Goal: Task Accomplishment & Management: Manage account settings

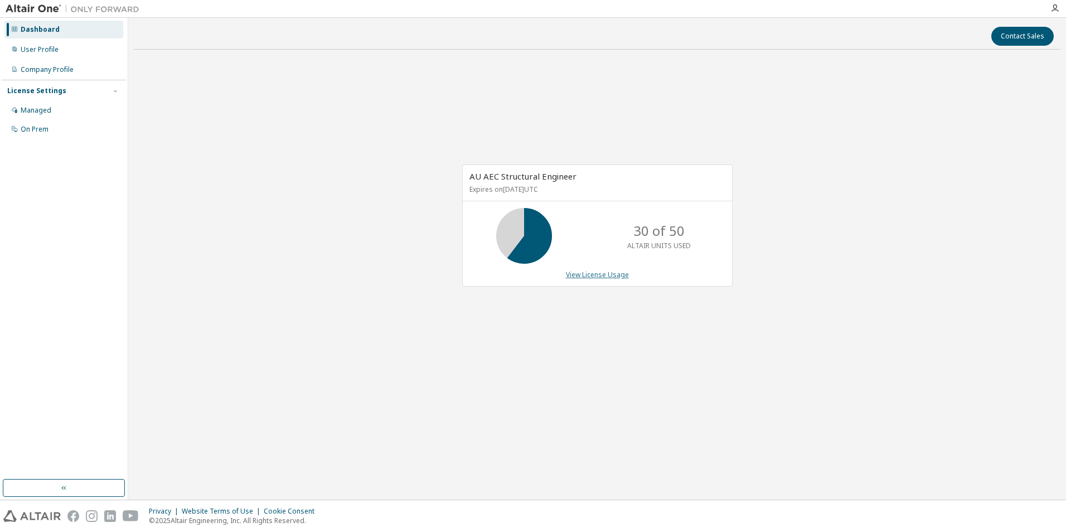
click at [594, 273] on link "View License Usage" at bounding box center [597, 274] width 63 height 9
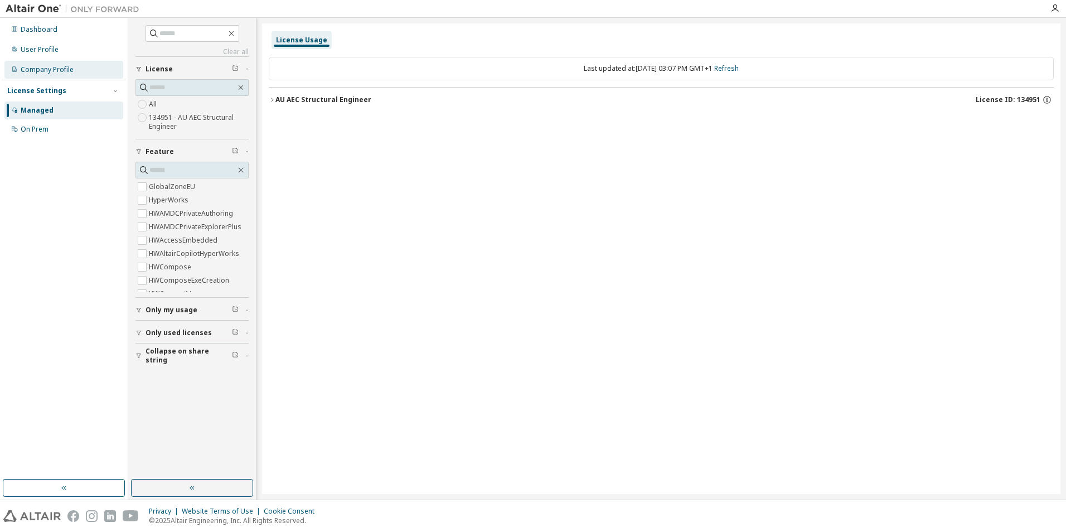
click at [42, 72] on div "Company Profile" at bounding box center [47, 69] width 53 height 9
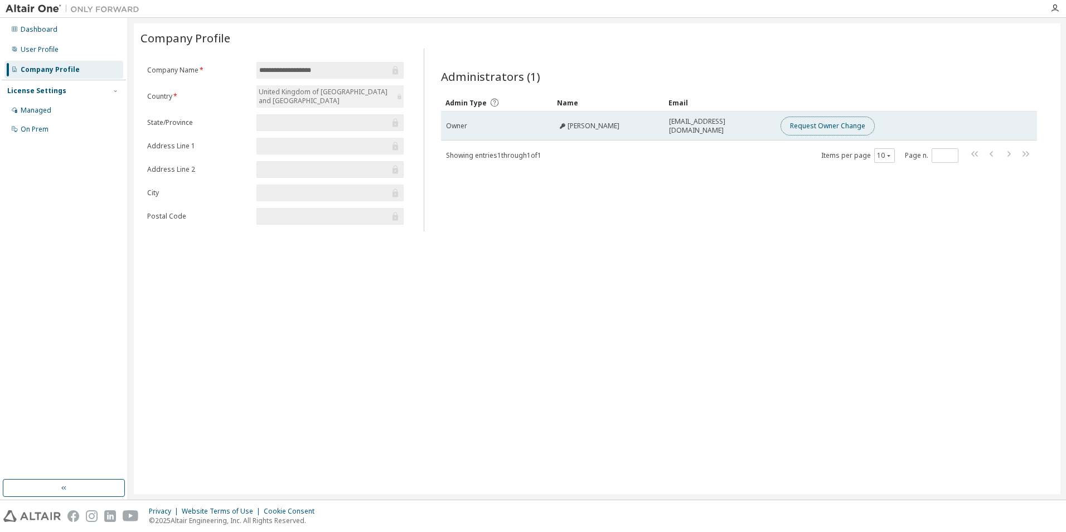
click at [817, 128] on button "Request Owner Change" at bounding box center [828, 126] width 94 height 19
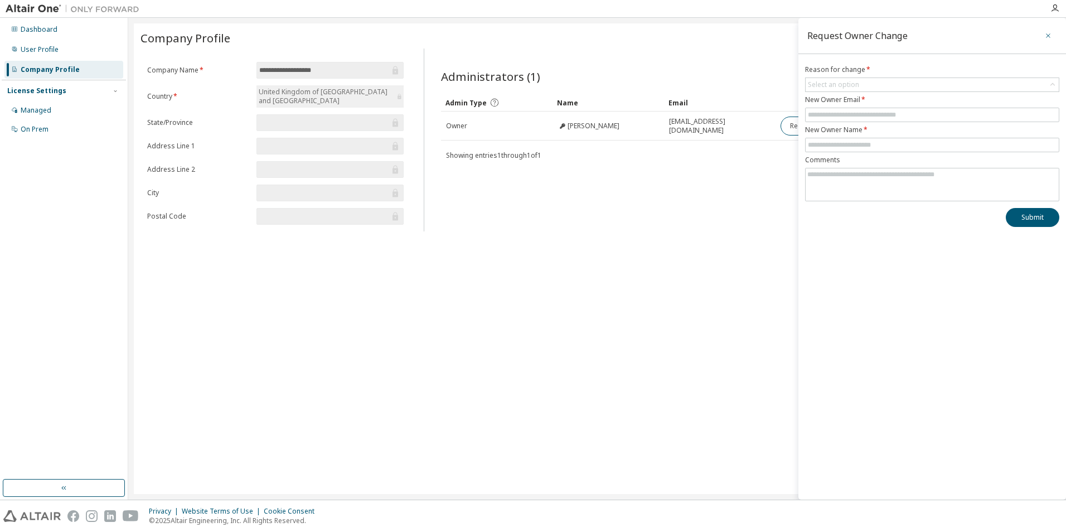
click at [1048, 36] on icon "button" at bounding box center [1048, 35] width 8 height 9
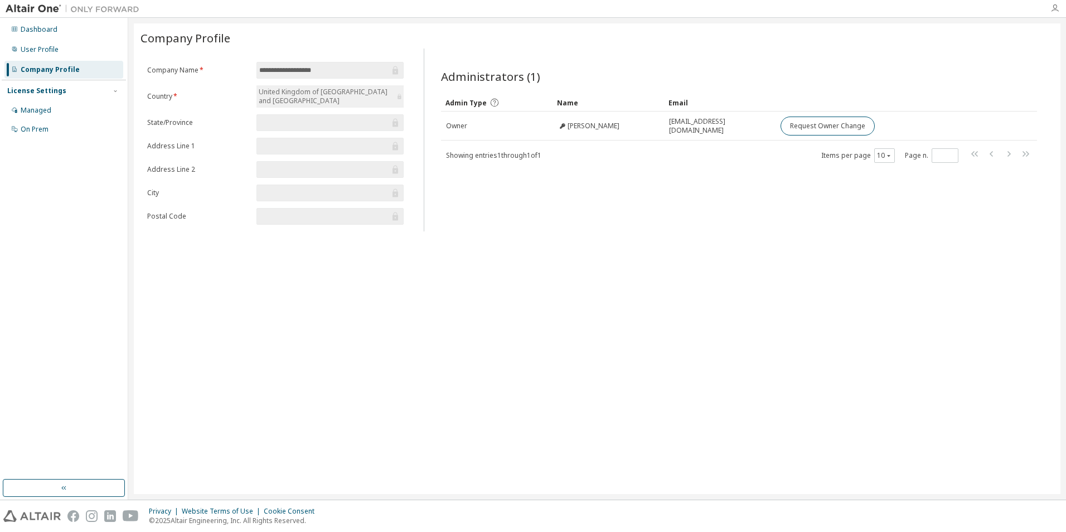
click at [1053, 8] on icon "button" at bounding box center [1055, 8] width 9 height 9
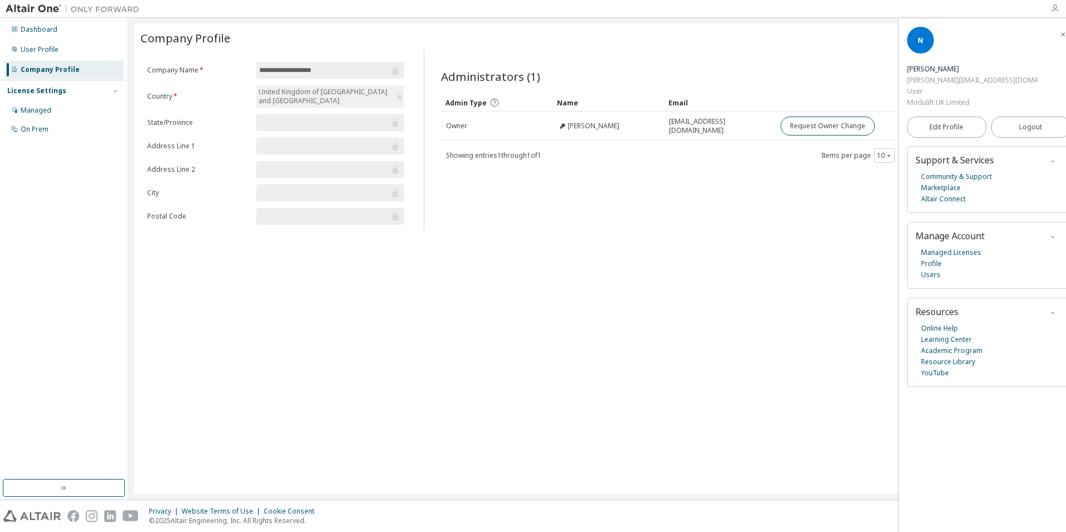
click at [810, 47] on div "Company Profile" at bounding box center [597, 39] width 913 height 18
click at [935, 247] on link "Managed Licenses" at bounding box center [951, 252] width 60 height 11
click at [42, 28] on div "Dashboard" at bounding box center [39, 29] width 37 height 9
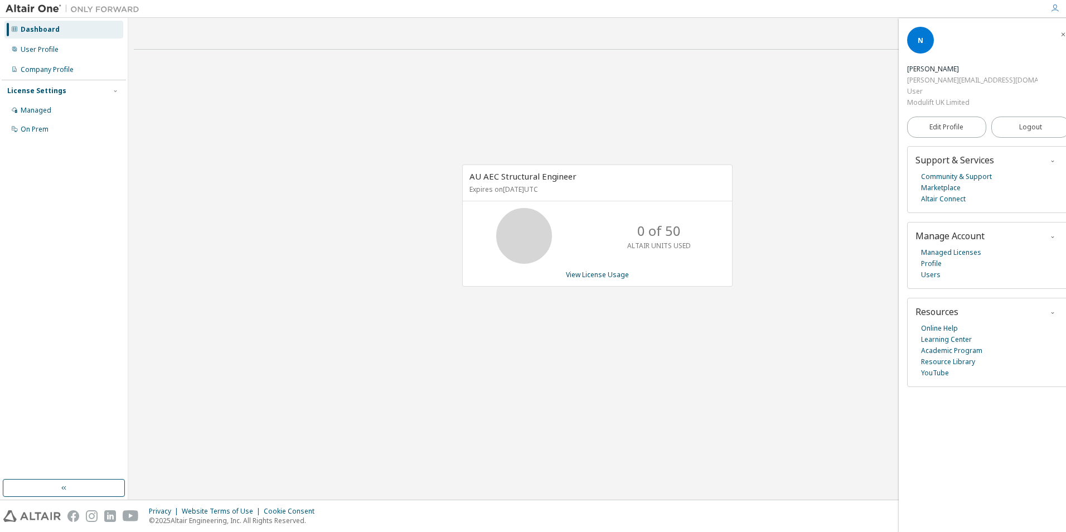
click at [41, 100] on div "License Settings Managed On Prem" at bounding box center [64, 110] width 124 height 60
click at [33, 115] on div "Managed" at bounding box center [63, 110] width 119 height 18
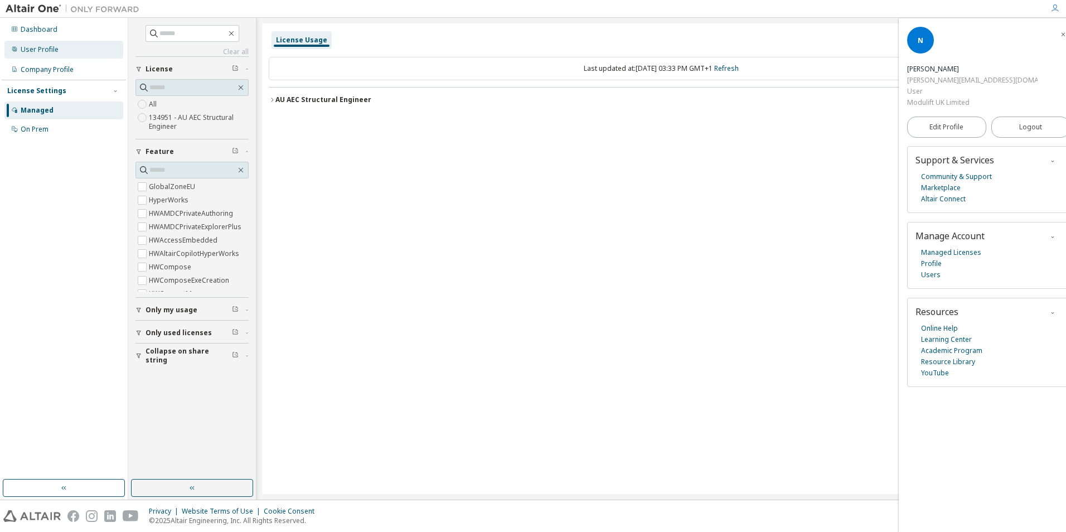
click at [36, 52] on div "User Profile" at bounding box center [40, 49] width 38 height 9
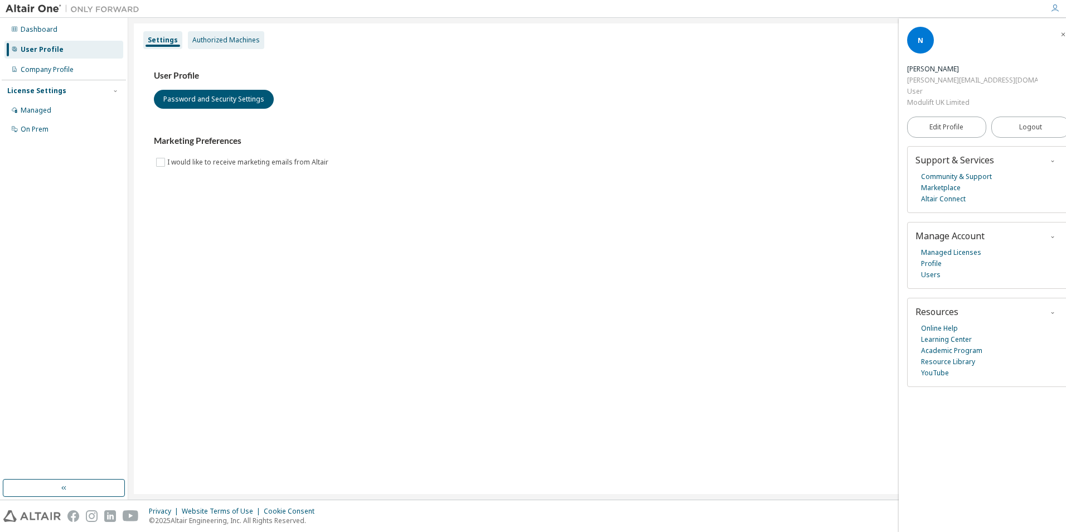
click at [219, 40] on div "Authorized Machines" at bounding box center [225, 40] width 67 height 9
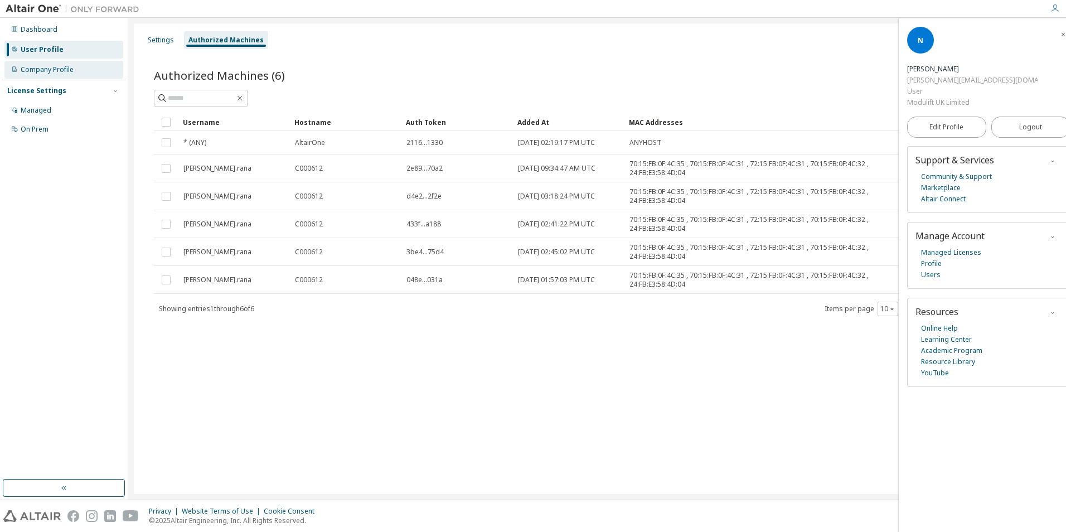
click at [49, 69] on div "Company Profile" at bounding box center [47, 69] width 53 height 9
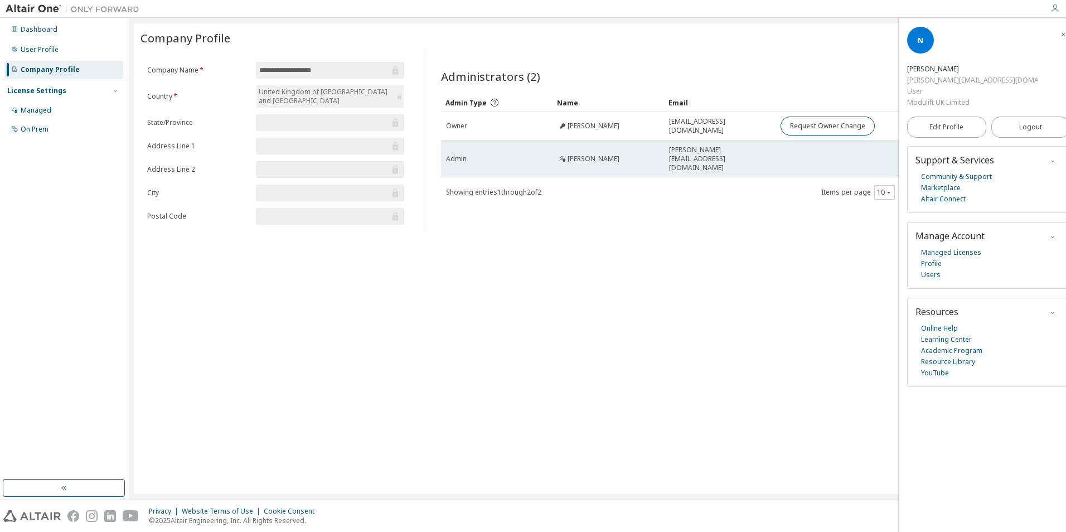
click at [710, 159] on td "[PERSON_NAME][EMAIL_ADDRESS][DOMAIN_NAME]" at bounding box center [720, 159] width 112 height 37
click at [563, 156] on icon at bounding box center [562, 159] width 7 height 7
click at [581, 157] on span "[PERSON_NAME]" at bounding box center [594, 158] width 52 height 9
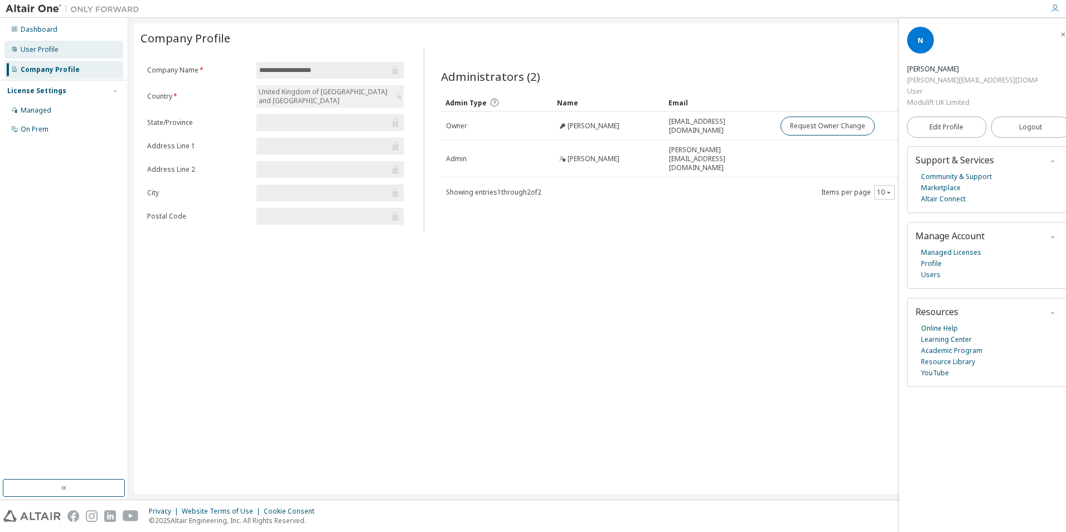
click at [34, 55] on div "User Profile" at bounding box center [63, 50] width 119 height 18
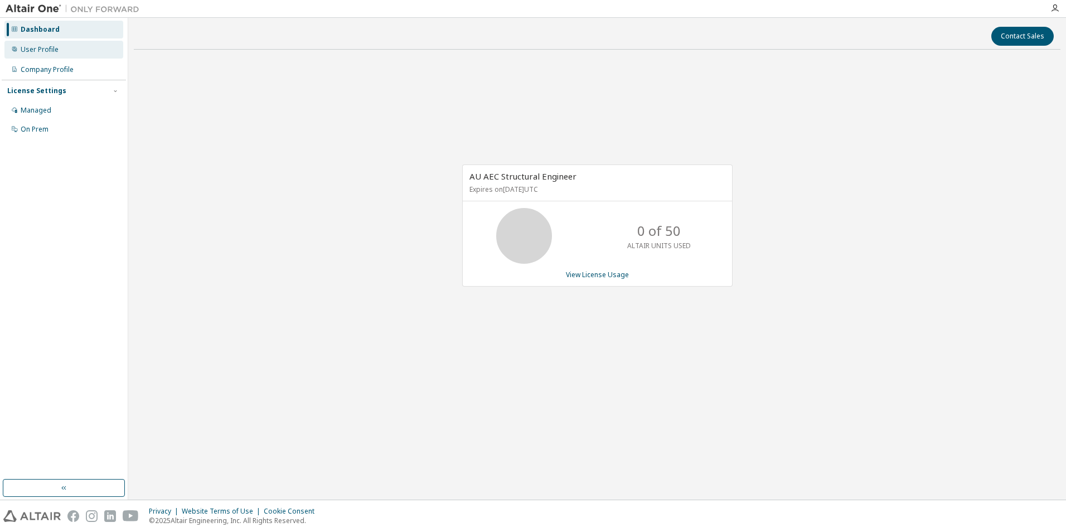
click at [61, 51] on div "User Profile" at bounding box center [63, 50] width 119 height 18
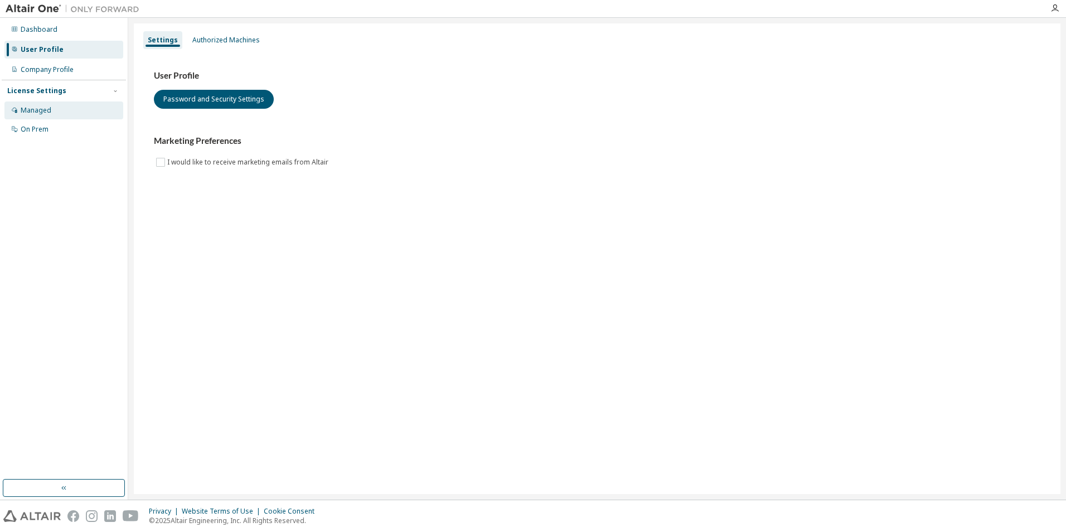
click at [58, 109] on div "Managed" at bounding box center [63, 110] width 119 height 18
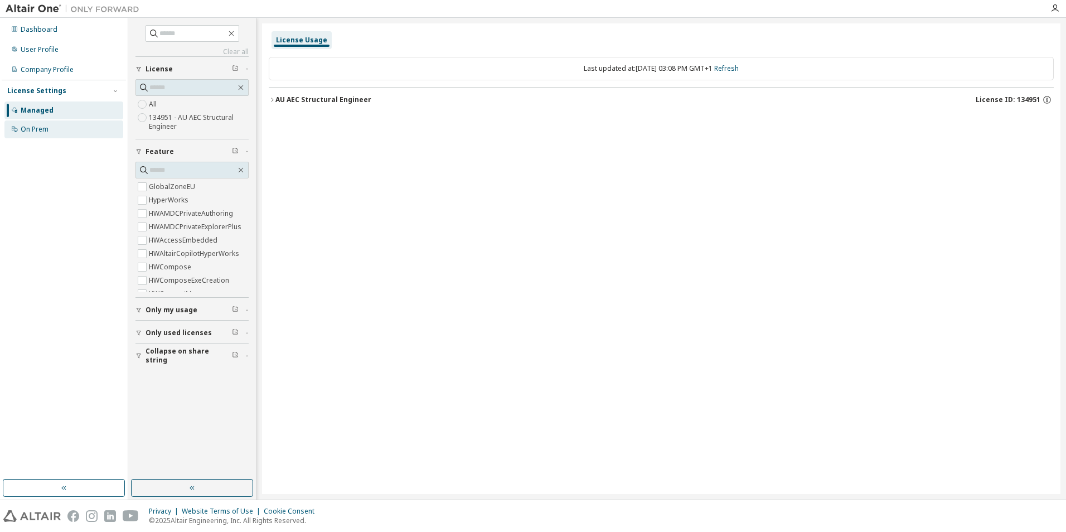
click at [25, 130] on div "On Prem" at bounding box center [35, 129] width 28 height 9
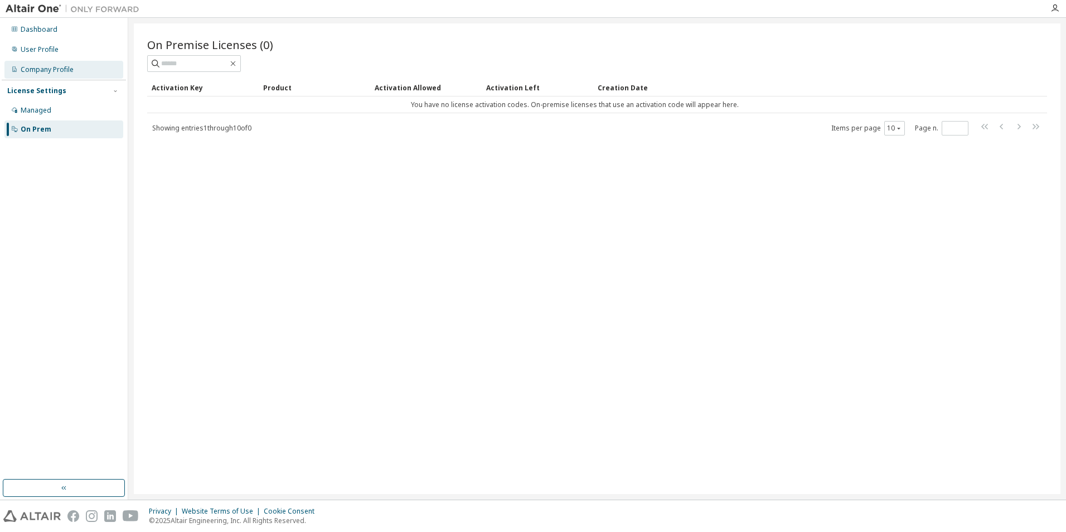
click at [43, 73] on div "Company Profile" at bounding box center [47, 69] width 53 height 9
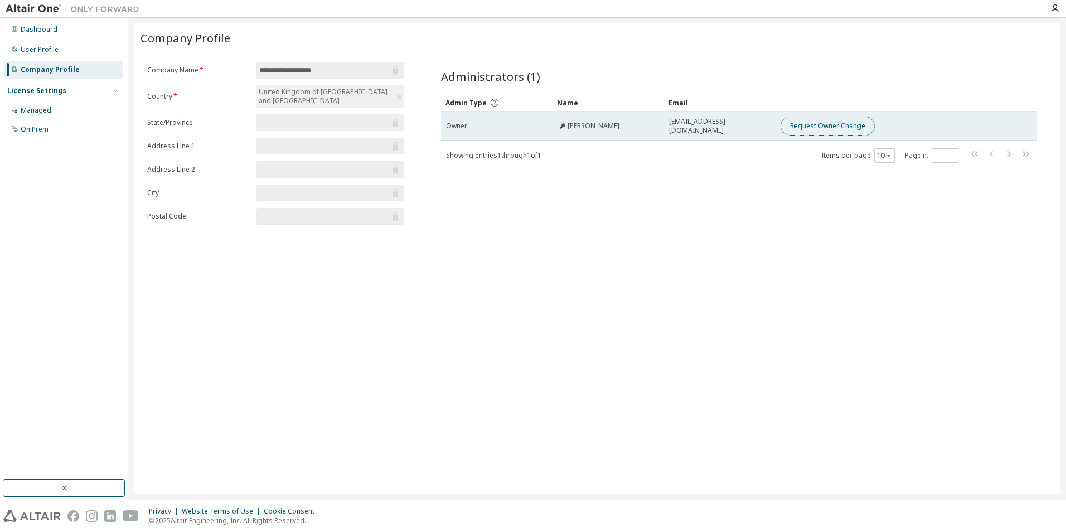
click at [849, 128] on button "Request Owner Change" at bounding box center [828, 126] width 94 height 19
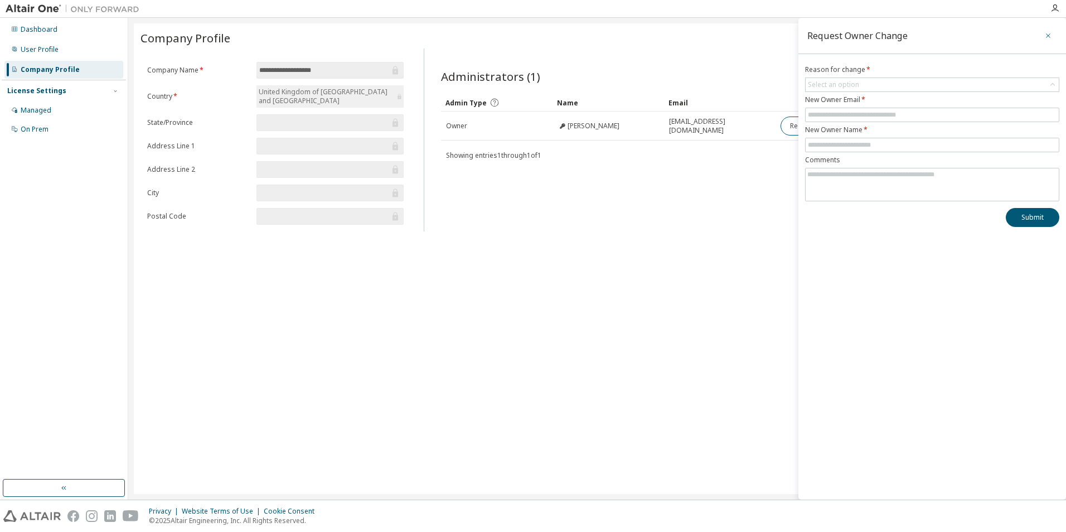
click at [1057, 36] on button "button" at bounding box center [1048, 36] width 18 height 18
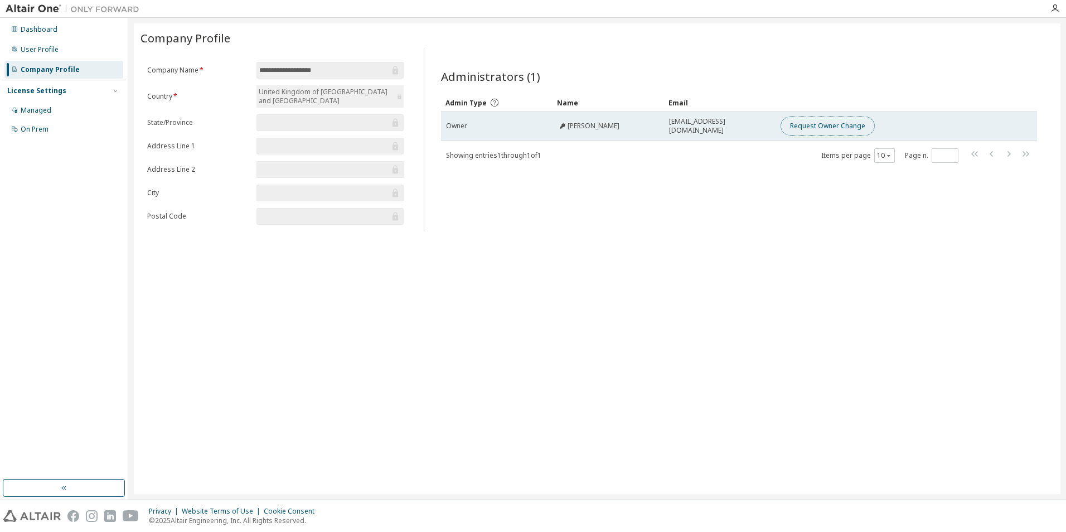
click at [836, 130] on button "Request Owner Change" at bounding box center [828, 126] width 94 height 19
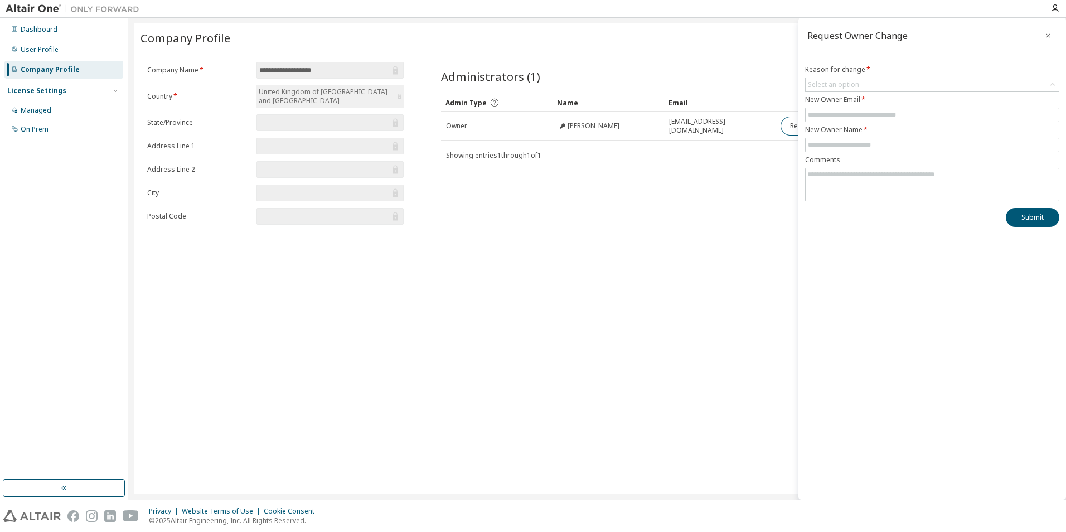
click at [675, 211] on div "Administrators (1) Clear Load Save Save As Field Operator Value Select filter S…" at bounding box center [739, 143] width 623 height 176
click at [839, 84] on div "Select an option" at bounding box center [833, 84] width 51 height 9
click at [950, 117] on li "User has left organisation" at bounding box center [931, 116] width 251 height 14
click at [853, 118] on input "text" at bounding box center [932, 114] width 249 height 9
type input "**********"
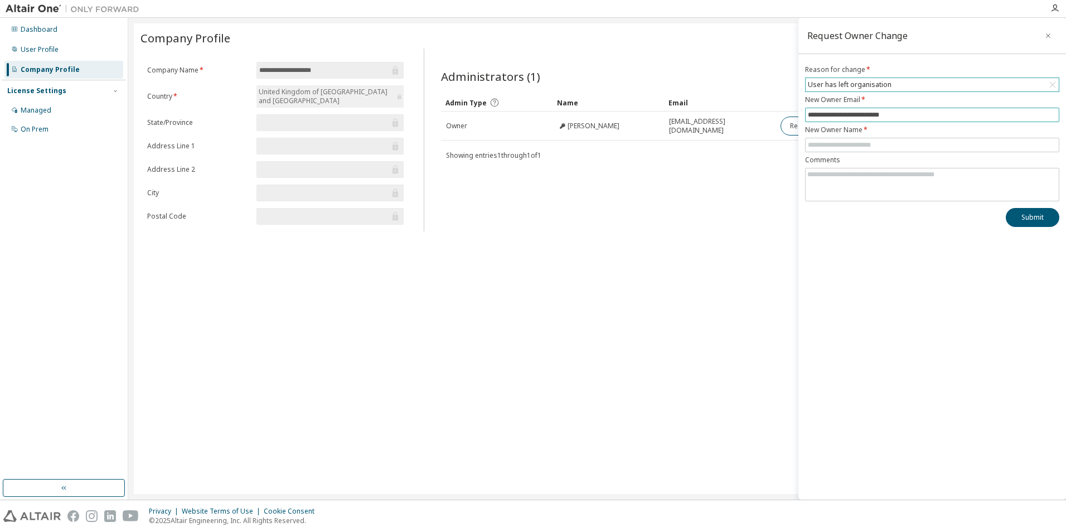
type input "**********"
click at [835, 184] on textarea at bounding box center [932, 182] width 253 height 29
type textarea "**********"
click at [1031, 217] on button "Submit" at bounding box center [1033, 217] width 54 height 19
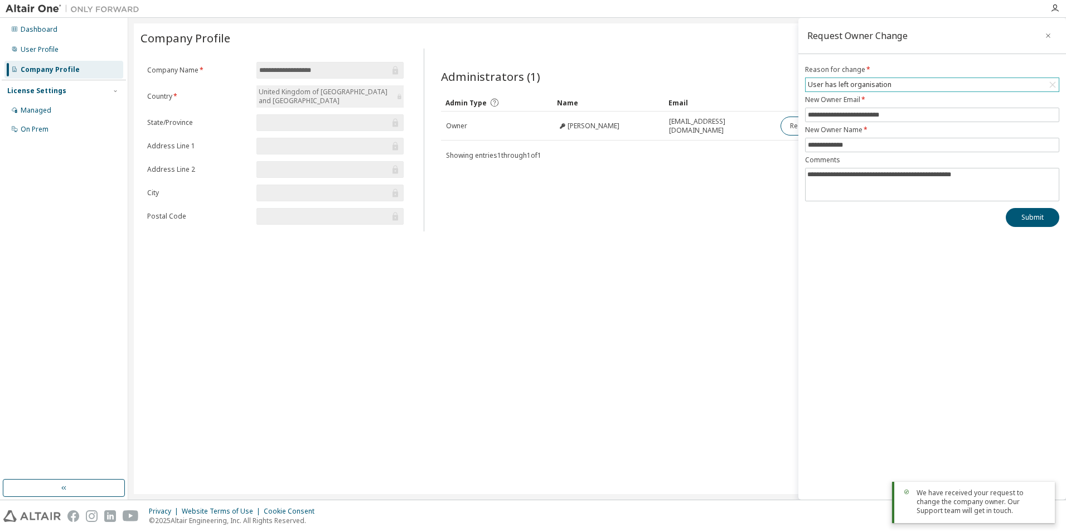
click at [965, 501] on div "We have received your request to change the company owner. Our Support team wil…" at bounding box center [981, 501] width 129 height 27
click at [515, 392] on div "**********" at bounding box center [597, 258] width 927 height 471
click at [639, 200] on div "Administrators (1) Clear Load Save Save As Field Operator Value Select filter S…" at bounding box center [739, 143] width 623 height 176
click at [1049, 37] on icon "button" at bounding box center [1048, 35] width 8 height 9
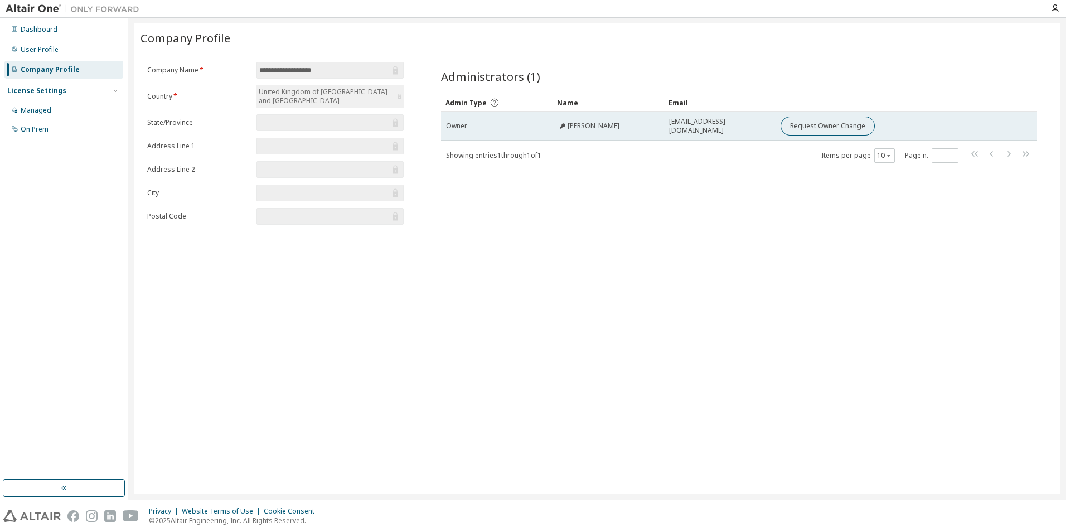
click at [582, 128] on span "[PERSON_NAME]" at bounding box center [594, 126] width 52 height 9
click at [486, 129] on div "Owner" at bounding box center [496, 126] width 101 height 9
click at [449, 130] on span "Owner" at bounding box center [456, 126] width 21 height 9
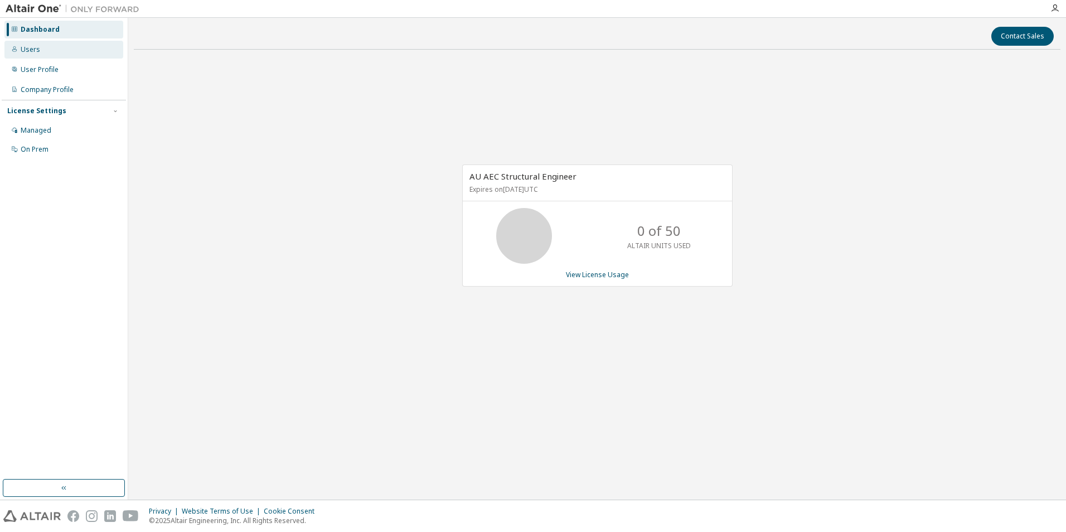
click at [34, 46] on div "Users" at bounding box center [31, 49] width 20 height 9
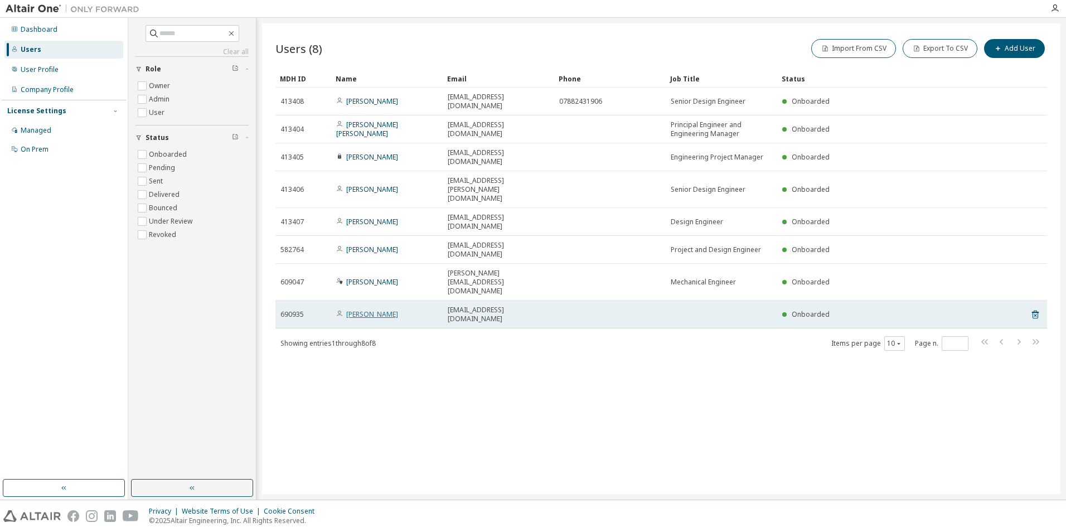
click at [367, 309] on link "[PERSON_NAME]" at bounding box center [372, 313] width 52 height 9
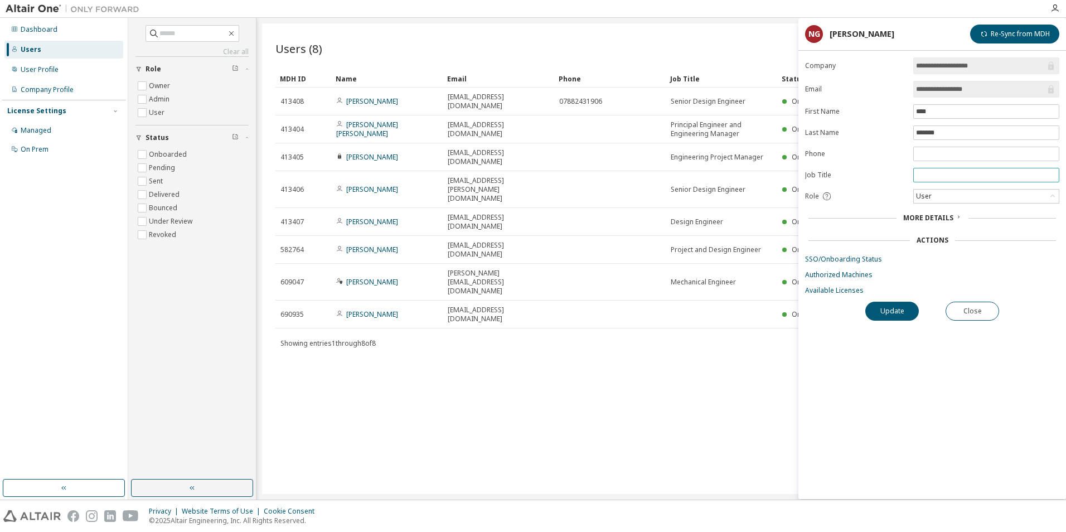
click at [923, 171] on input "text" at bounding box center [986, 175] width 141 height 9
type input "**********"
click at [952, 202] on div "User" at bounding box center [986, 196] width 145 height 13
click at [874, 200] on div "Role" at bounding box center [855, 196] width 101 height 10
click at [927, 216] on span "More Details" at bounding box center [928, 217] width 50 height 9
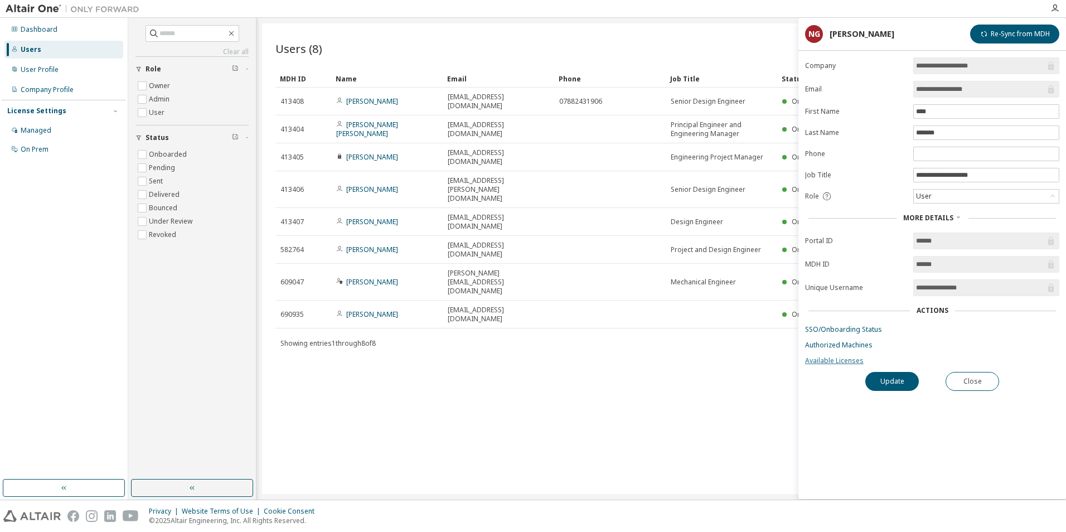
click at [836, 364] on link "Available Licenses" at bounding box center [932, 360] width 254 height 9
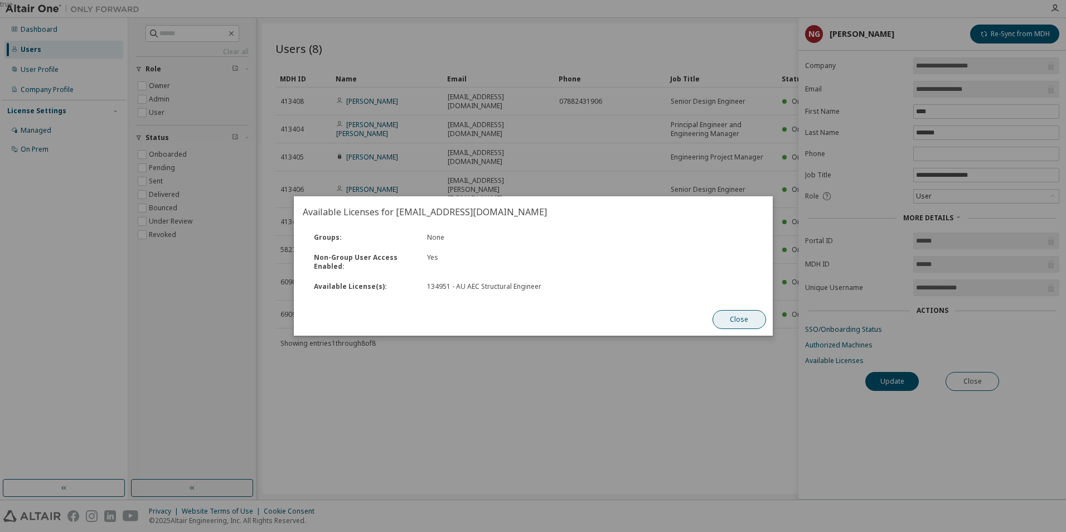
click at [743, 318] on button "Close" at bounding box center [739, 319] width 54 height 19
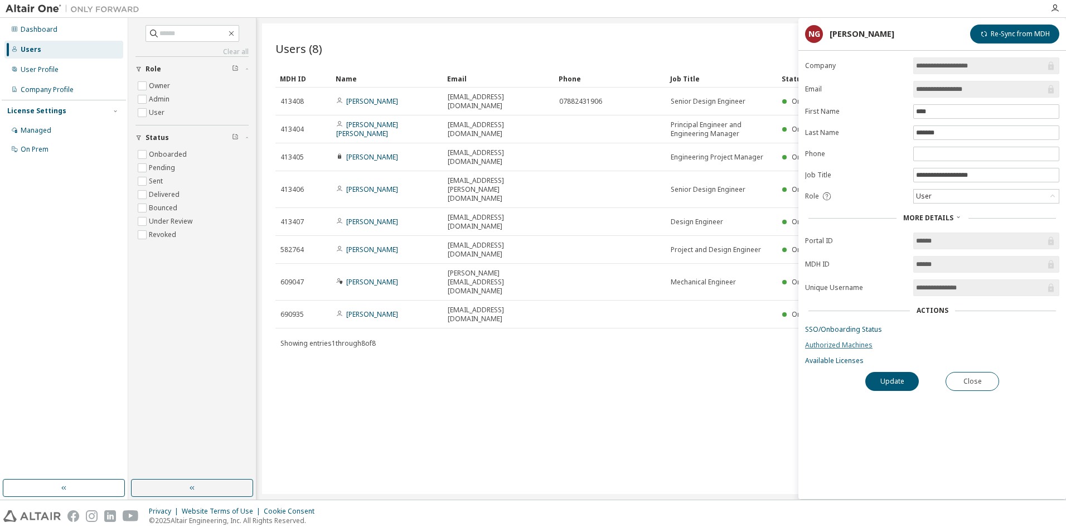
click at [824, 349] on link "Authorized Machines" at bounding box center [932, 345] width 254 height 9
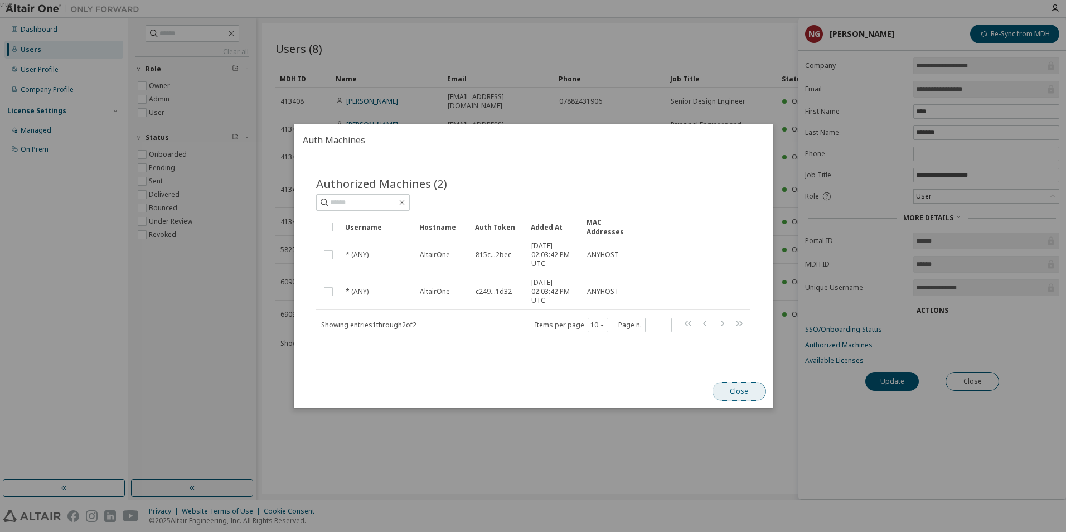
click at [744, 394] on button "Close" at bounding box center [739, 391] width 54 height 19
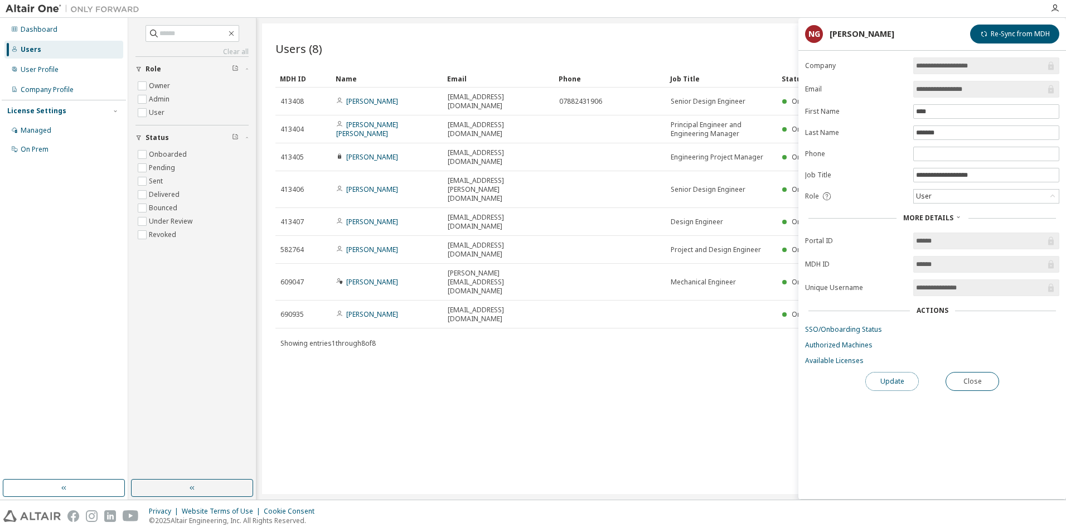
click at [888, 386] on button "Update" at bounding box center [892, 381] width 54 height 19
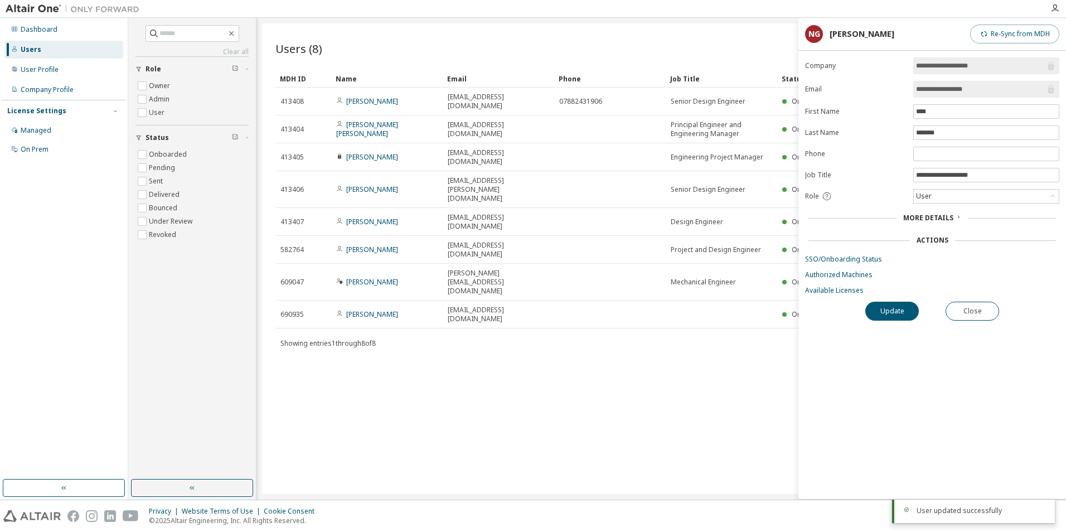
click at [1000, 35] on button "Re-Sync from MDH" at bounding box center [1014, 34] width 89 height 19
click at [964, 308] on button "Close" at bounding box center [973, 311] width 54 height 19
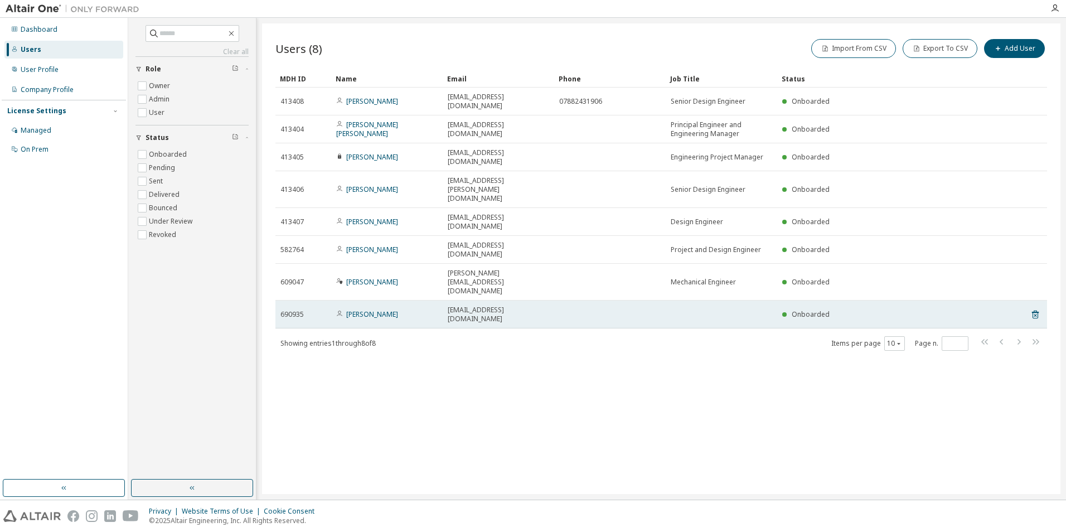
click at [732, 301] on td at bounding box center [722, 315] width 112 height 28
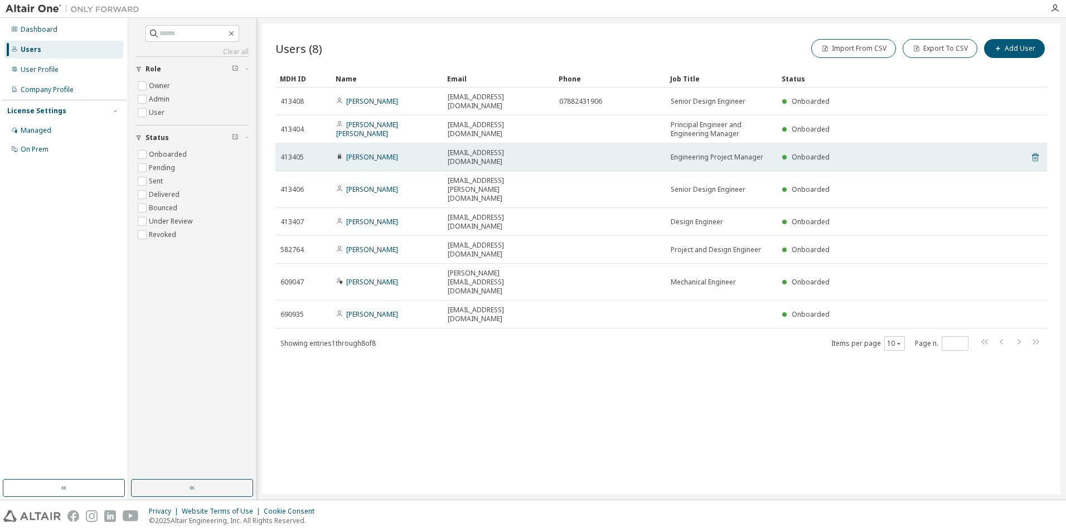
click at [1032, 151] on icon at bounding box center [1035, 157] width 10 height 13
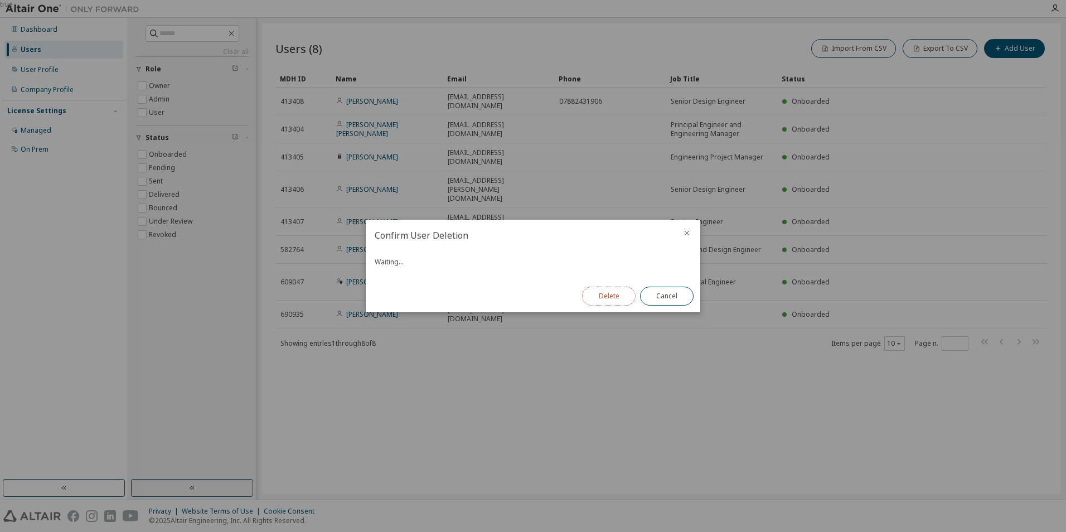
click at [606, 292] on button "Delete" at bounding box center [609, 296] width 54 height 19
click at [664, 297] on button "Close" at bounding box center [667, 296] width 54 height 19
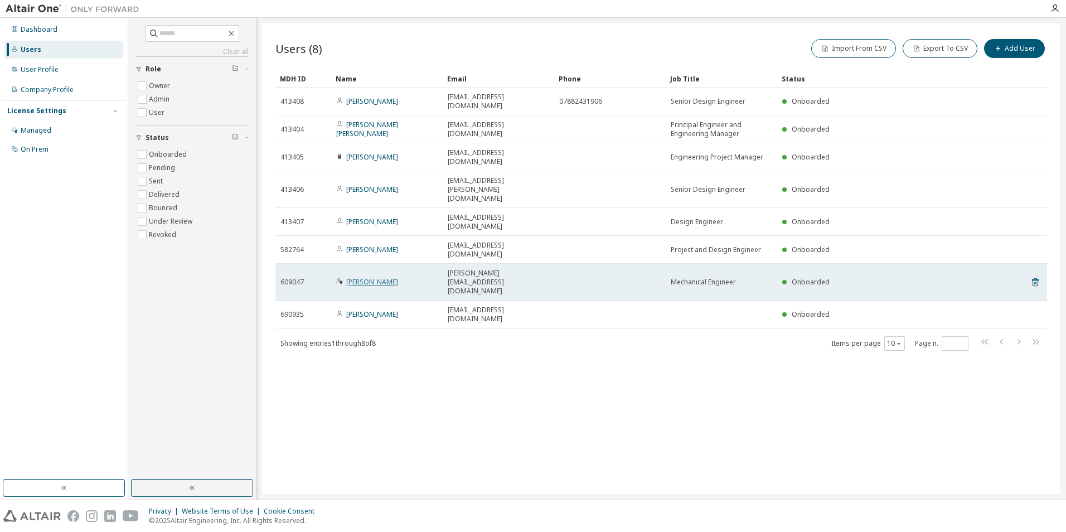
click at [365, 277] on link "[PERSON_NAME]" at bounding box center [372, 281] width 52 height 9
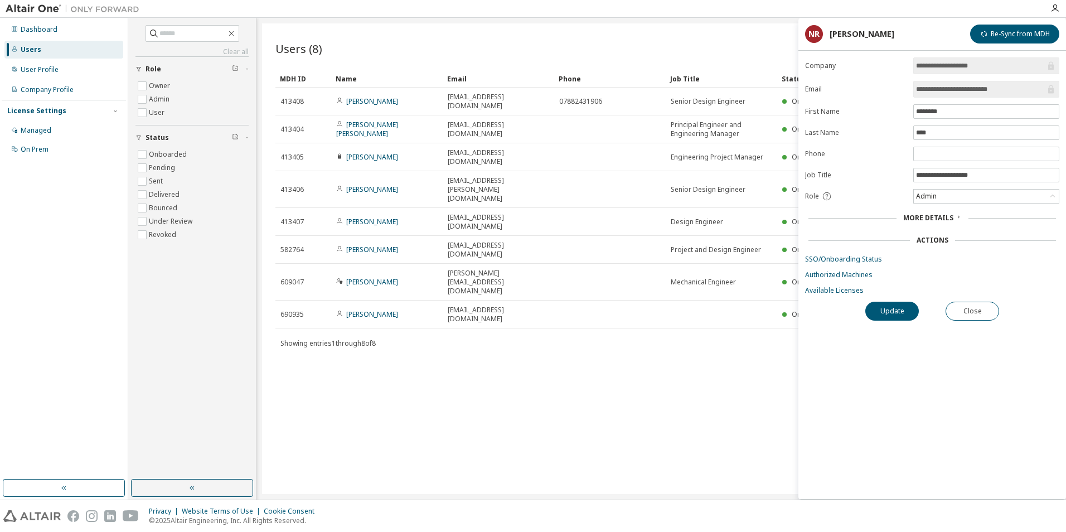
click at [940, 213] on span "More Details" at bounding box center [928, 217] width 50 height 9
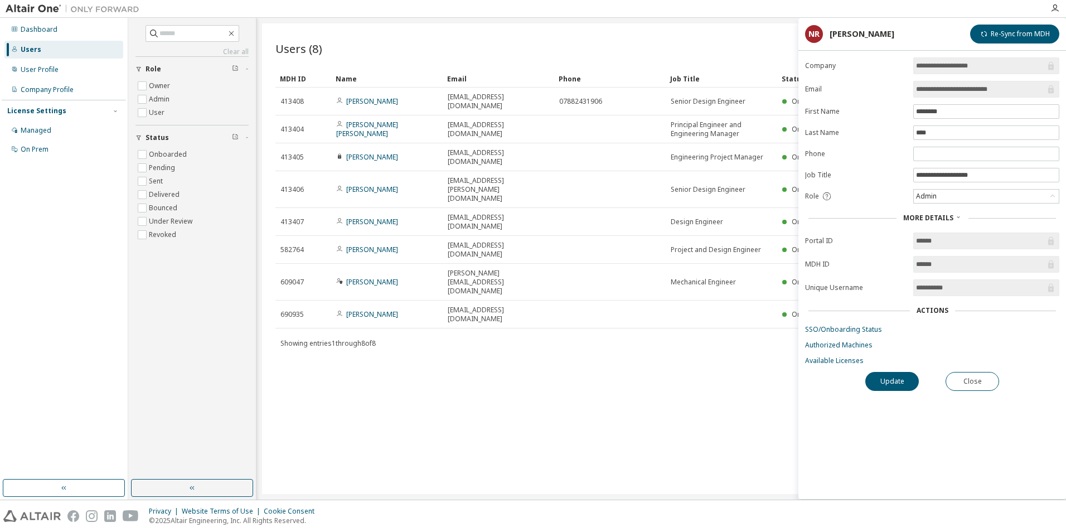
click at [940, 310] on div "Actions" at bounding box center [933, 310] width 32 height 9
click at [838, 360] on link "Available Licenses" at bounding box center [932, 360] width 254 height 9
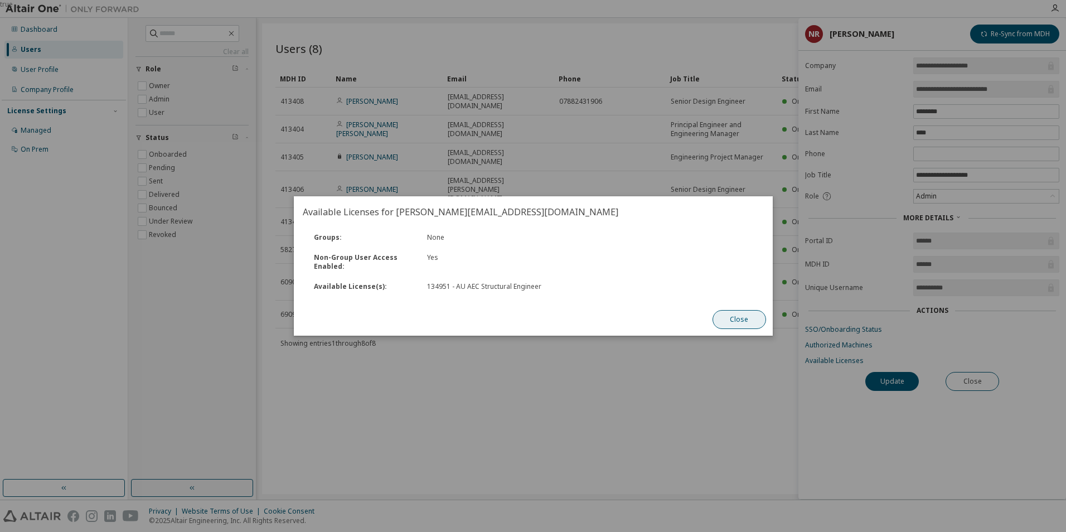
click at [722, 318] on button "Close" at bounding box center [739, 319] width 54 height 19
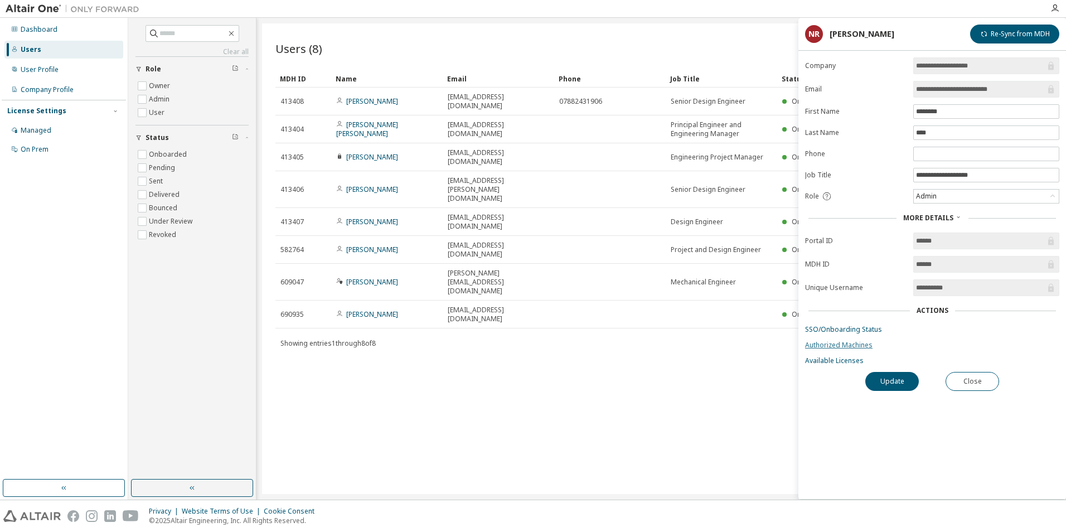
click at [839, 346] on link "Authorized Machines" at bounding box center [932, 345] width 254 height 9
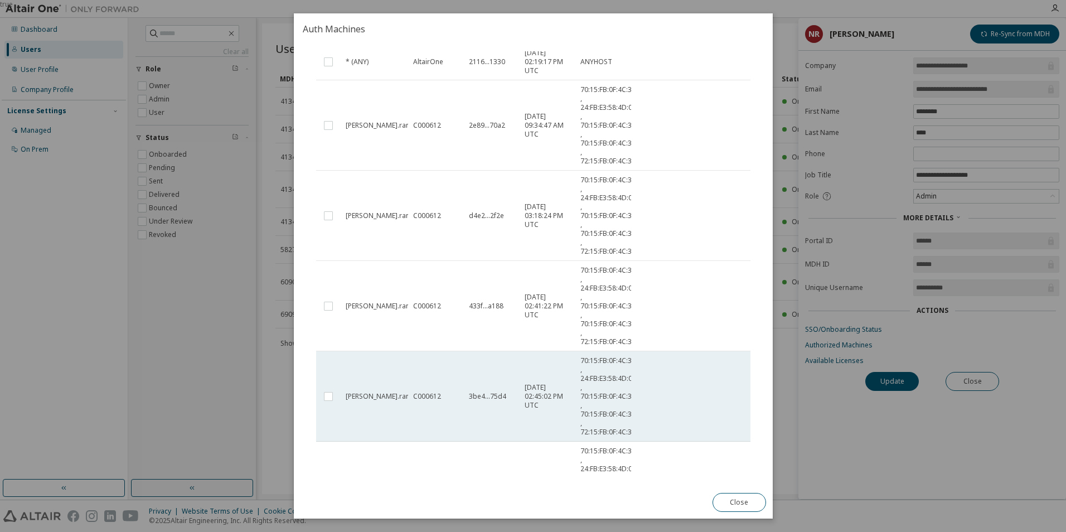
scroll to position [193, 0]
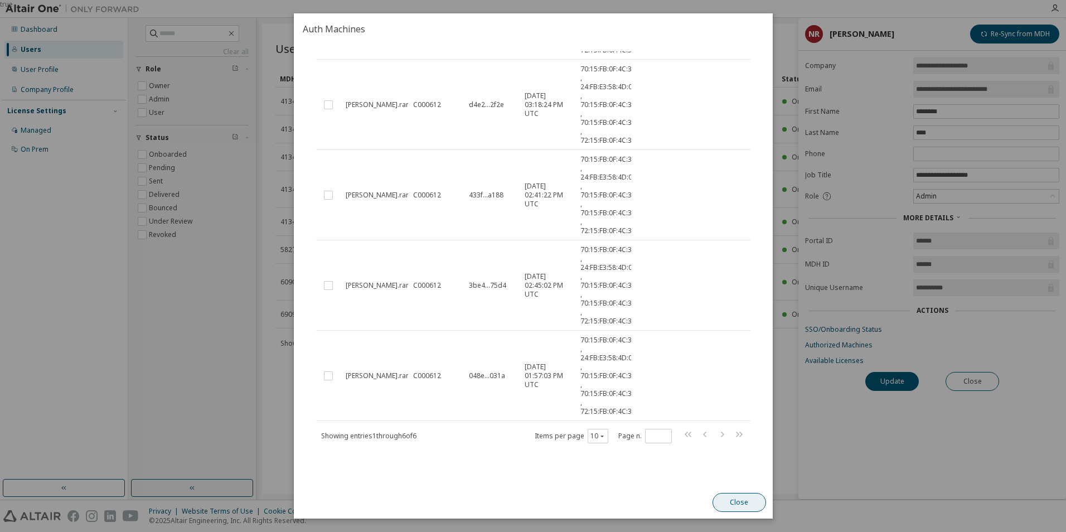
click at [739, 502] on button "Close" at bounding box center [739, 502] width 54 height 19
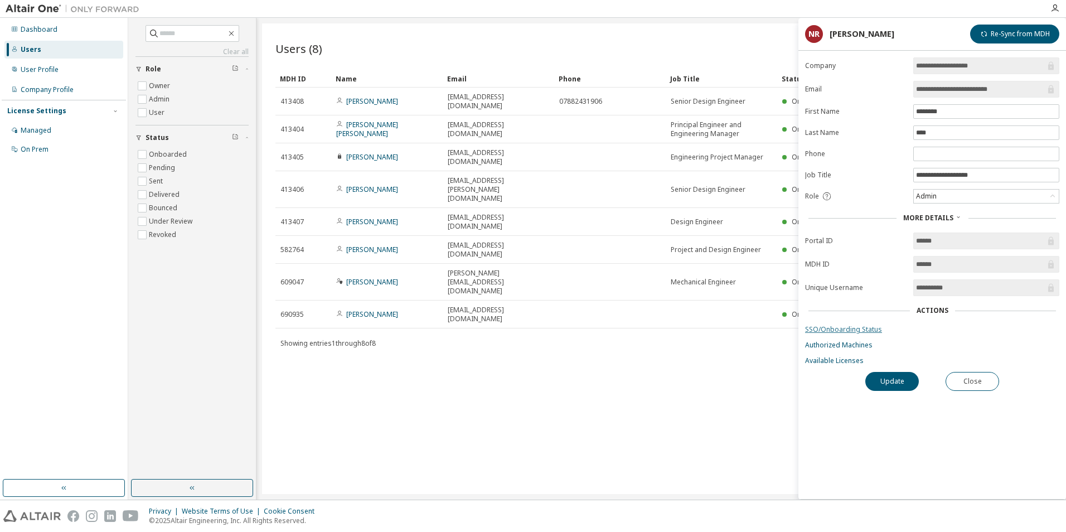
click at [839, 329] on link "SSO/Onboarding Status" at bounding box center [932, 329] width 254 height 9
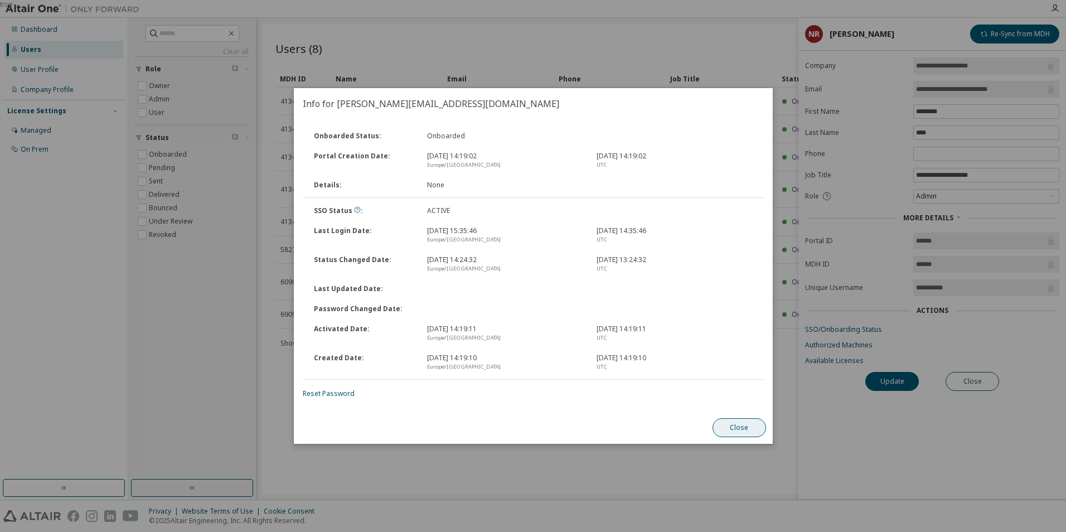
click at [742, 429] on button "Close" at bounding box center [739, 427] width 54 height 19
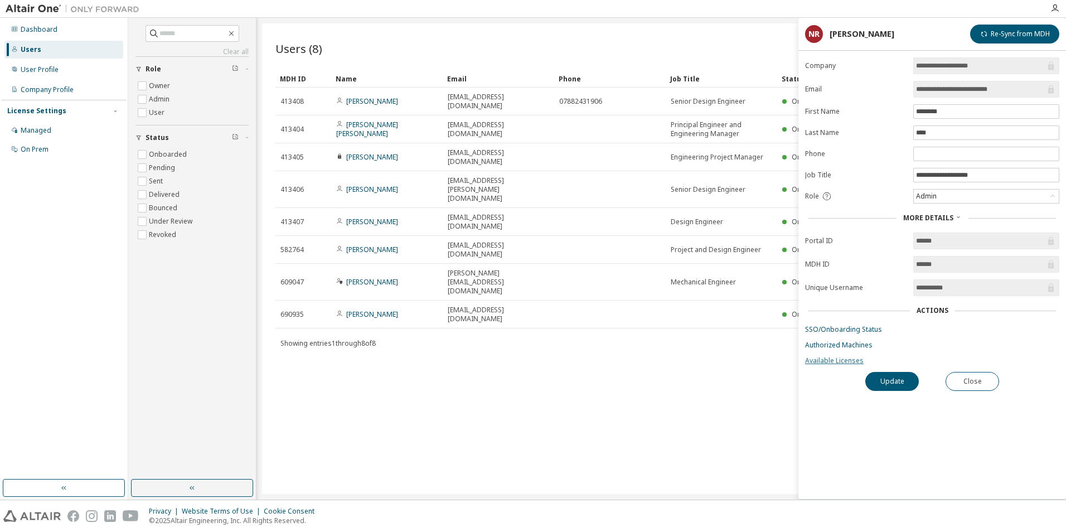
click at [851, 362] on link "Available Licenses" at bounding box center [932, 360] width 254 height 9
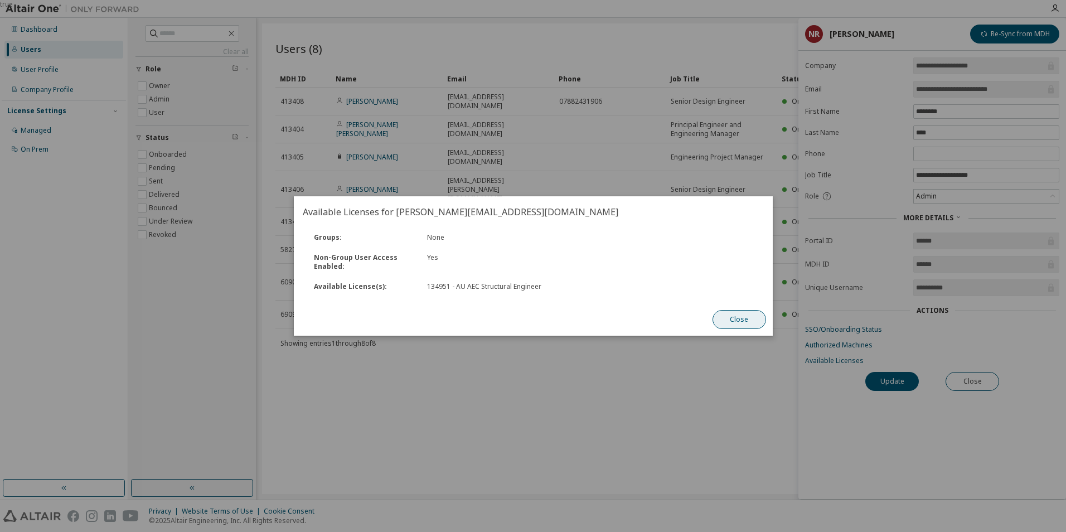
click at [740, 314] on button "Close" at bounding box center [739, 319] width 54 height 19
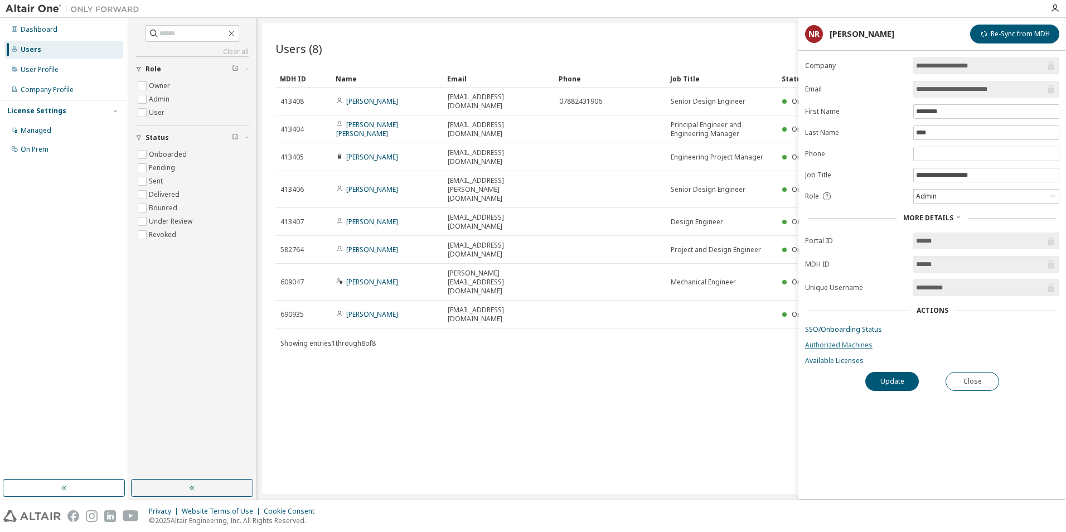
click at [841, 345] on link "Authorized Machines" at bounding box center [932, 345] width 254 height 9
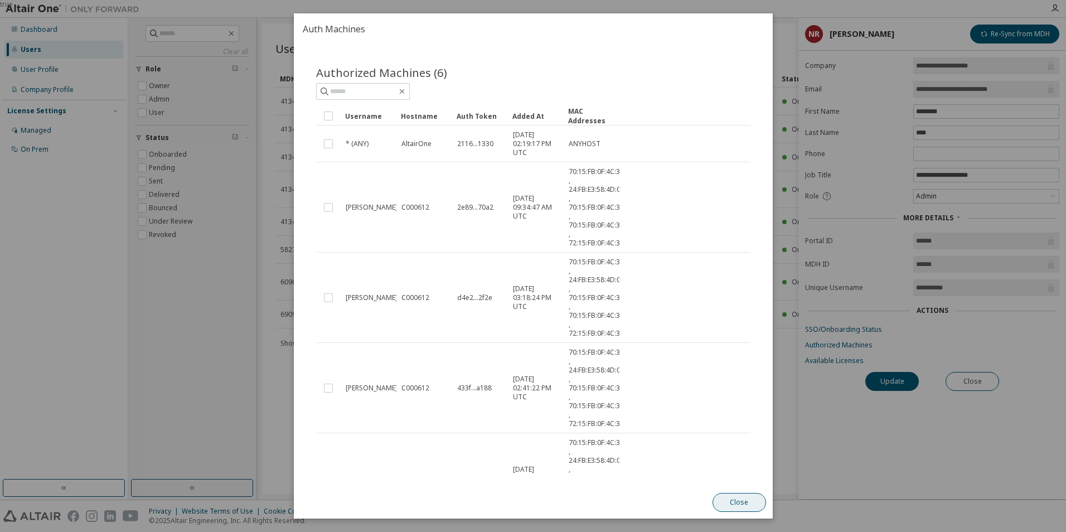
click at [737, 495] on button "Close" at bounding box center [739, 502] width 54 height 19
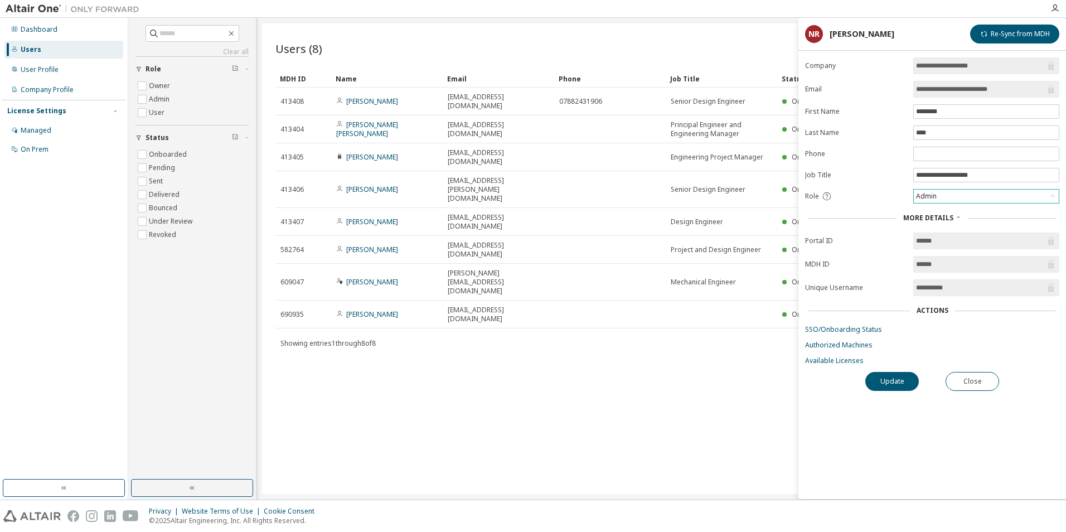
click at [950, 195] on div "Admin" at bounding box center [986, 196] width 145 height 13
click at [981, 384] on button "Close" at bounding box center [973, 381] width 54 height 19
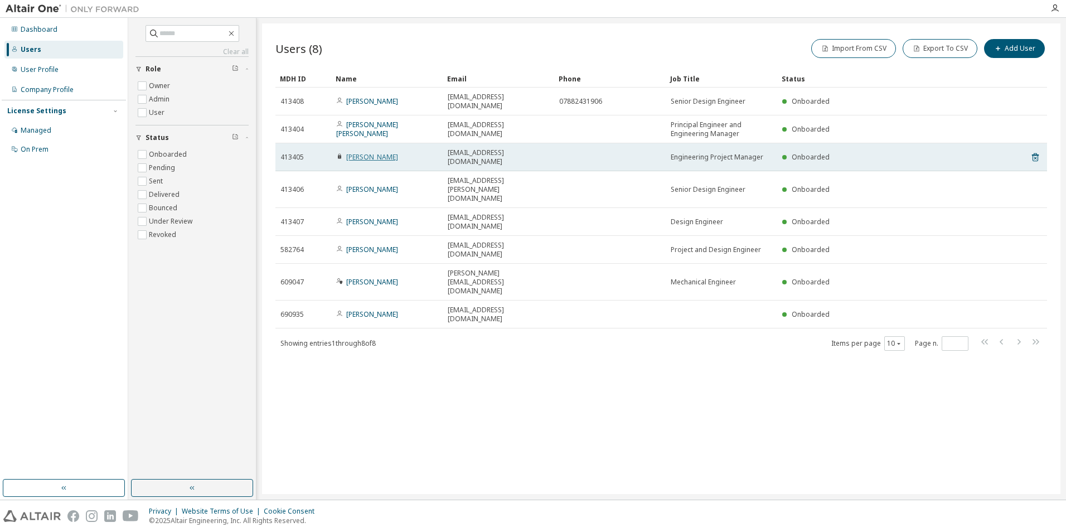
click at [360, 152] on link "[PERSON_NAME]" at bounding box center [372, 156] width 52 height 9
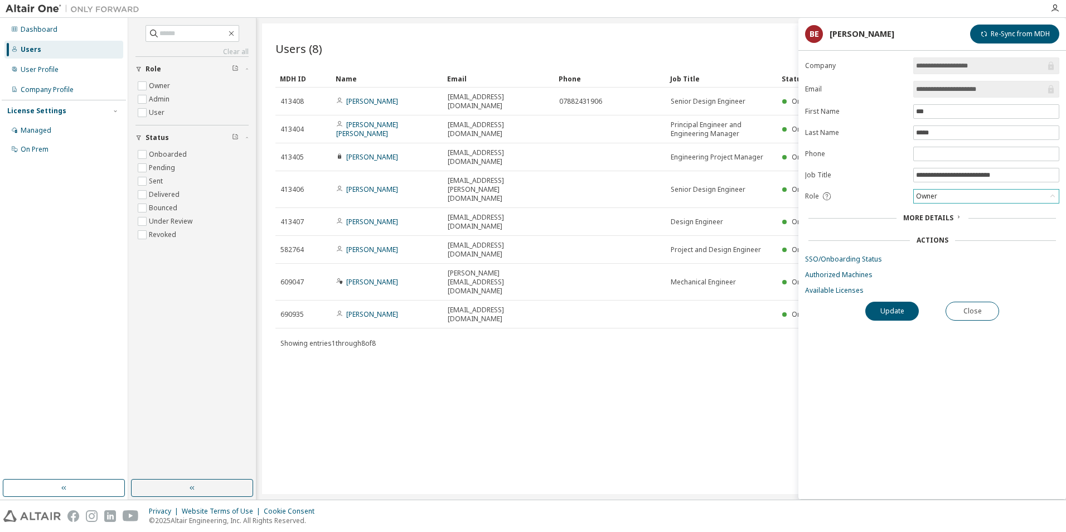
click at [932, 200] on div "Owner" at bounding box center [927, 196] width 25 height 12
click at [952, 198] on div "Owner" at bounding box center [986, 196] width 145 height 13
click at [977, 314] on button "Close" at bounding box center [973, 311] width 54 height 19
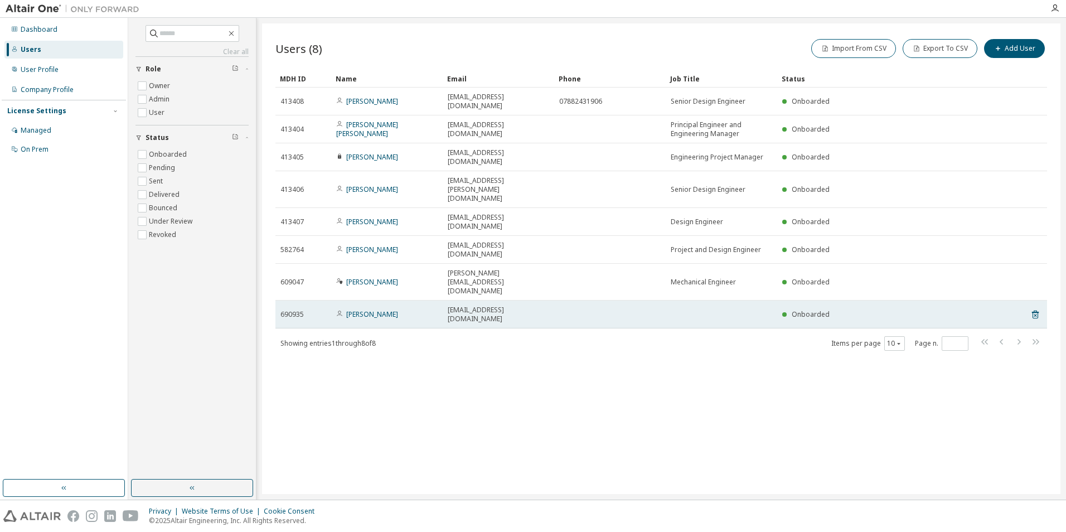
click at [714, 301] on td at bounding box center [722, 315] width 112 height 28
click at [352, 309] on link "[PERSON_NAME]" at bounding box center [372, 313] width 52 height 9
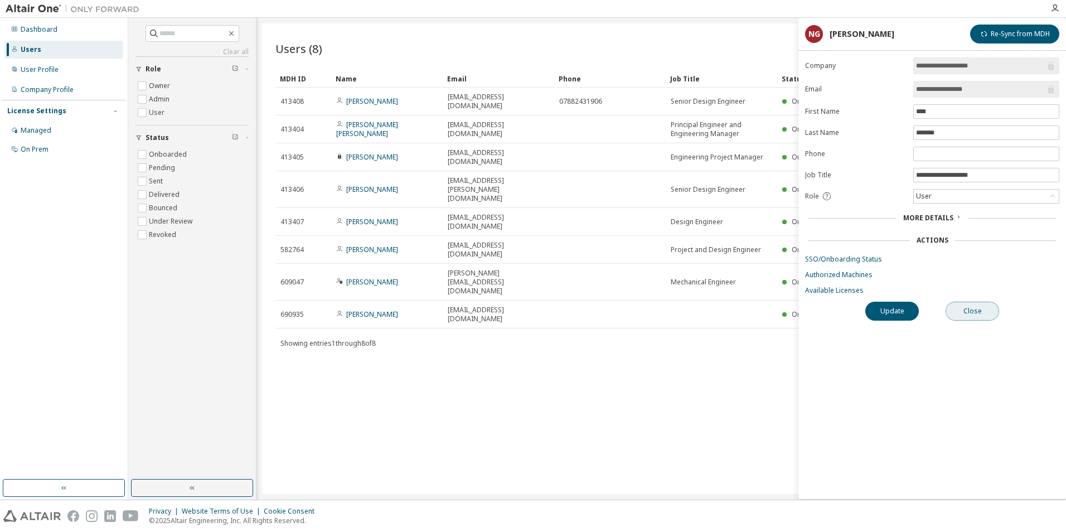
click at [969, 309] on button "Close" at bounding box center [973, 311] width 54 height 19
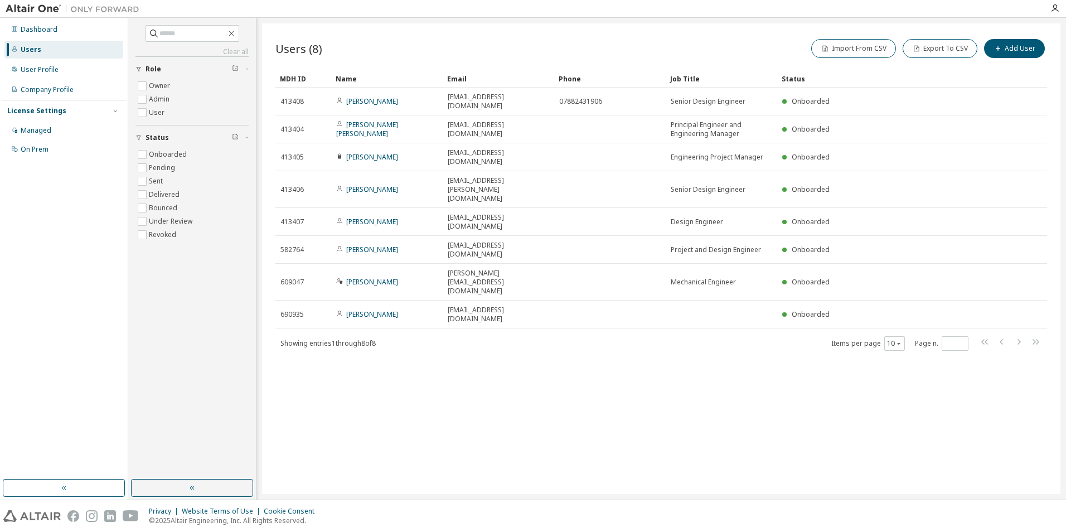
click at [26, 48] on div "Users" at bounding box center [31, 49] width 21 height 9
click at [25, 66] on div "User Profile" at bounding box center [40, 69] width 38 height 9
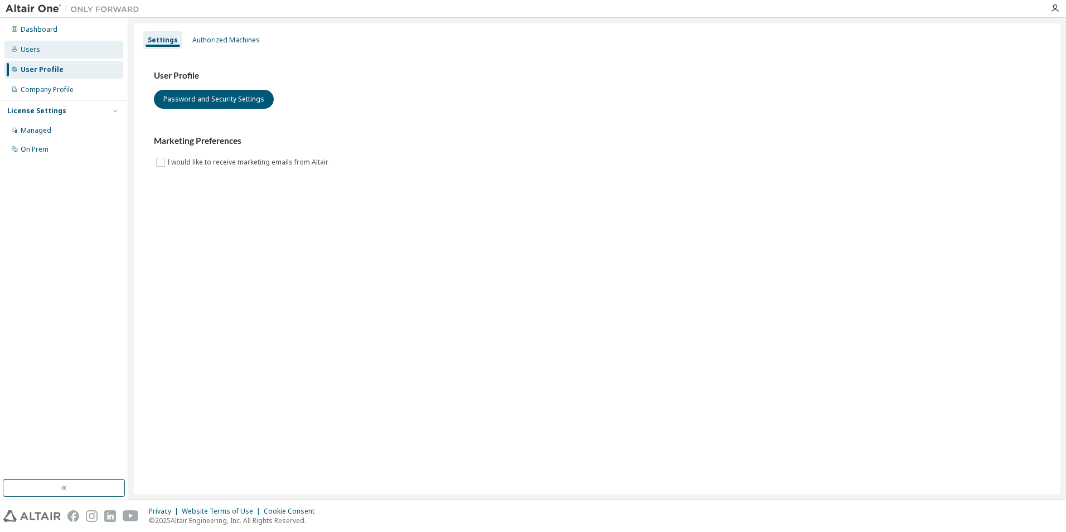
click at [33, 49] on div "Users" at bounding box center [31, 49] width 20 height 9
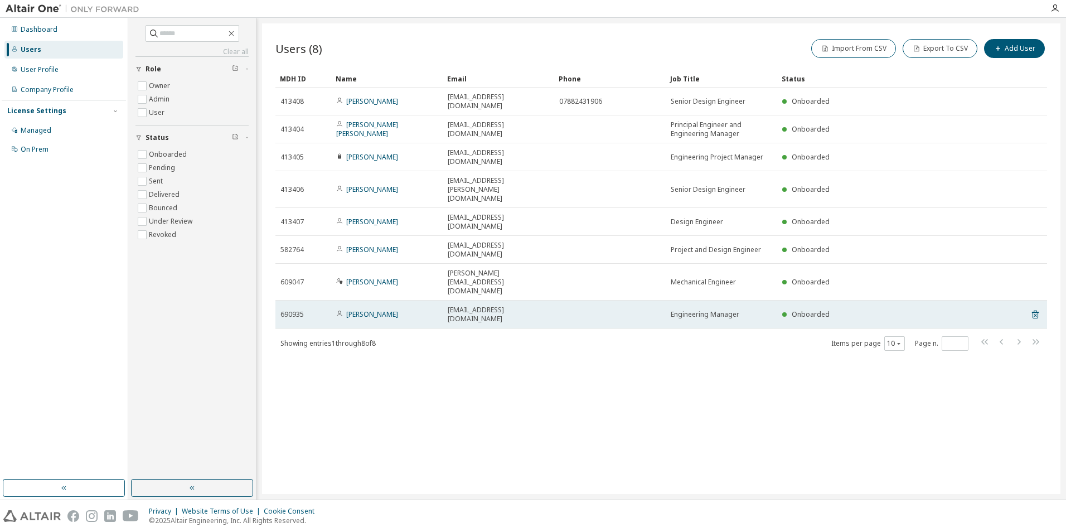
click at [375, 301] on td "[PERSON_NAME]" at bounding box center [387, 315] width 112 height 28
click at [370, 309] on link "[PERSON_NAME]" at bounding box center [372, 313] width 52 height 9
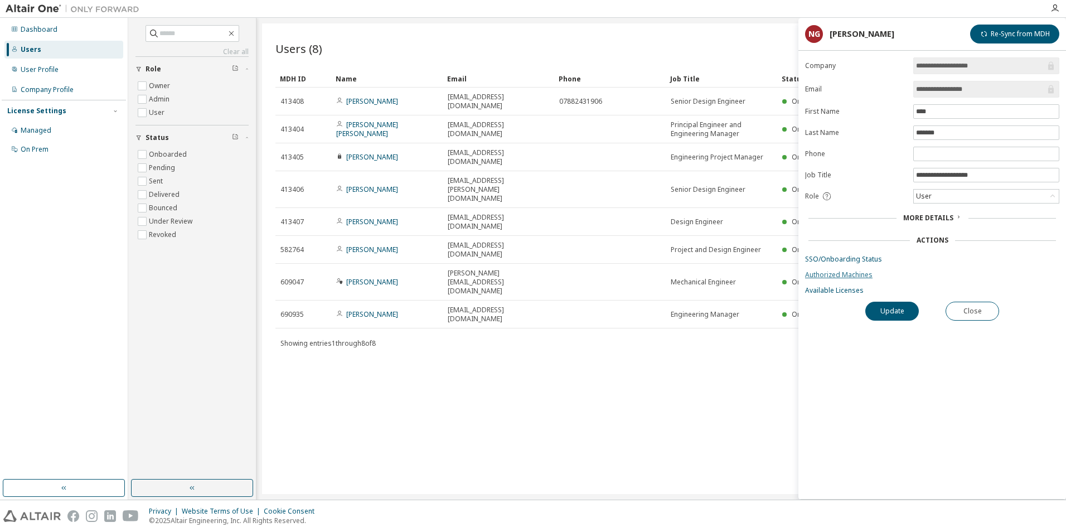
click at [850, 275] on link "Authorized Machines" at bounding box center [932, 274] width 254 height 9
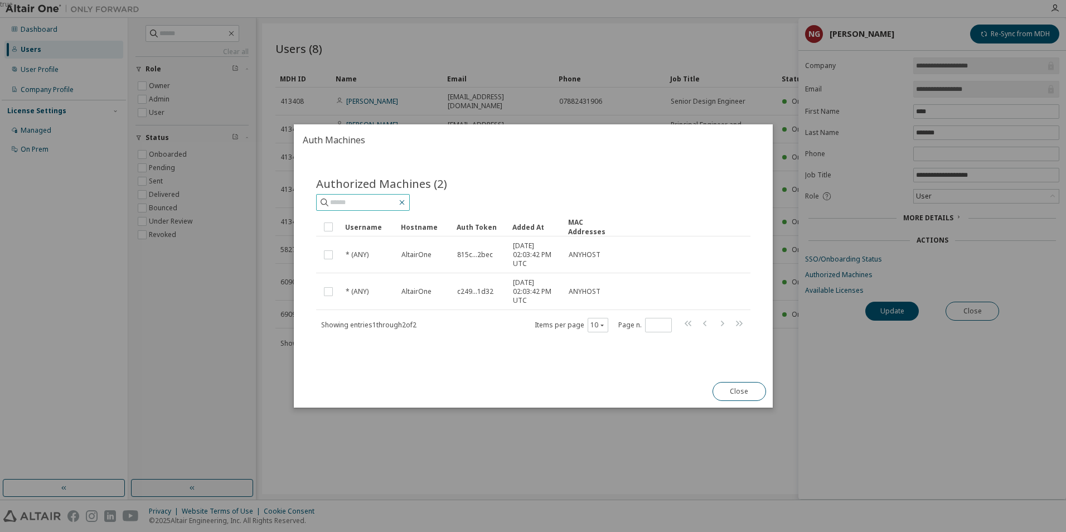
click at [407, 205] on icon "button" at bounding box center [402, 202] width 9 height 9
click at [359, 201] on input "text" at bounding box center [363, 202] width 67 height 11
click at [361, 202] on input "text" at bounding box center [363, 202] width 67 height 11
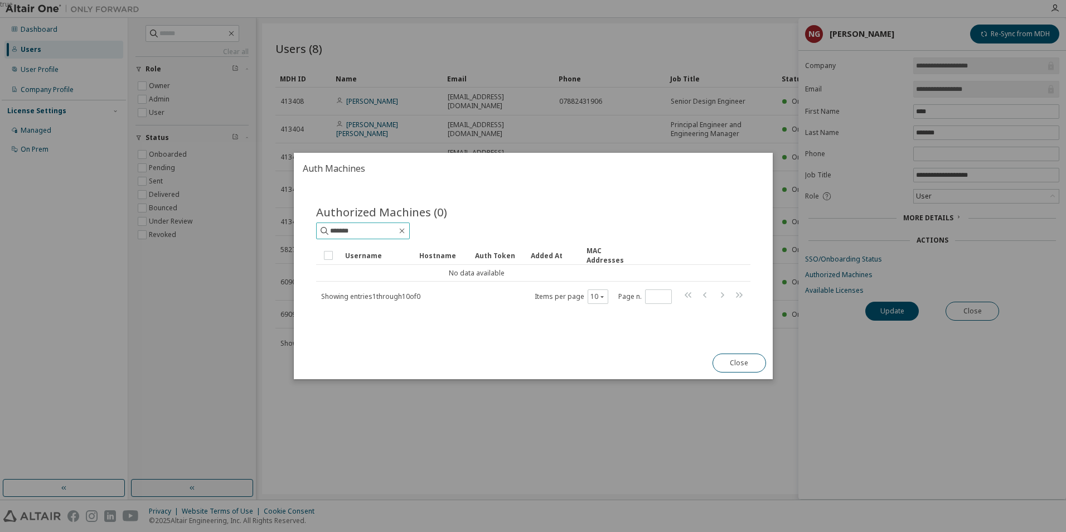
click at [371, 229] on input "*******" at bounding box center [363, 230] width 67 height 11
type input "*******"
click at [725, 364] on button "Close" at bounding box center [739, 363] width 54 height 19
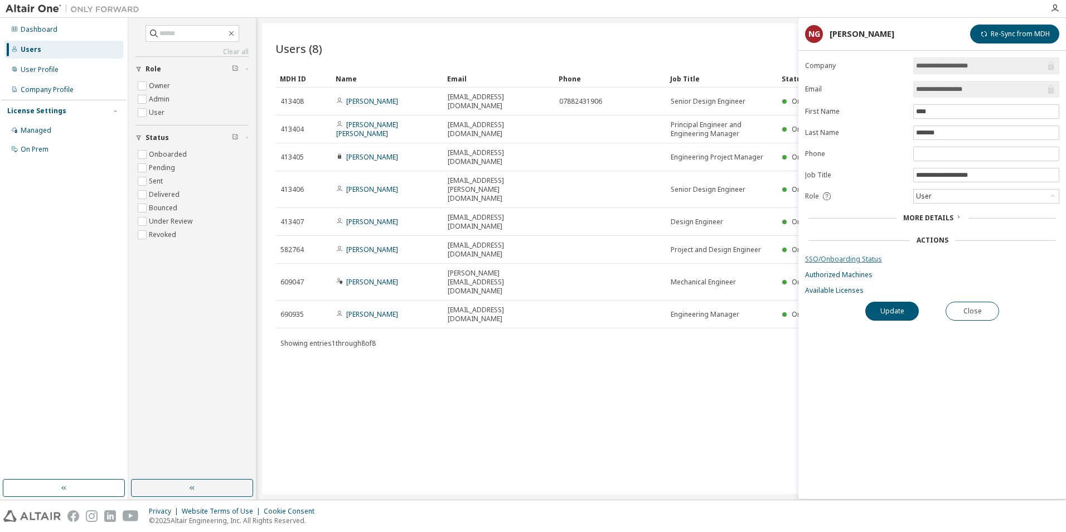
click at [850, 261] on link "SSO/Onboarding Status" at bounding box center [932, 259] width 254 height 9
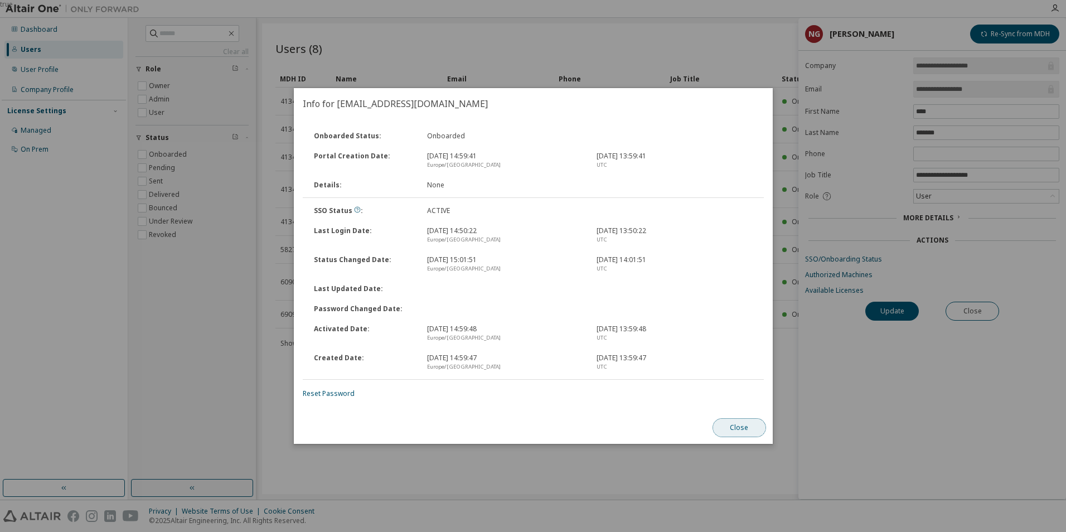
click at [735, 425] on button "Close" at bounding box center [739, 427] width 54 height 19
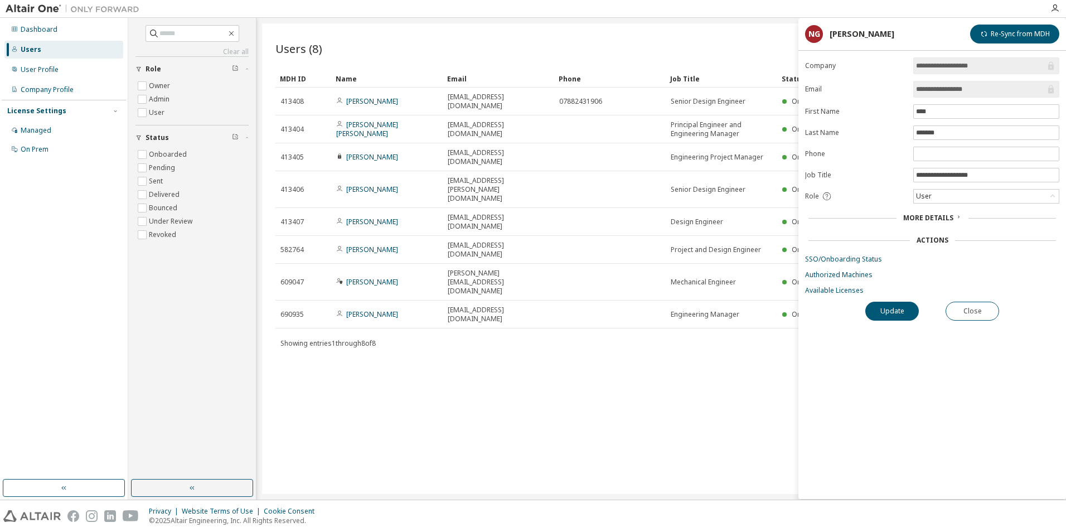
click at [543, 335] on div "Users (8) Import From CSV Export To CSV Add User Clear Load Save Save As Field …" at bounding box center [661, 258] width 799 height 471
click at [806, 285] on form "**********" at bounding box center [932, 176] width 254 height 238
click at [819, 293] on link "Available Licenses" at bounding box center [932, 290] width 254 height 9
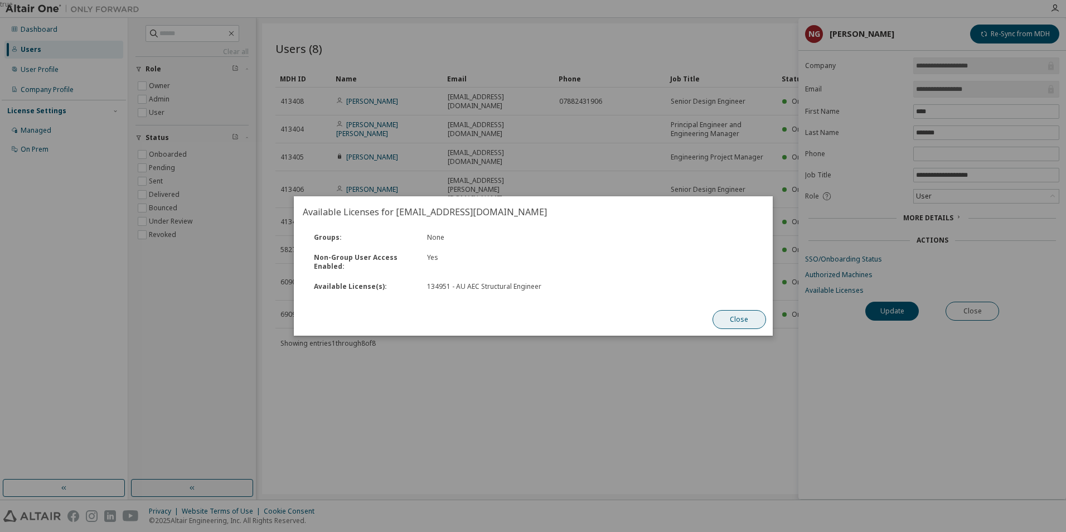
click at [743, 324] on button "Close" at bounding box center [739, 319] width 54 height 19
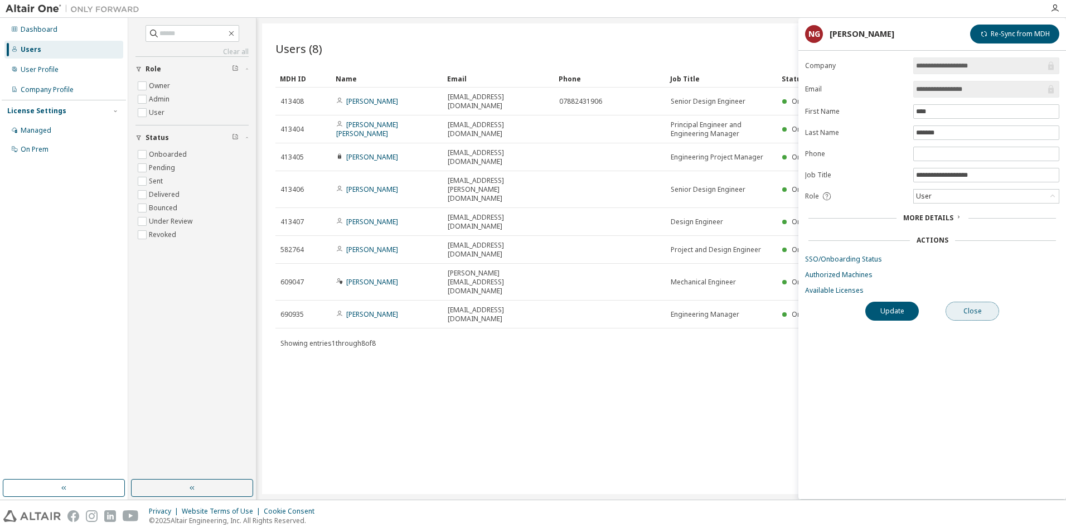
click at [969, 316] on button "Close" at bounding box center [973, 311] width 54 height 19
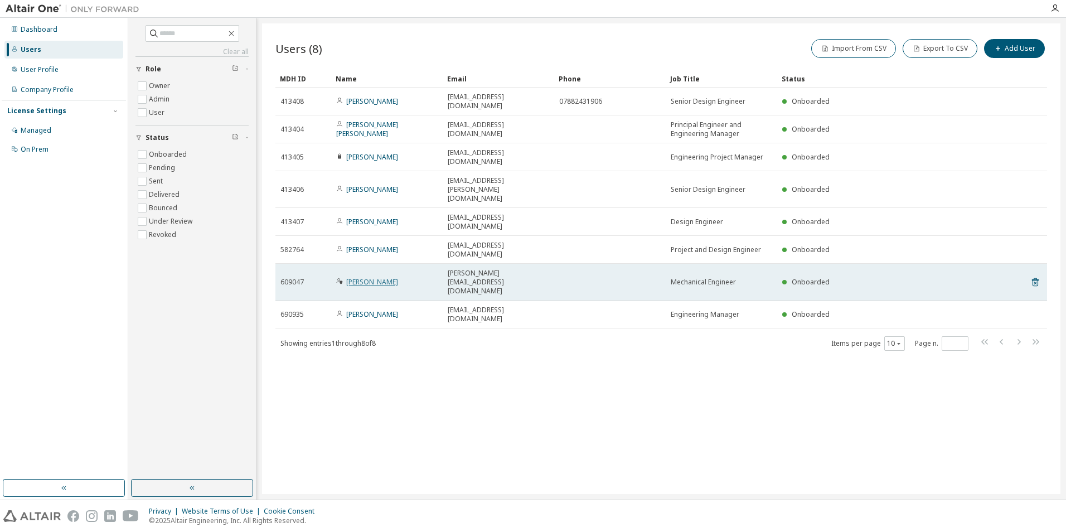
click at [352, 277] on link "[PERSON_NAME]" at bounding box center [372, 281] width 52 height 9
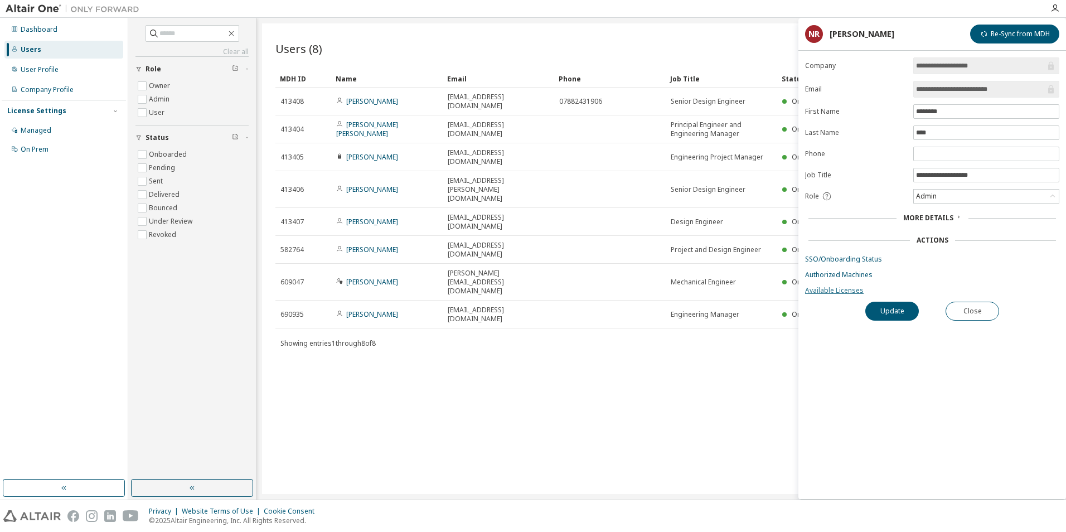
click at [831, 291] on link "Available Licenses" at bounding box center [932, 290] width 254 height 9
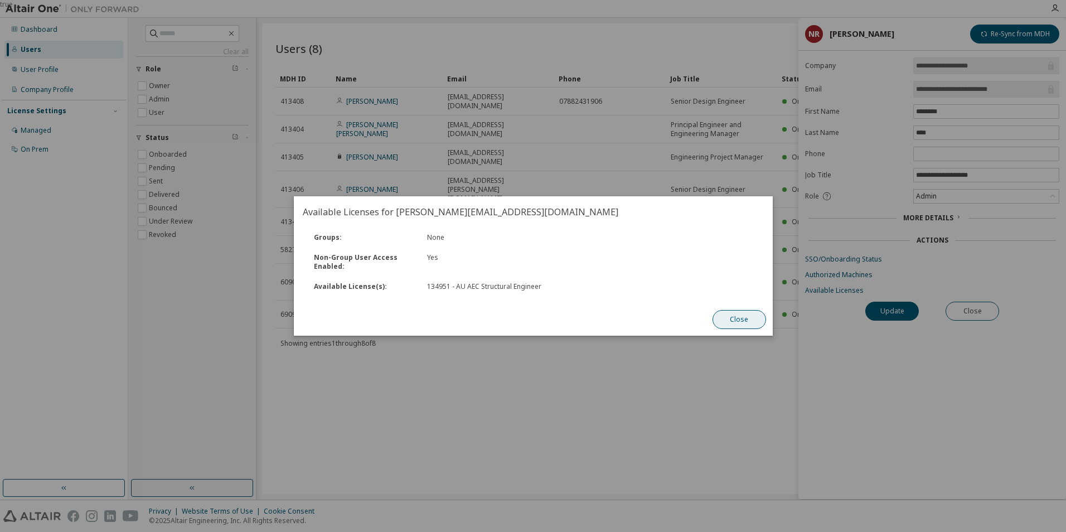
click at [748, 320] on button "Close" at bounding box center [739, 319] width 54 height 19
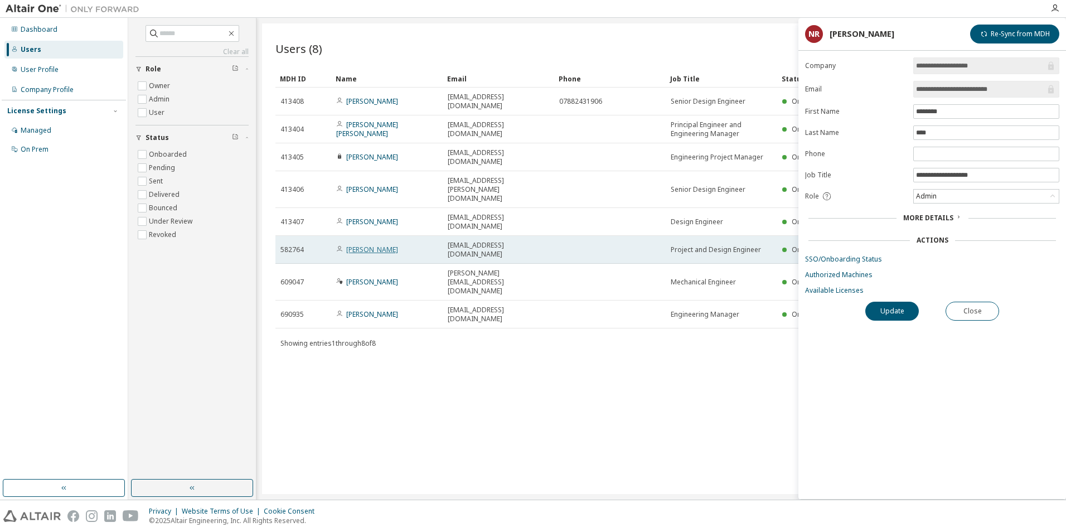
click at [360, 245] on link "[PERSON_NAME]" at bounding box center [372, 249] width 52 height 9
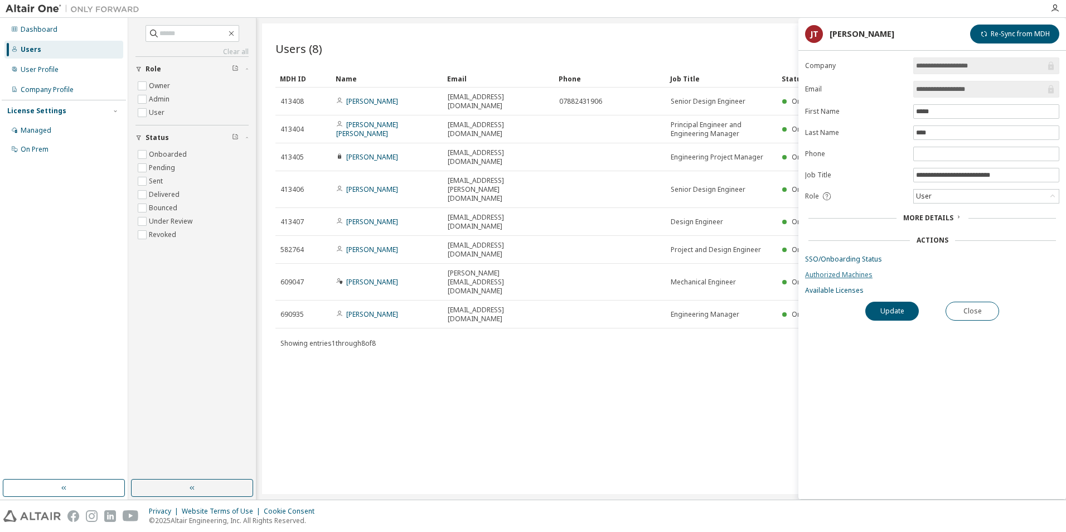
click at [827, 274] on link "Authorized Machines" at bounding box center [932, 274] width 254 height 9
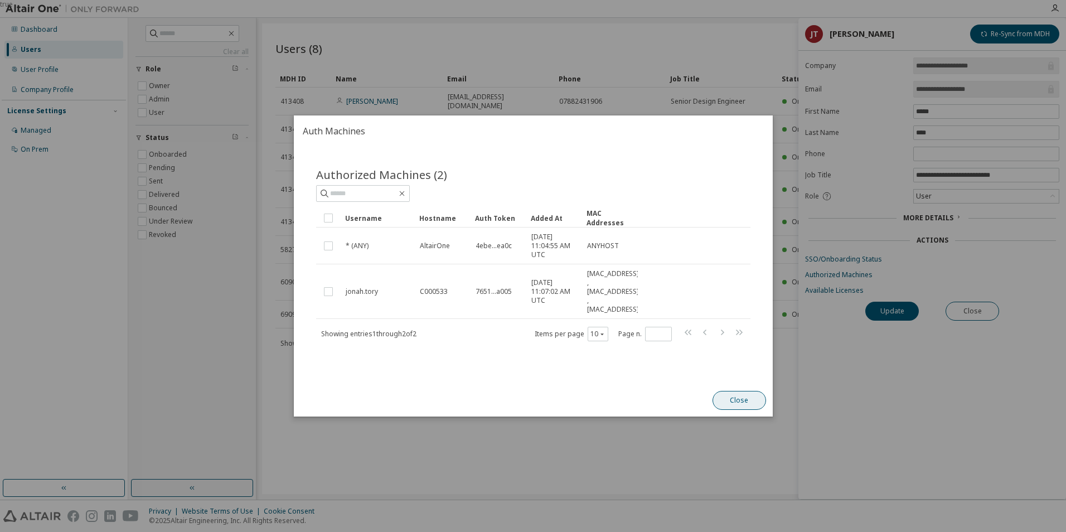
click at [741, 404] on button "Close" at bounding box center [739, 400] width 54 height 19
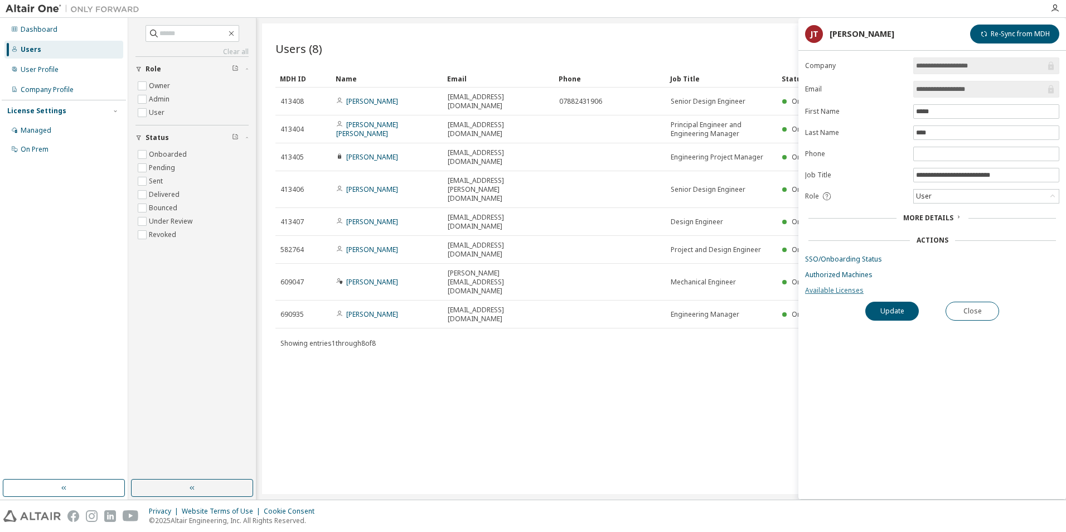
click at [835, 292] on link "Available Licenses" at bounding box center [932, 290] width 254 height 9
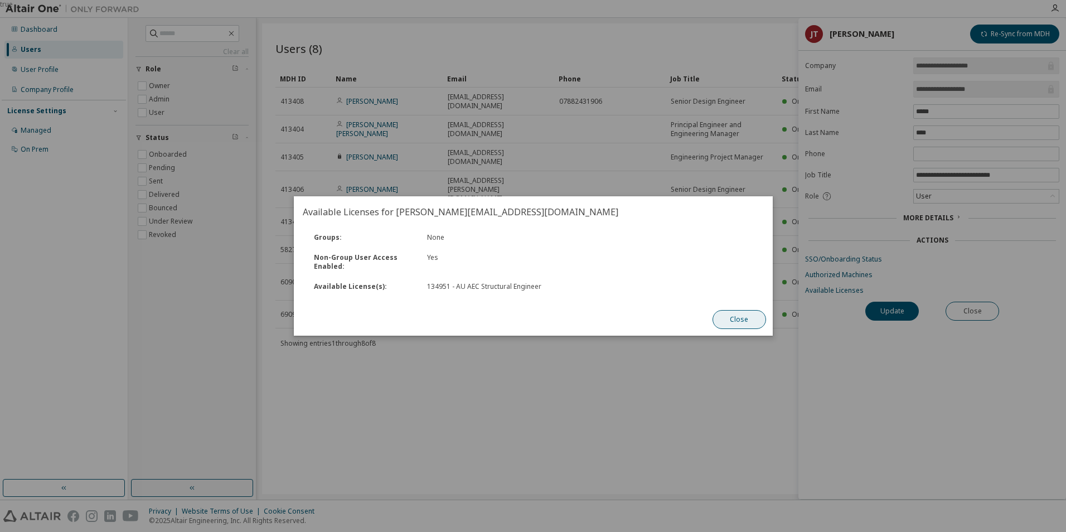
click at [747, 322] on button "Close" at bounding box center [739, 319] width 54 height 19
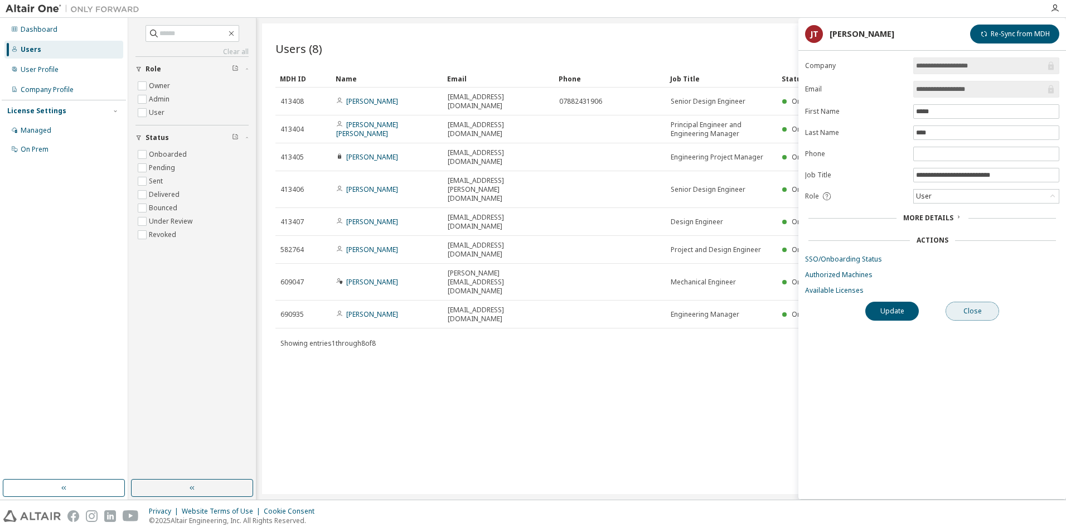
click at [969, 307] on button "Close" at bounding box center [973, 311] width 54 height 19
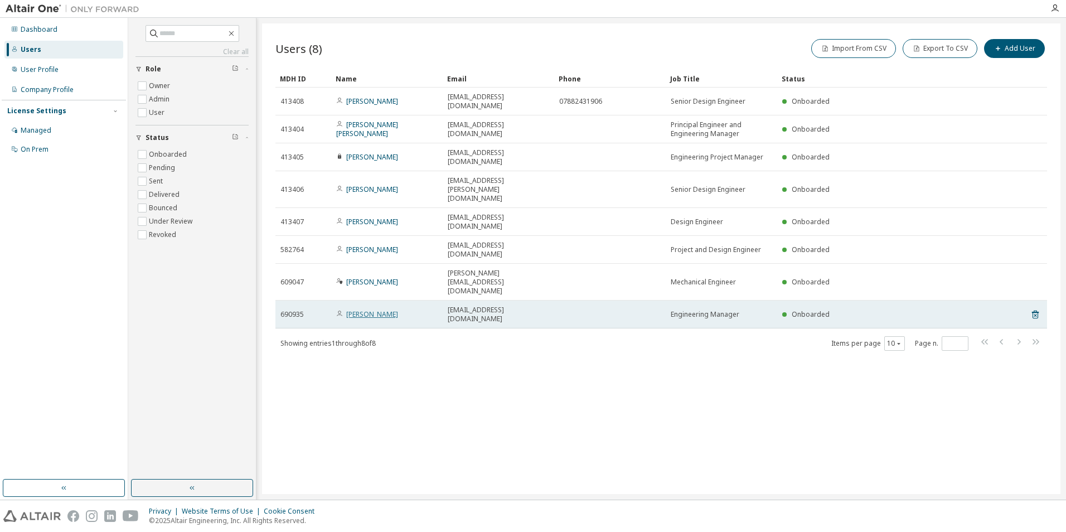
click at [363, 309] on link "[PERSON_NAME]" at bounding box center [372, 313] width 52 height 9
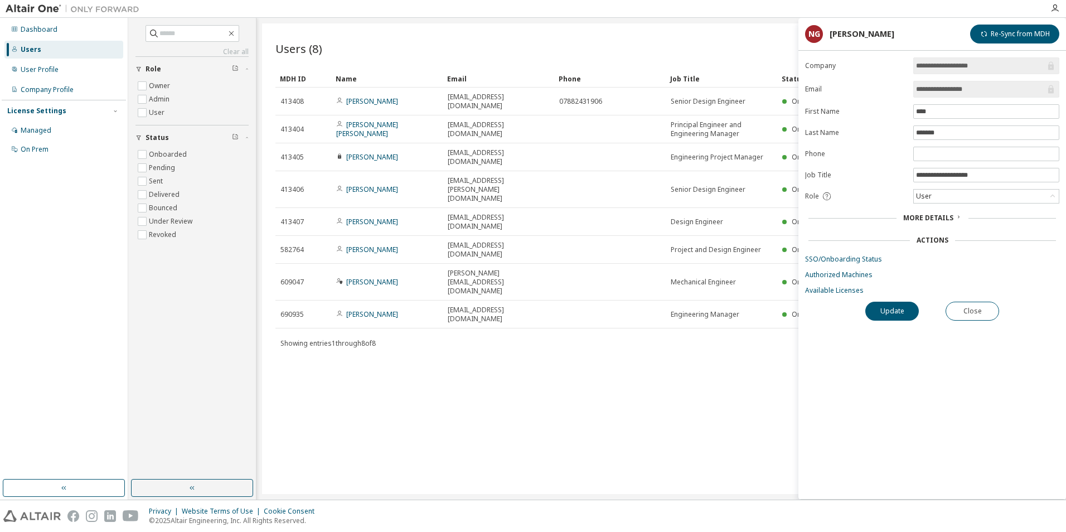
click at [955, 218] on icon at bounding box center [958, 217] width 7 height 7
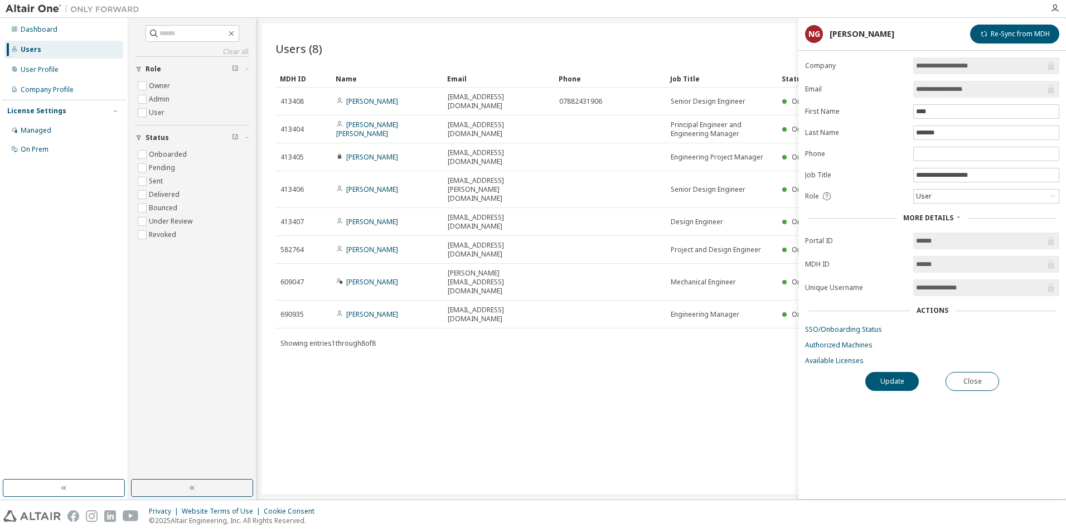
click at [933, 308] on div "Actions" at bounding box center [933, 310] width 32 height 9
click at [927, 313] on div "Actions" at bounding box center [933, 310] width 32 height 9
click at [874, 328] on link "SSO/Onboarding Status" at bounding box center [932, 329] width 254 height 9
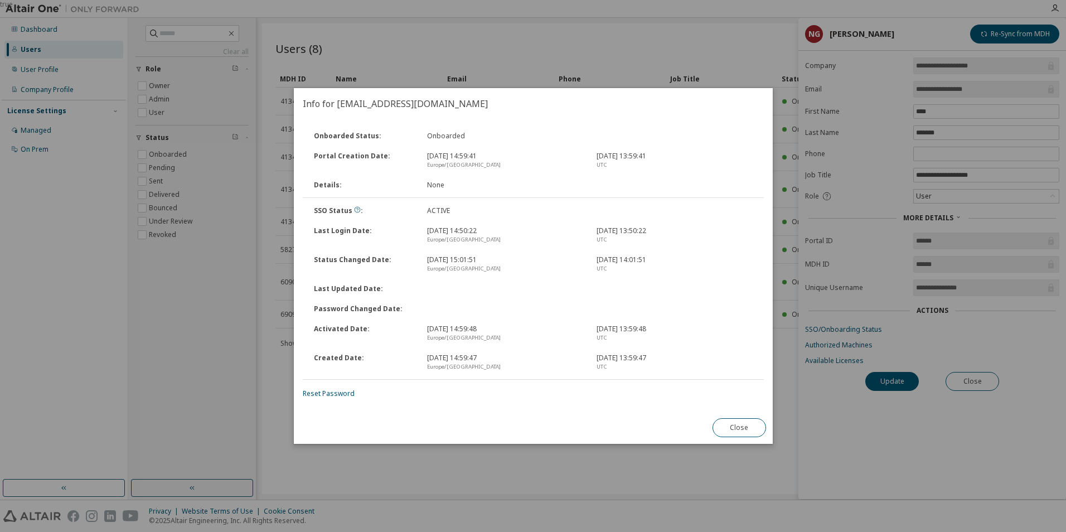
click at [747, 428] on button "Close" at bounding box center [739, 427] width 54 height 19
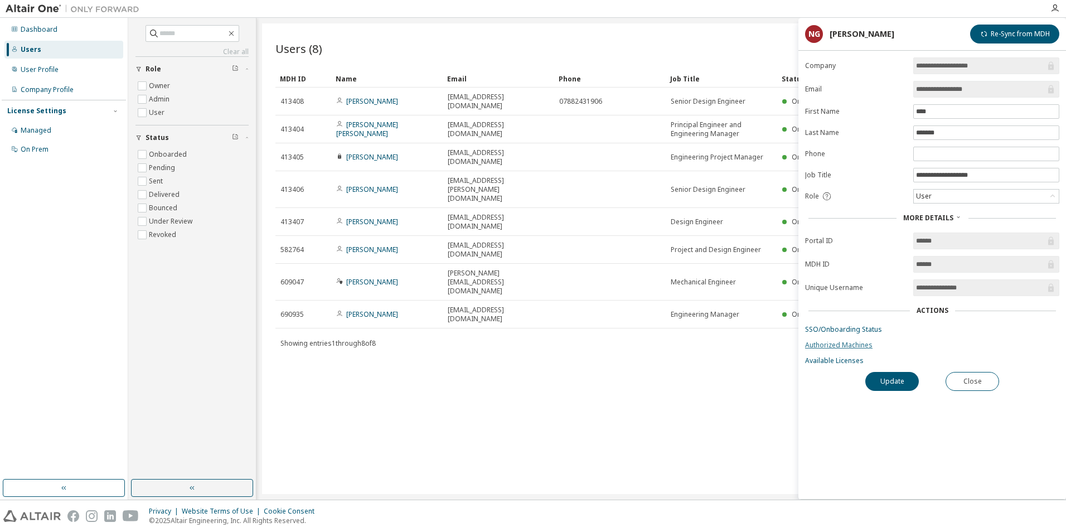
click at [834, 343] on link "Authorized Machines" at bounding box center [932, 345] width 254 height 9
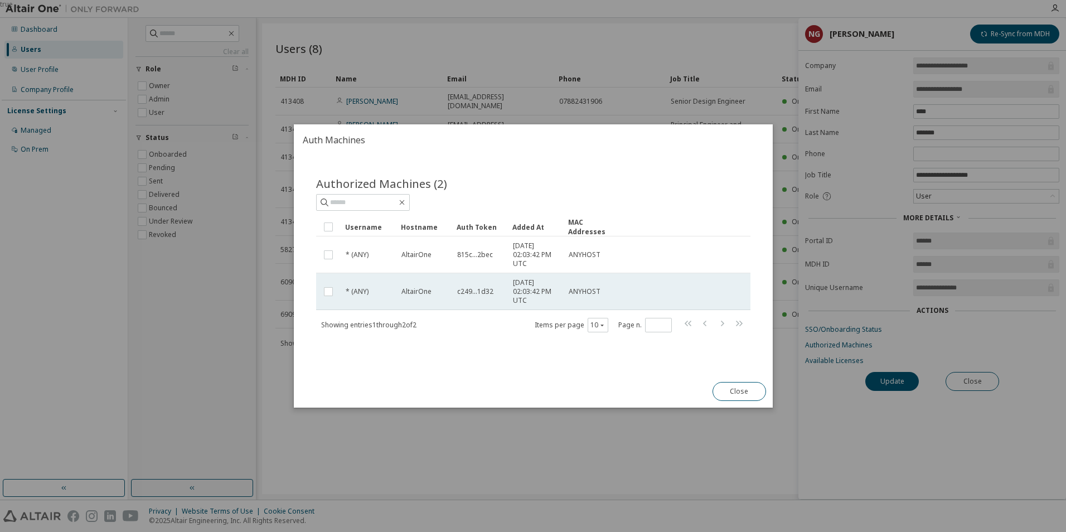
click at [465, 292] on span "c249...1d32" at bounding box center [475, 291] width 36 height 9
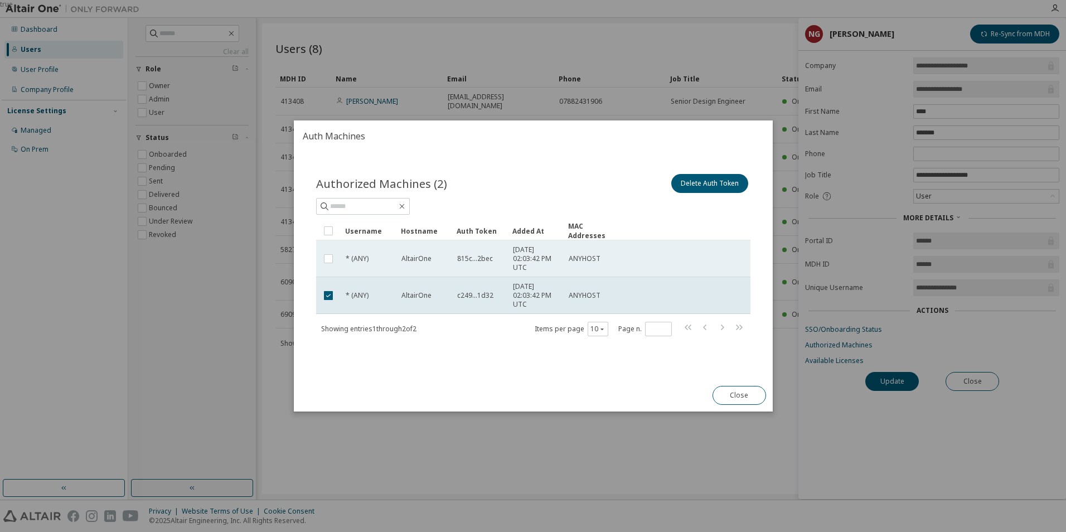
click at [477, 264] on td "815c...2bec" at bounding box center [480, 258] width 56 height 37
click at [755, 395] on button "Close" at bounding box center [739, 395] width 54 height 19
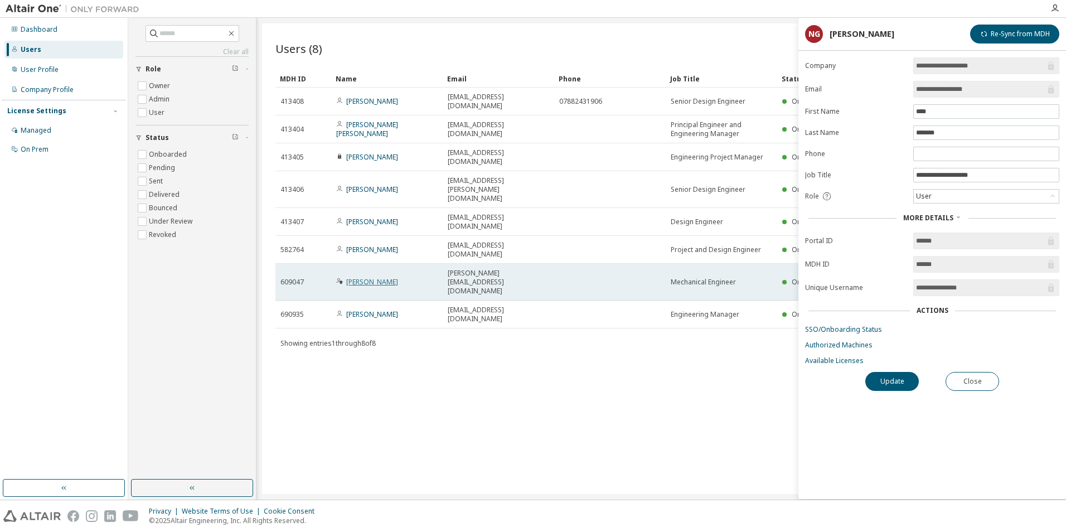
click at [360, 277] on link "[PERSON_NAME]" at bounding box center [372, 281] width 52 height 9
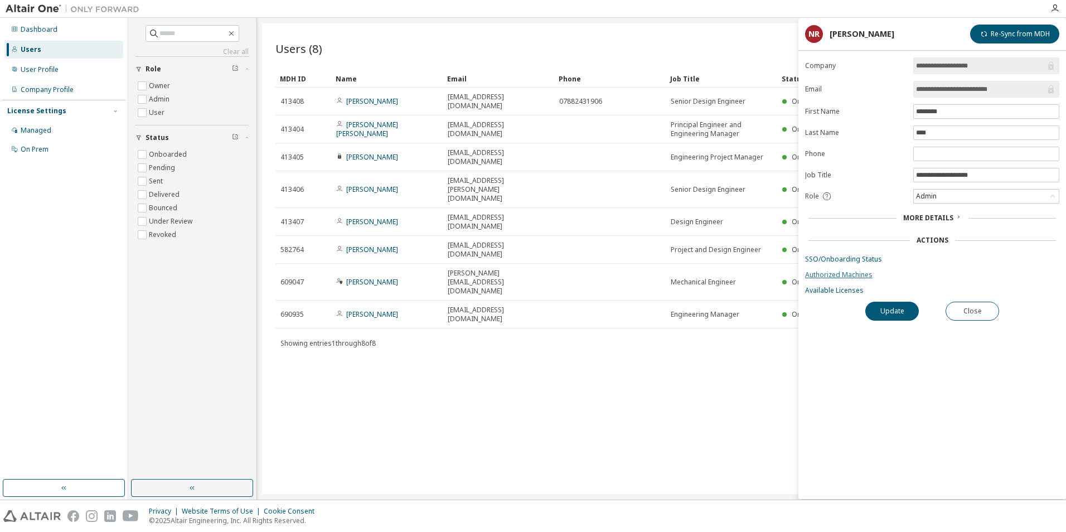
click at [811, 272] on link "Authorized Machines" at bounding box center [932, 274] width 254 height 9
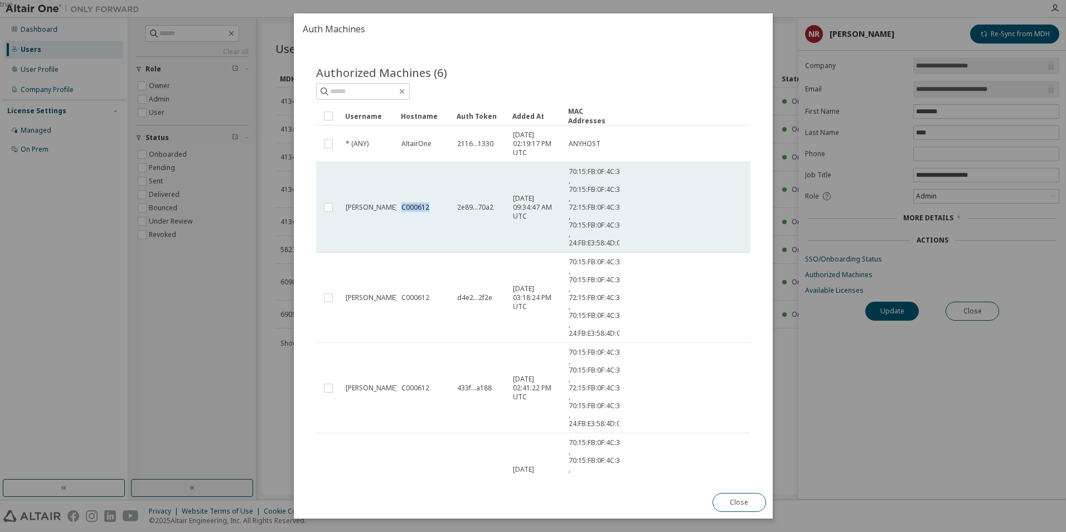
drag, startPoint x: 403, startPoint y: 206, endPoint x: 436, endPoint y: 204, distance: 32.9
click at [436, 204] on div "C000612" at bounding box center [424, 207] width 46 height 9
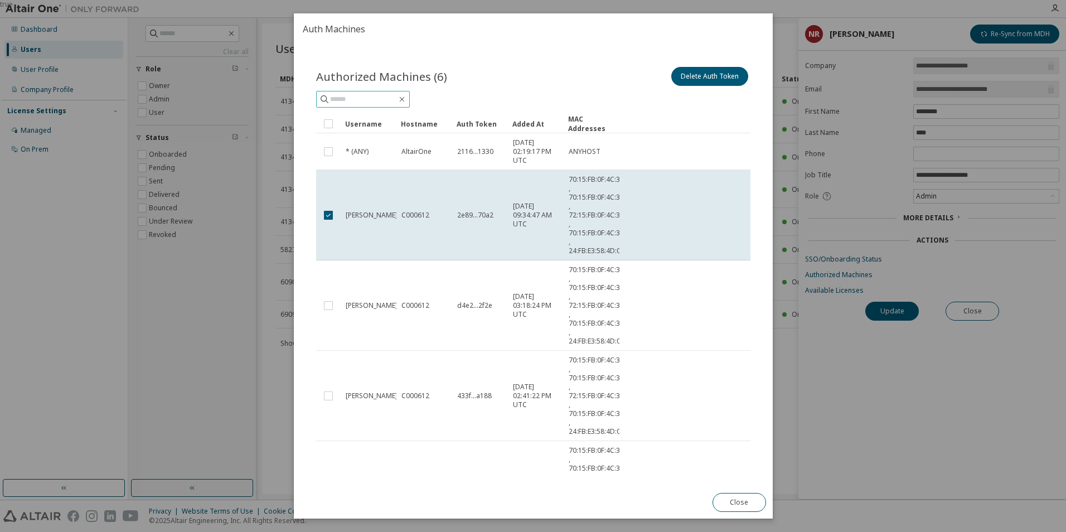
drag, startPoint x: 412, startPoint y: 219, endPoint x: 354, endPoint y: 96, distance: 135.5
click at [354, 96] on input "text" at bounding box center [363, 99] width 67 height 11
type input "*******"
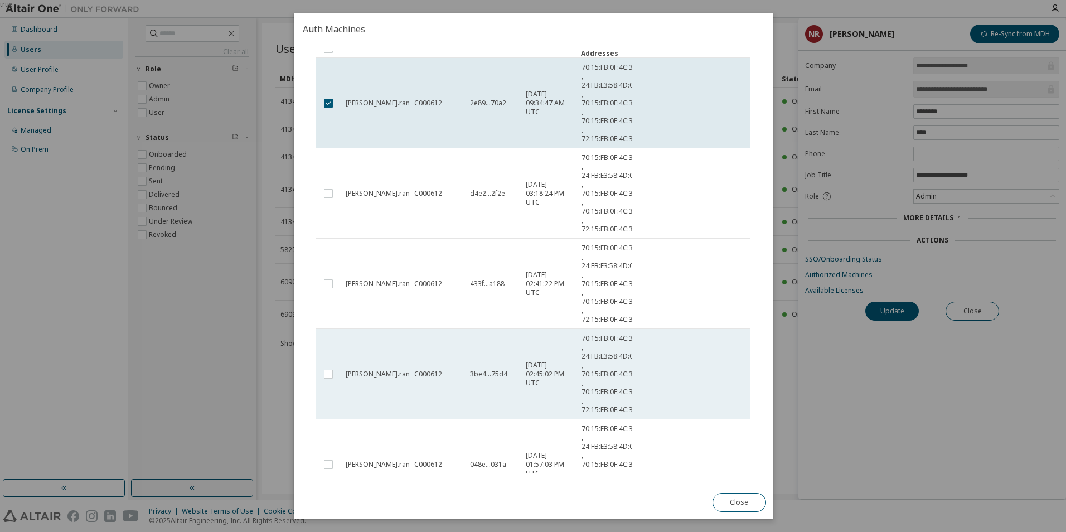
scroll to position [164, 0]
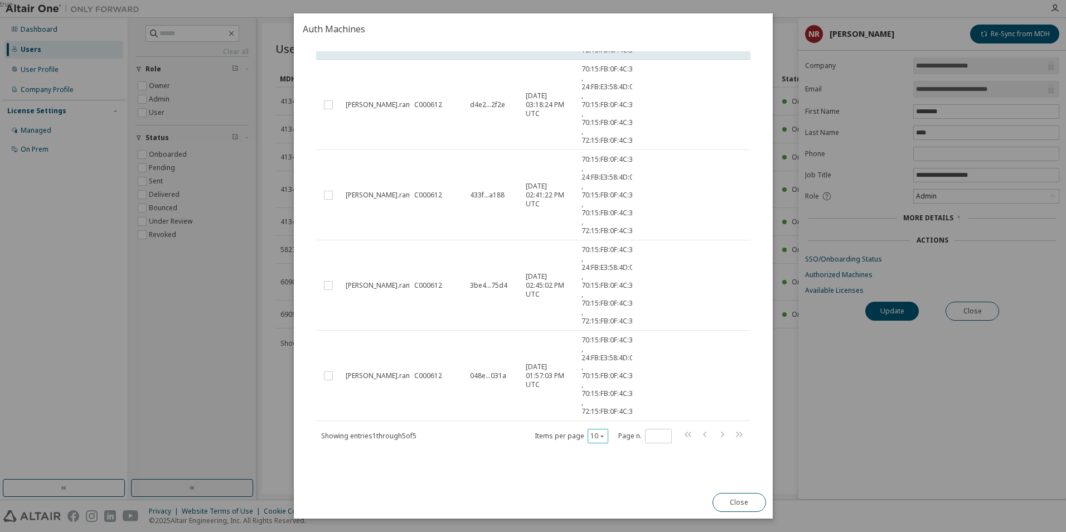
click at [598, 438] on icon "button" at bounding box center [601, 436] width 7 height 7
click at [606, 502] on div "100" at bounding box center [626, 504] width 89 height 13
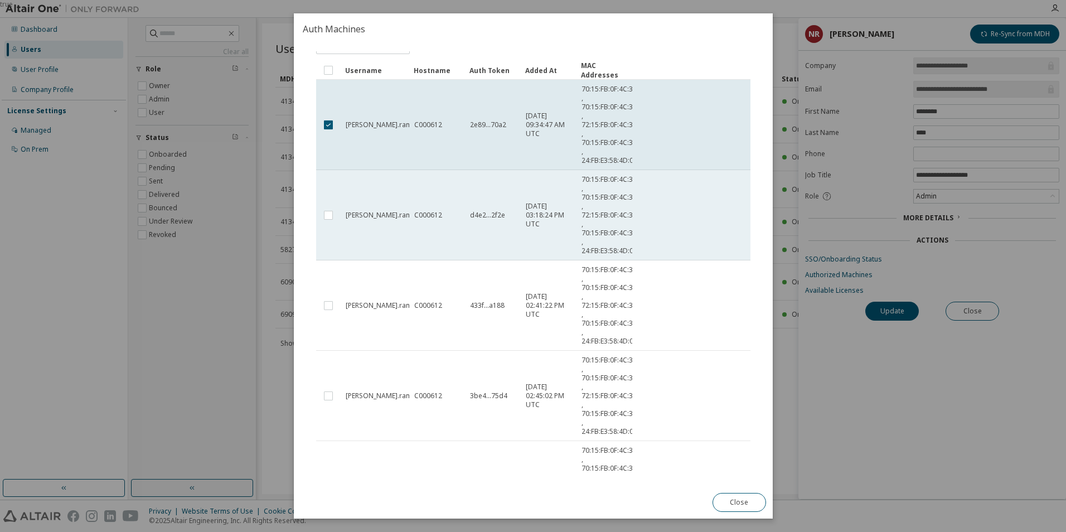
scroll to position [0, 0]
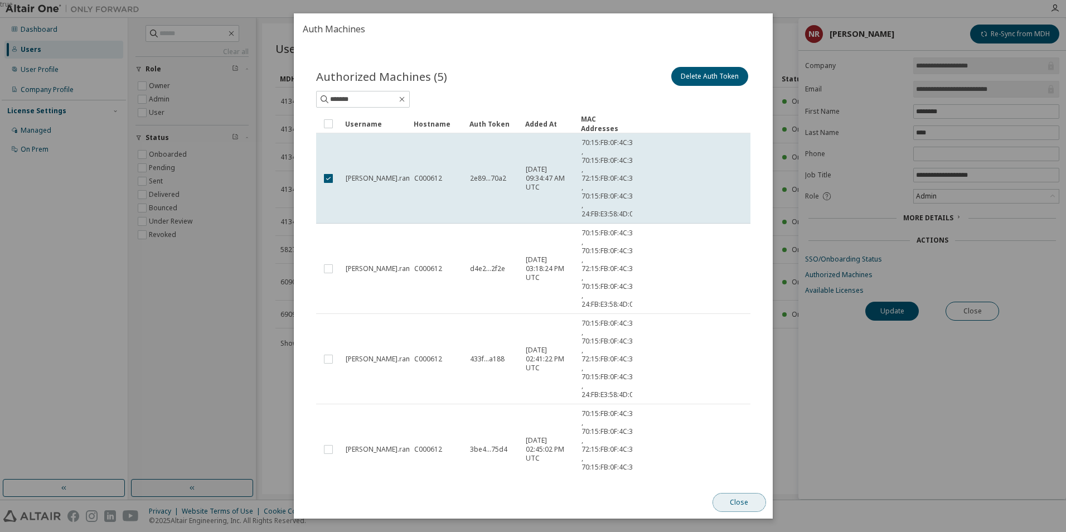
click at [743, 506] on button "Close" at bounding box center [739, 502] width 54 height 19
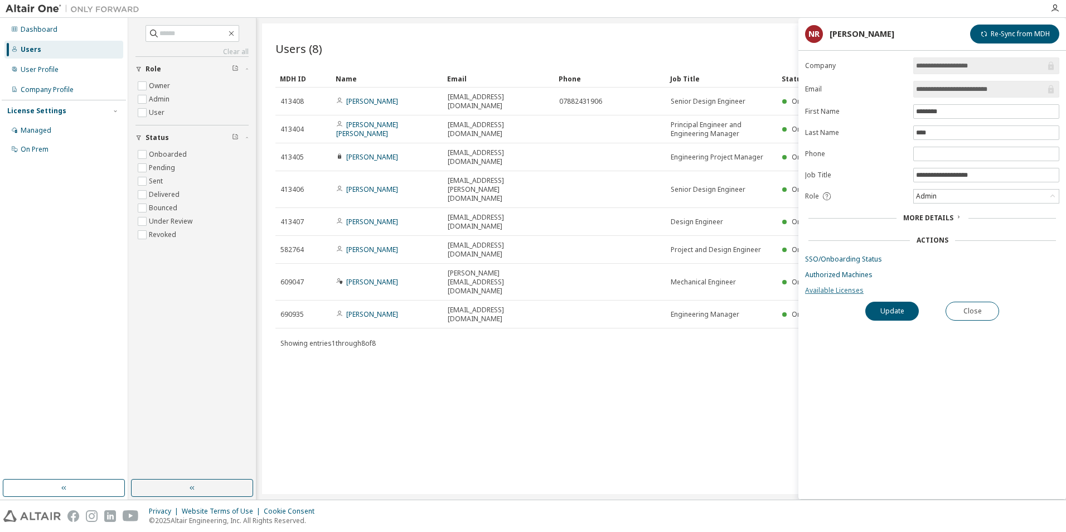
click at [824, 294] on link "Available Licenses" at bounding box center [932, 290] width 254 height 9
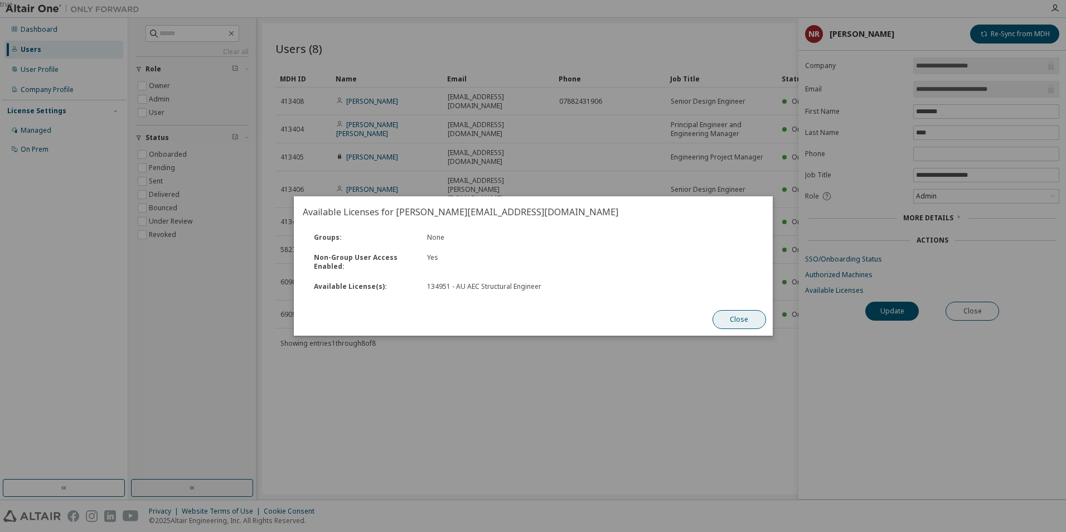
click at [744, 325] on button "Close" at bounding box center [739, 319] width 54 height 19
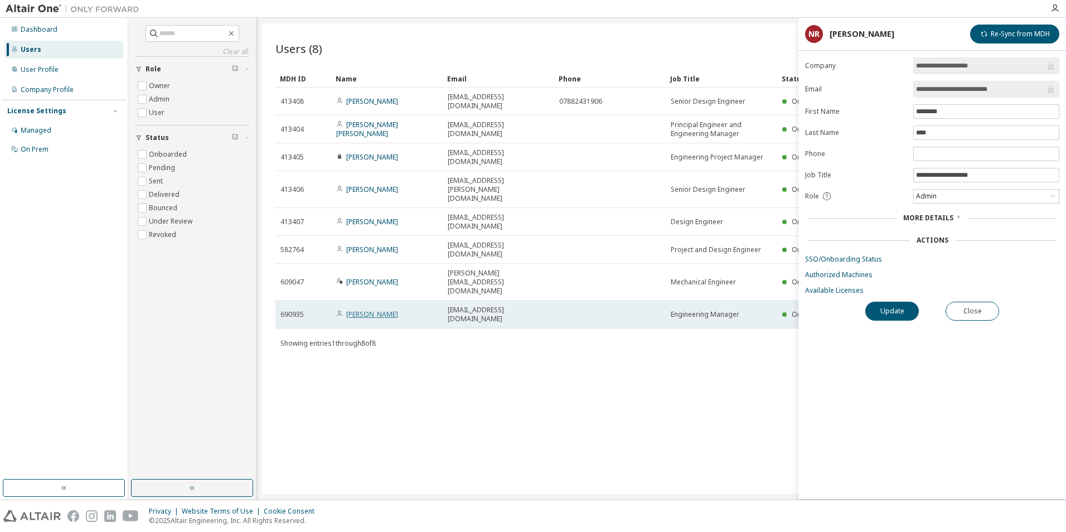
click at [374, 309] on link "[PERSON_NAME]" at bounding box center [372, 313] width 52 height 9
click at [364, 309] on link "[PERSON_NAME]" at bounding box center [372, 313] width 52 height 9
click at [365, 309] on link "[PERSON_NAME]" at bounding box center [372, 313] width 52 height 9
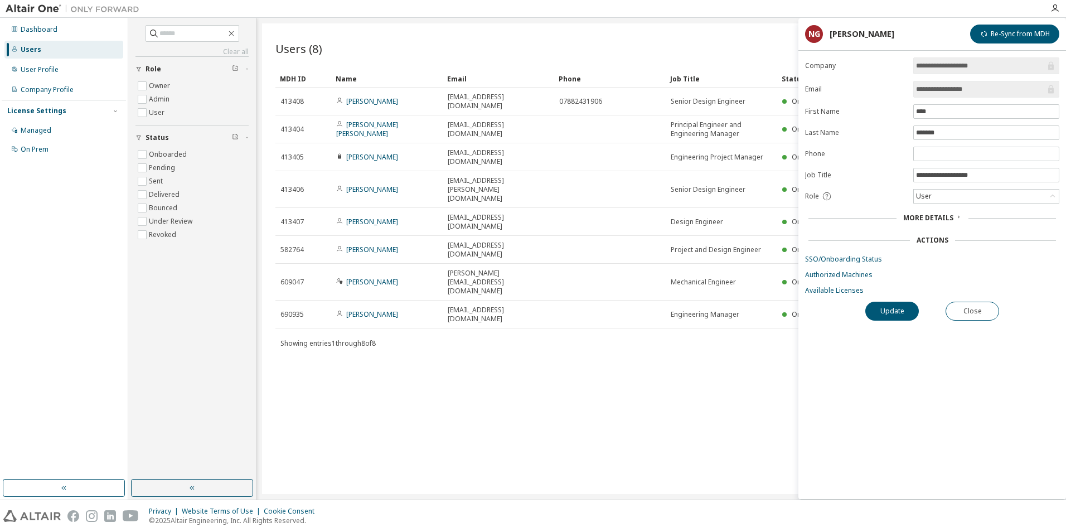
click at [825, 282] on form "**********" at bounding box center [932, 176] width 254 height 238
click at [825, 288] on link "Available Licenses" at bounding box center [932, 290] width 254 height 9
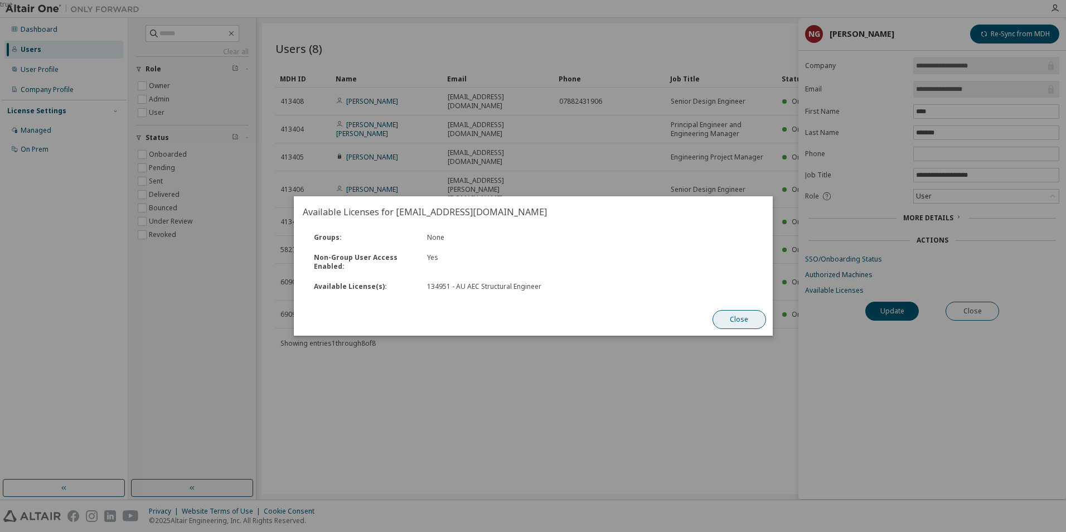
click at [738, 313] on button "Close" at bounding box center [739, 319] width 54 height 19
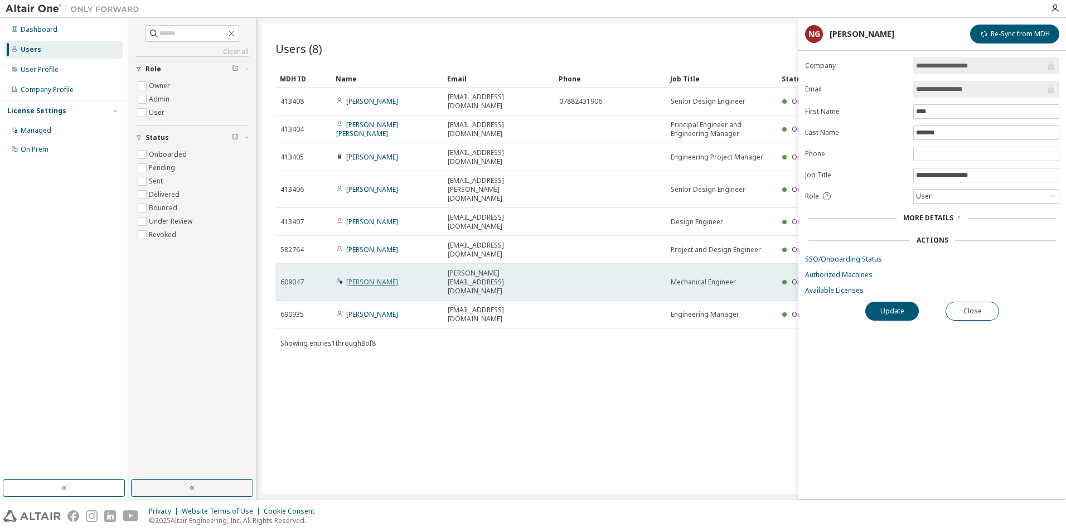
click at [361, 277] on link "[PERSON_NAME]" at bounding box center [372, 281] width 52 height 9
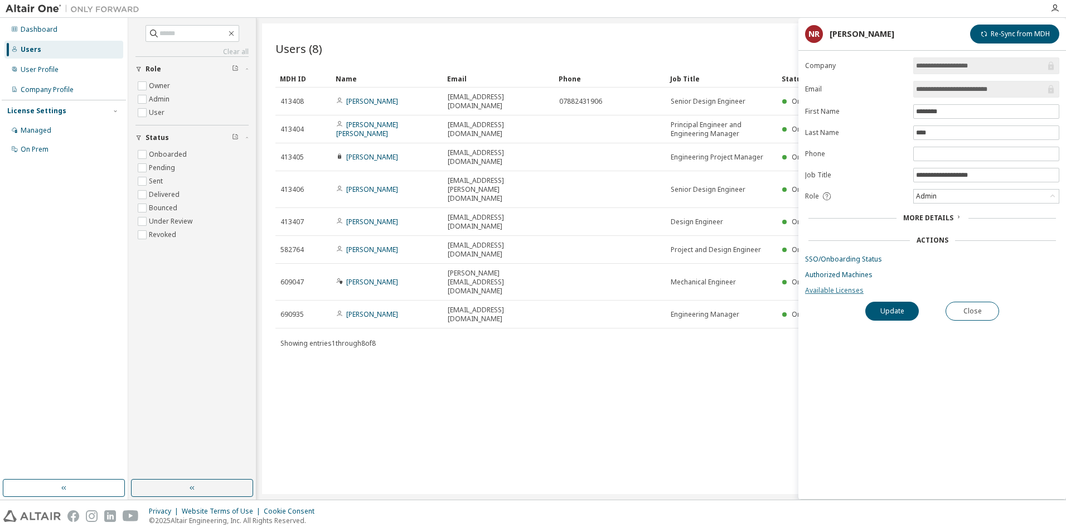
click at [832, 289] on link "Available Licenses" at bounding box center [932, 290] width 254 height 9
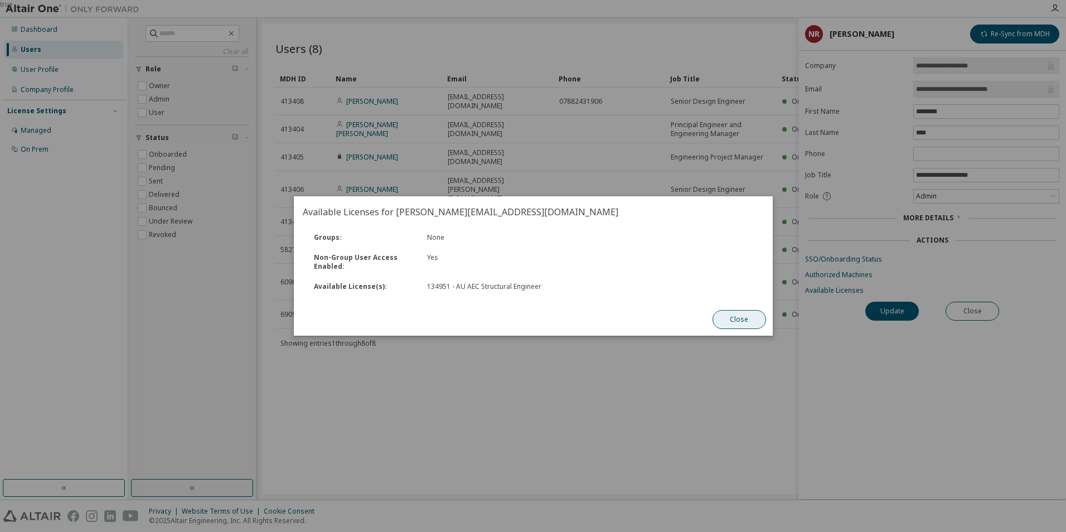
click at [743, 320] on button "Close" at bounding box center [739, 319] width 54 height 19
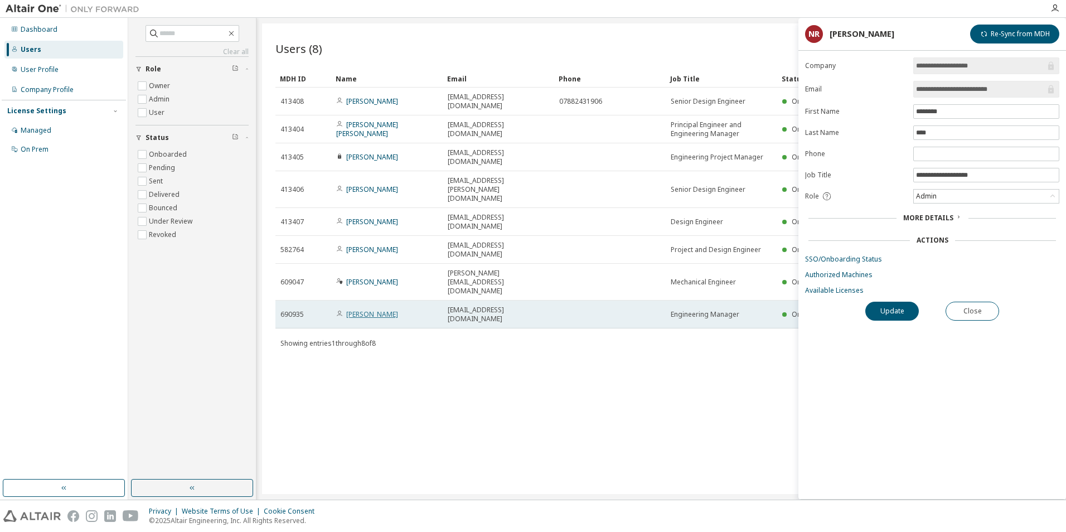
click at [364, 309] on link "[PERSON_NAME]" at bounding box center [372, 313] width 52 height 9
click at [360, 309] on link "[PERSON_NAME]" at bounding box center [372, 313] width 52 height 9
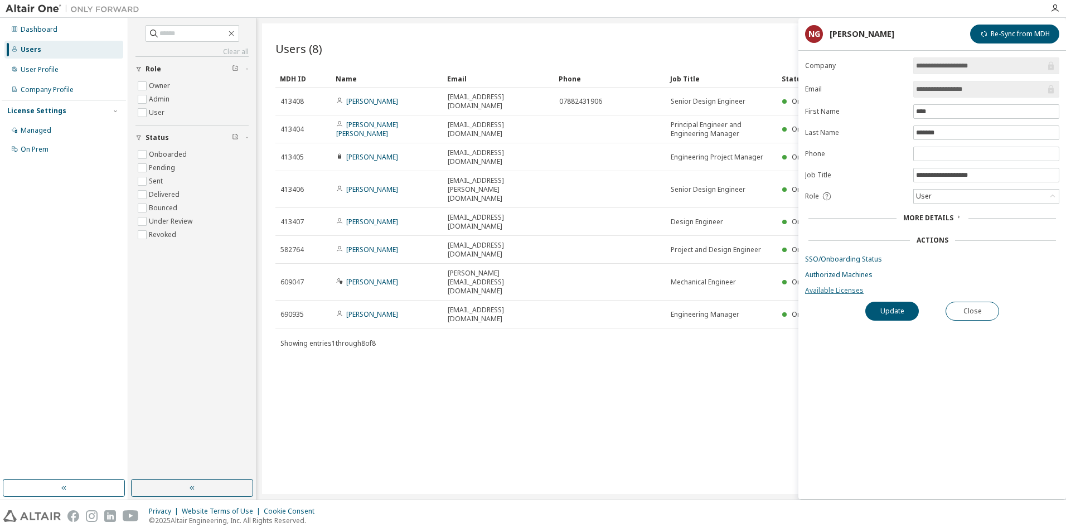
click at [834, 291] on link "Available Licenses" at bounding box center [932, 290] width 254 height 9
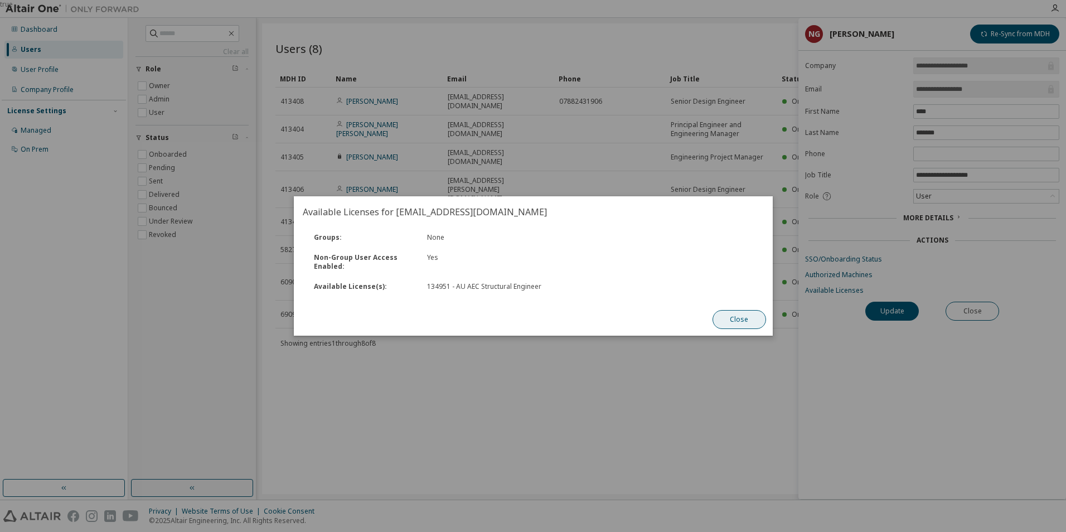
click at [749, 319] on button "Close" at bounding box center [739, 319] width 54 height 19
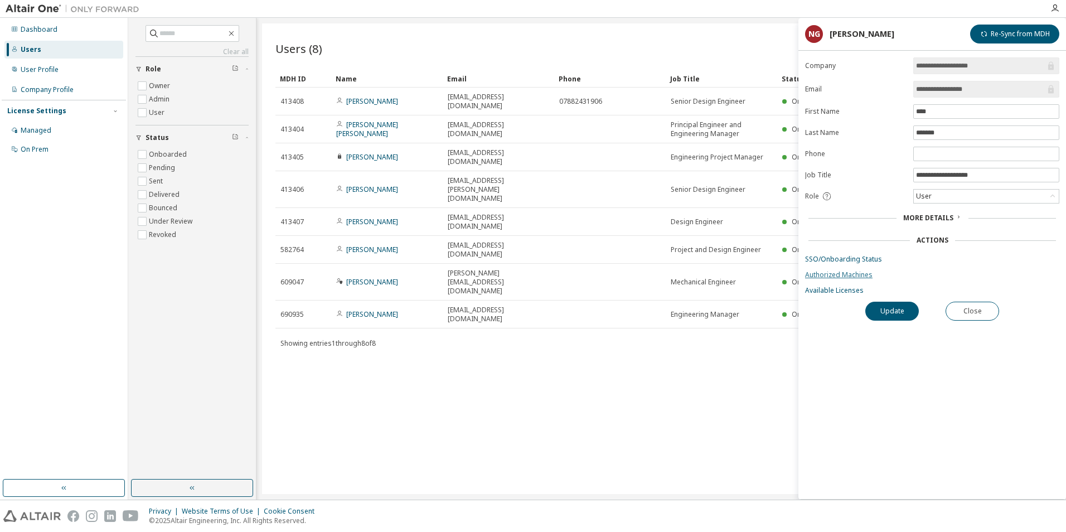
click at [841, 277] on link "Authorized Machines" at bounding box center [932, 274] width 254 height 9
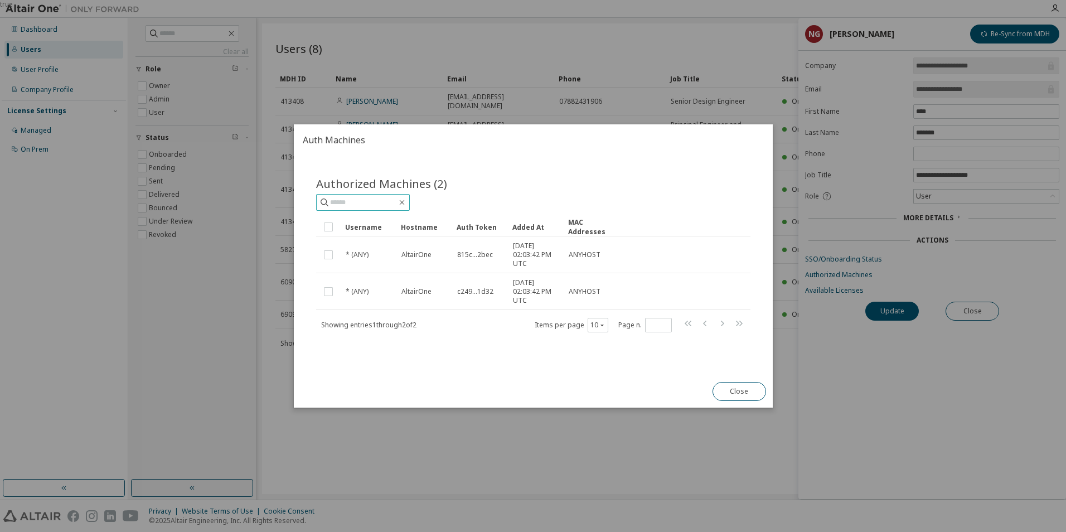
click at [380, 203] on input "text" at bounding box center [363, 202] width 67 height 11
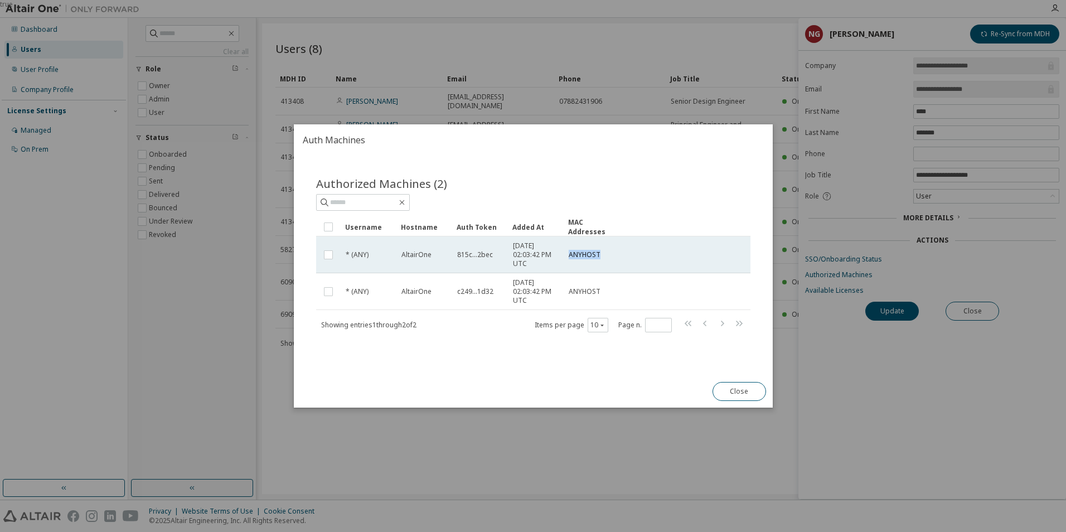
drag, startPoint x: 570, startPoint y: 255, endPoint x: 603, endPoint y: 252, distance: 32.5
click at [603, 252] on div "ANYHOST" at bounding box center [592, 254] width 46 height 9
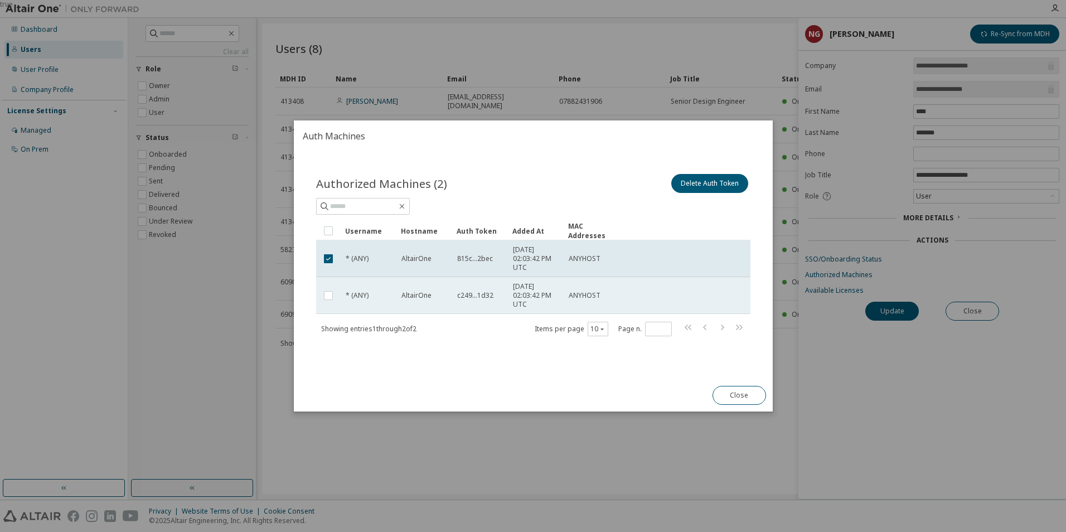
click at [538, 293] on span "[DATE] 02:03:42 PM UTC" at bounding box center [536, 295] width 46 height 27
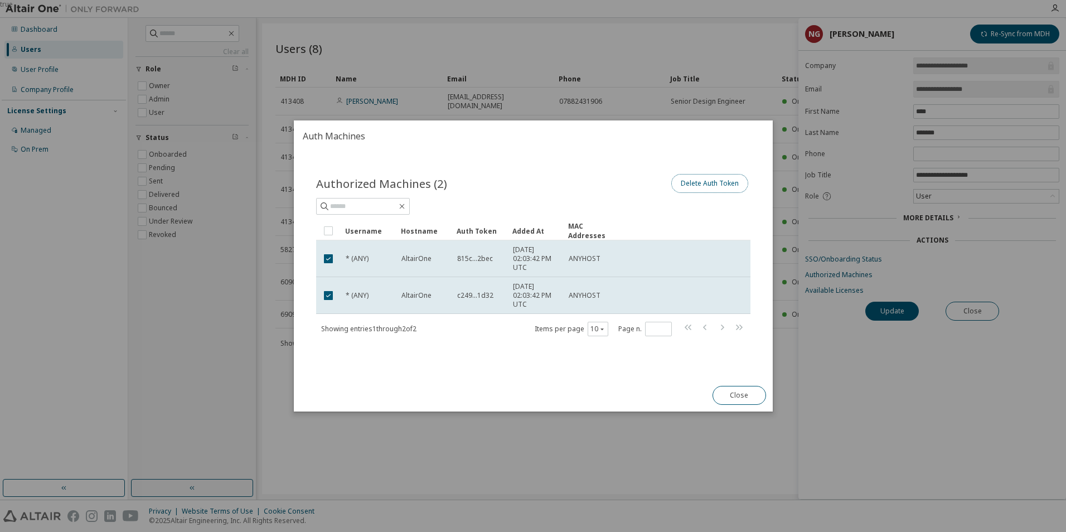
click at [696, 189] on button "Delete Auth Token" at bounding box center [709, 183] width 77 height 19
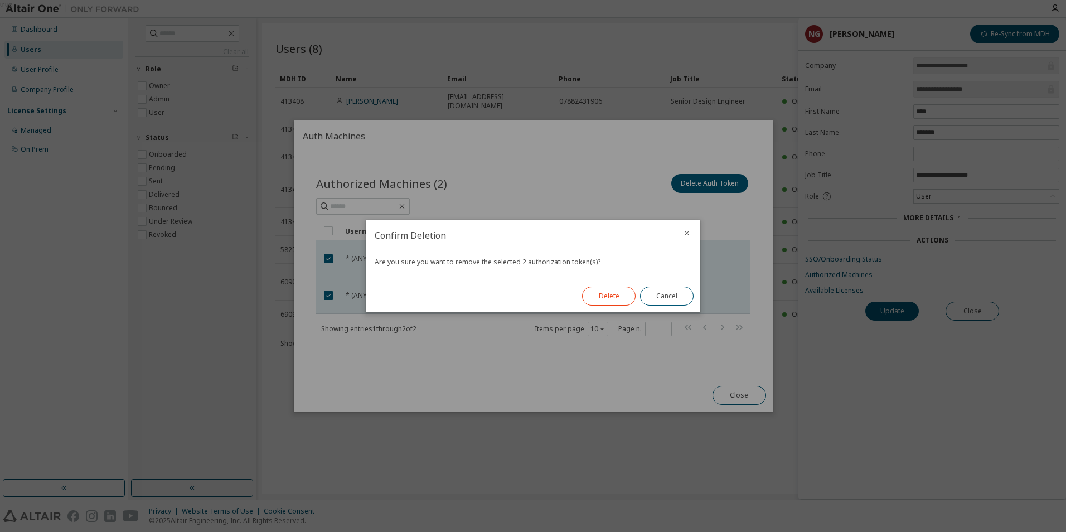
click at [618, 297] on button "Delete" at bounding box center [609, 296] width 54 height 19
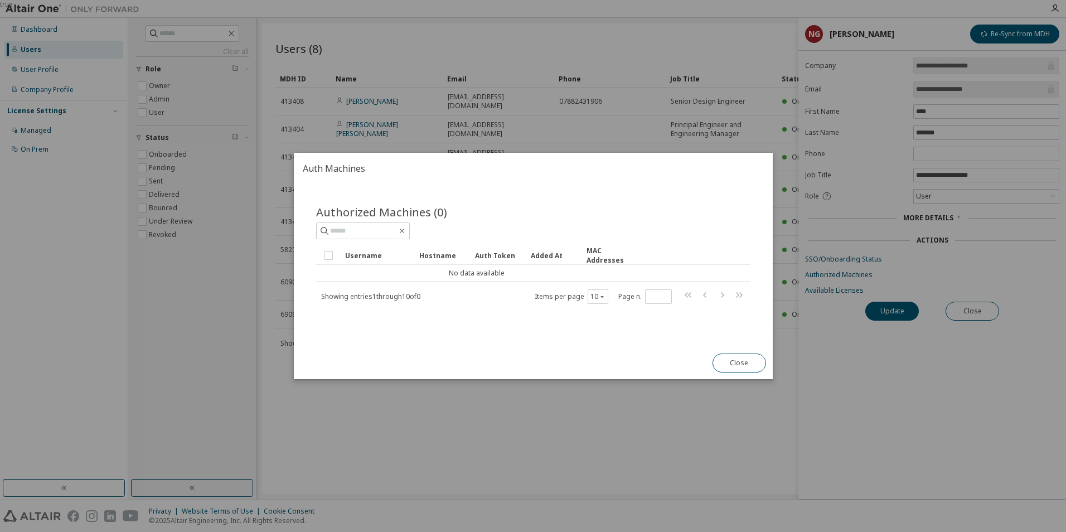
click at [363, 259] on div "Username" at bounding box center [377, 255] width 65 height 18
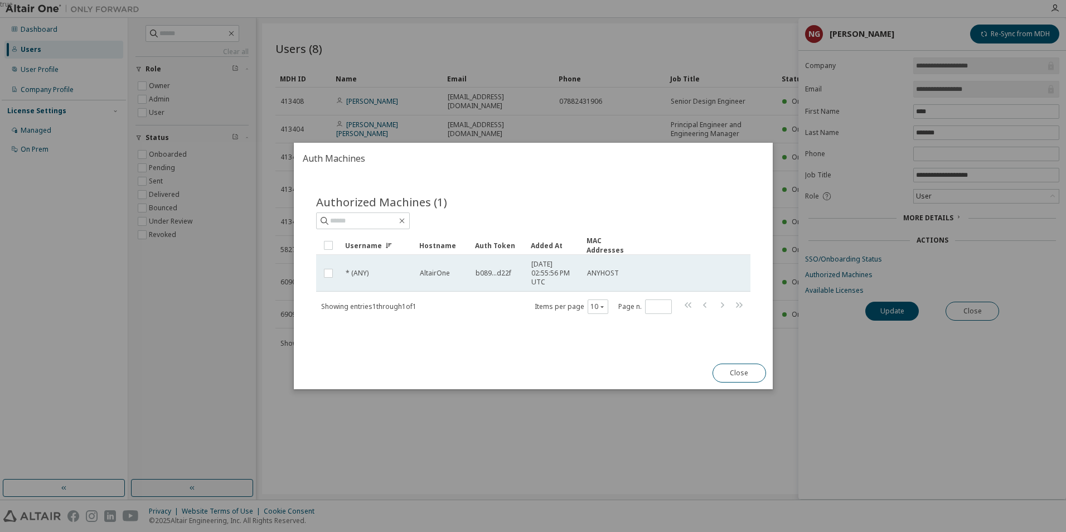
click at [357, 273] on span "* (ANY)" at bounding box center [357, 273] width 23 height 9
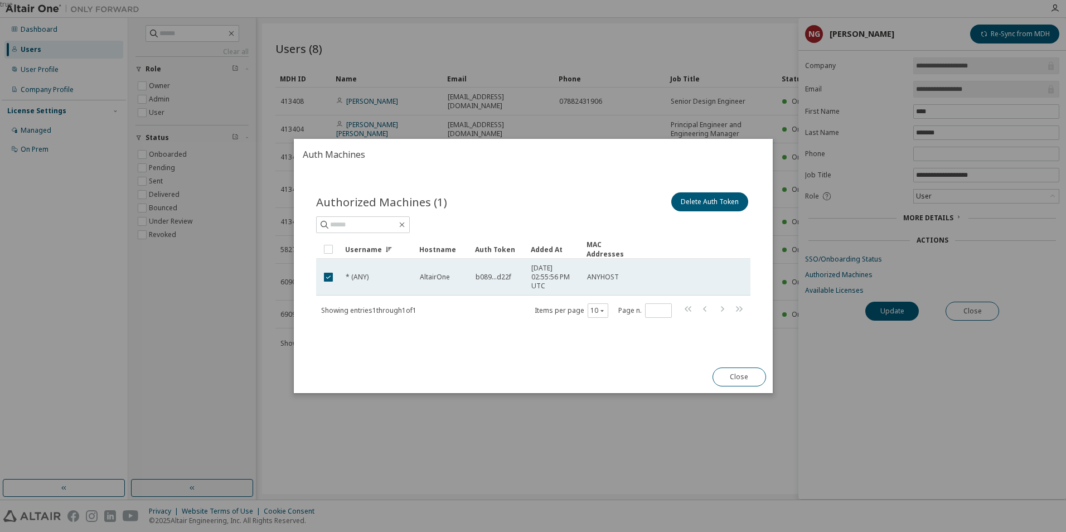
click at [344, 287] on td "* (ANY)" at bounding box center [378, 277] width 74 height 37
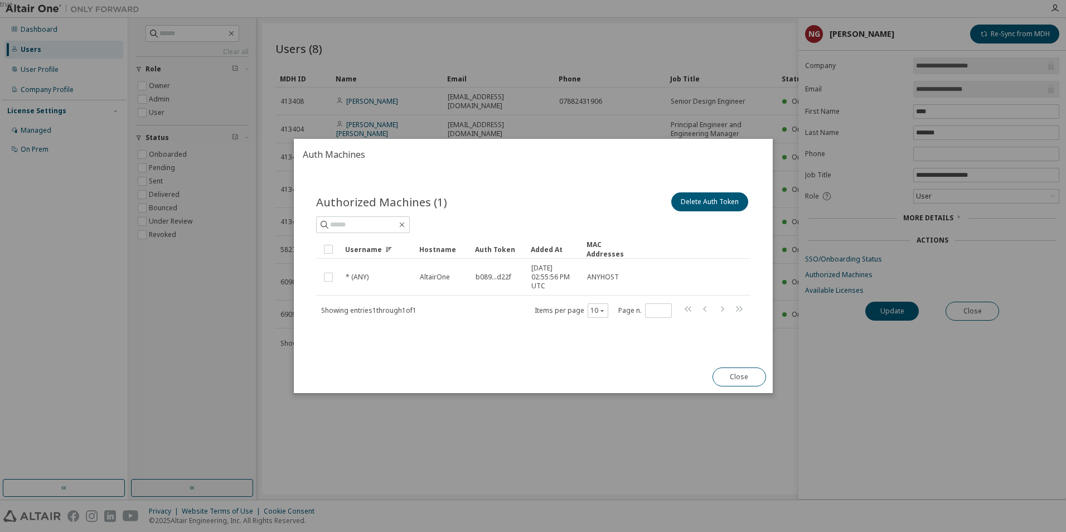
click at [344, 287] on td "* (ANY)" at bounding box center [378, 277] width 74 height 37
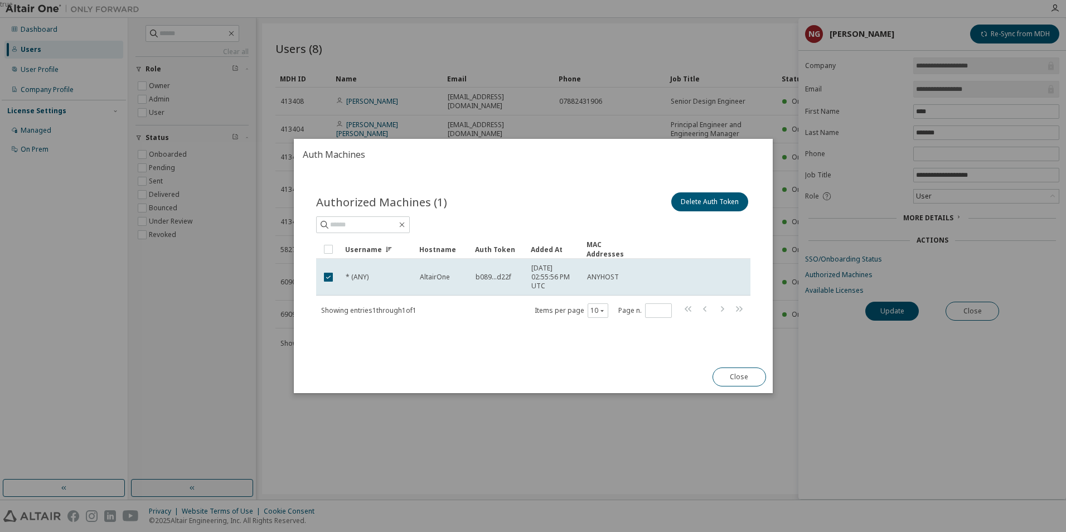
click at [436, 320] on div "Authorized Machines (1) Delete Auth Token Clear Load Save Save As Field Operato…" at bounding box center [533, 262] width 461 height 171
click at [437, 279] on span "AltairOne" at bounding box center [434, 277] width 30 height 9
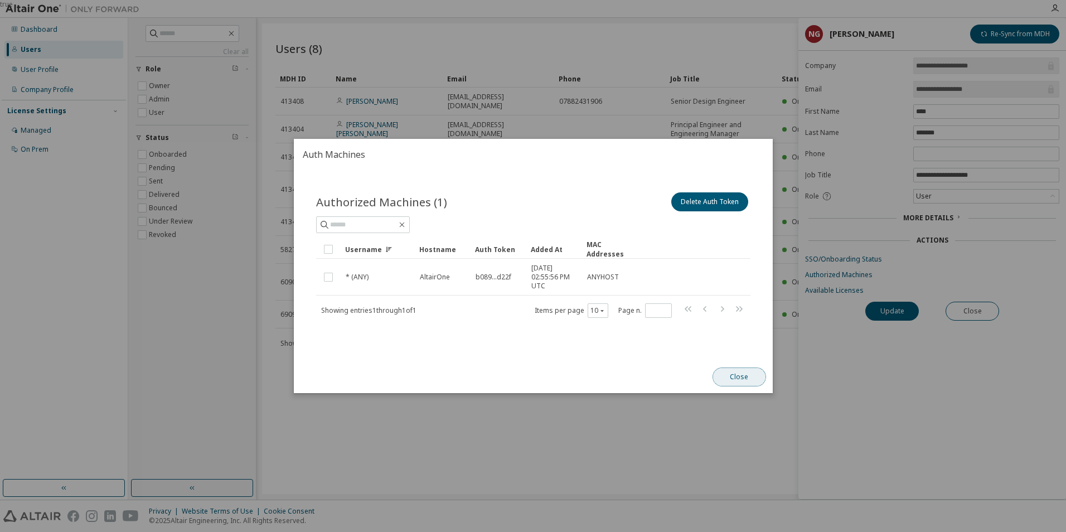
click at [758, 375] on button "Close" at bounding box center [739, 376] width 54 height 19
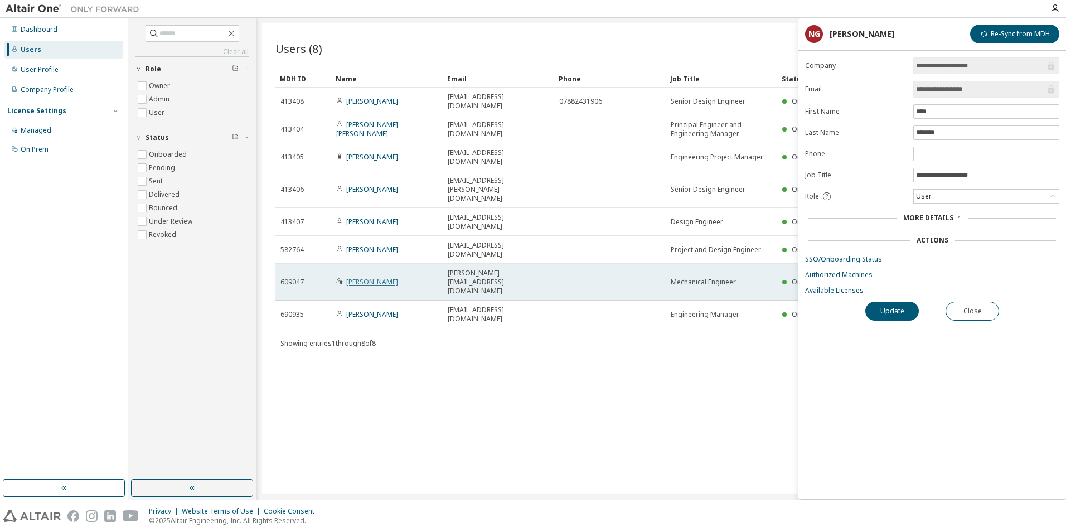
click at [369, 277] on link "[PERSON_NAME]" at bounding box center [372, 281] width 52 height 9
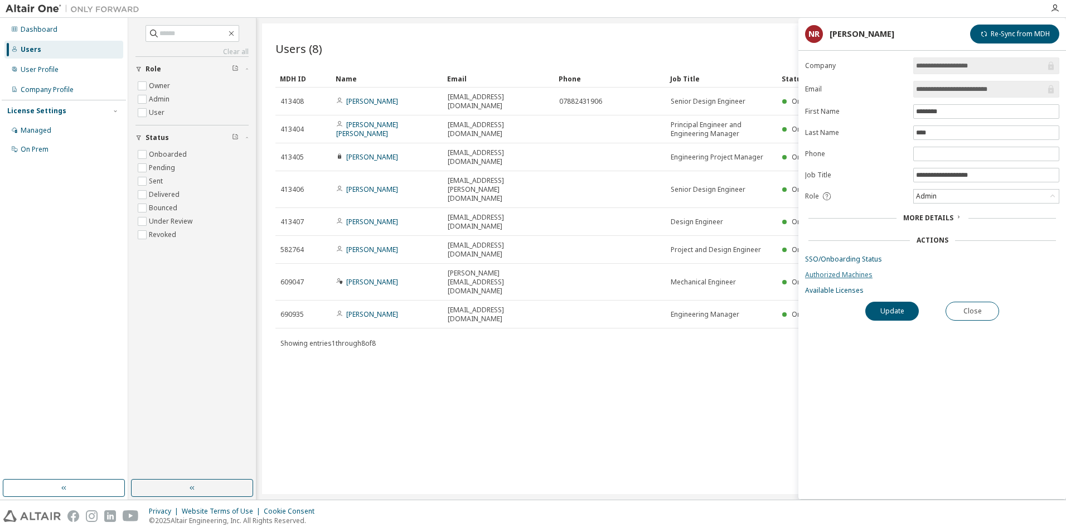
click at [843, 275] on link "Authorized Machines" at bounding box center [932, 274] width 254 height 9
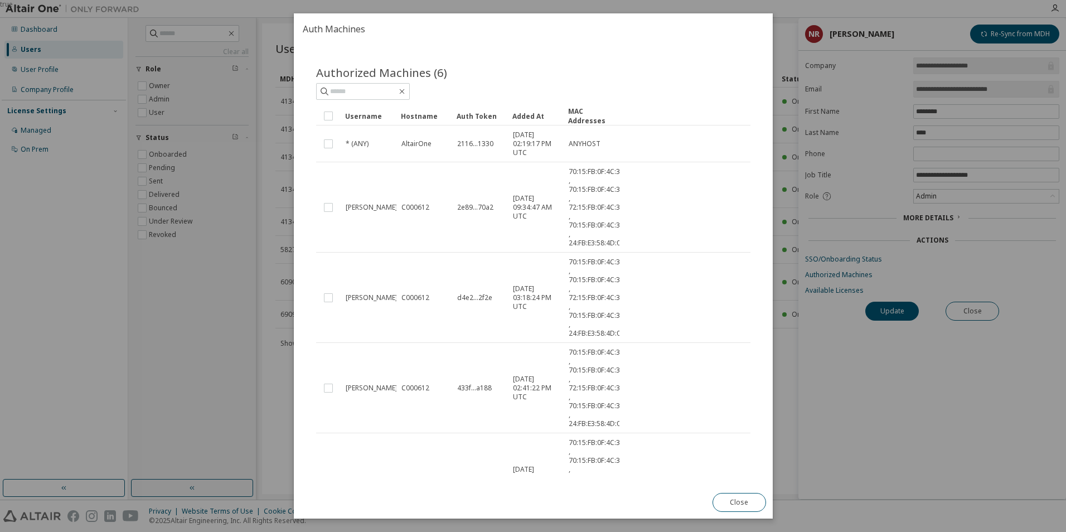
click at [737, 512] on div "Close" at bounding box center [738, 502] width 67 height 32
click at [736, 506] on button "Close" at bounding box center [739, 502] width 54 height 19
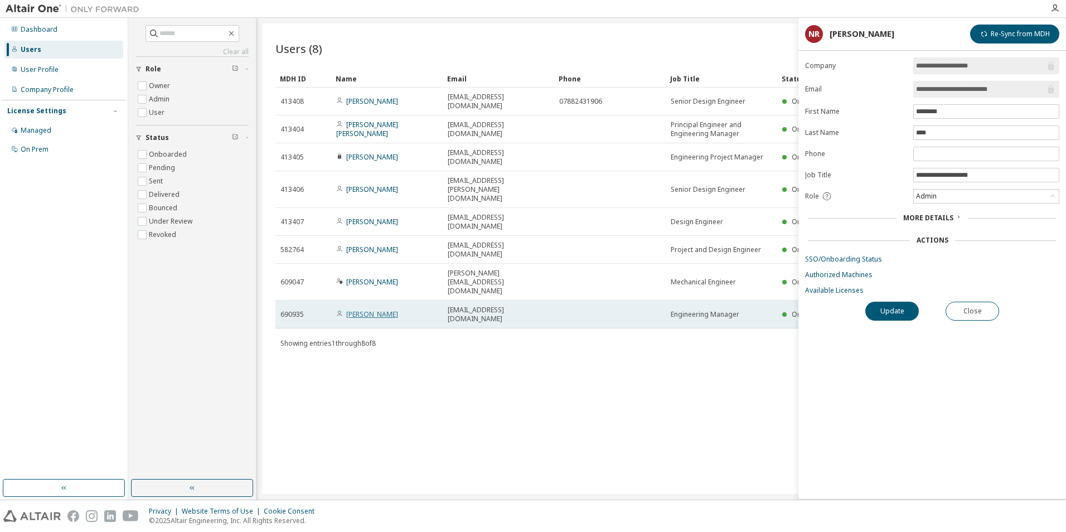
click at [357, 309] on link "[PERSON_NAME]" at bounding box center [372, 313] width 52 height 9
click at [366, 309] on link "[PERSON_NAME]" at bounding box center [372, 313] width 52 height 9
click at [374, 309] on link "[PERSON_NAME]" at bounding box center [372, 313] width 52 height 9
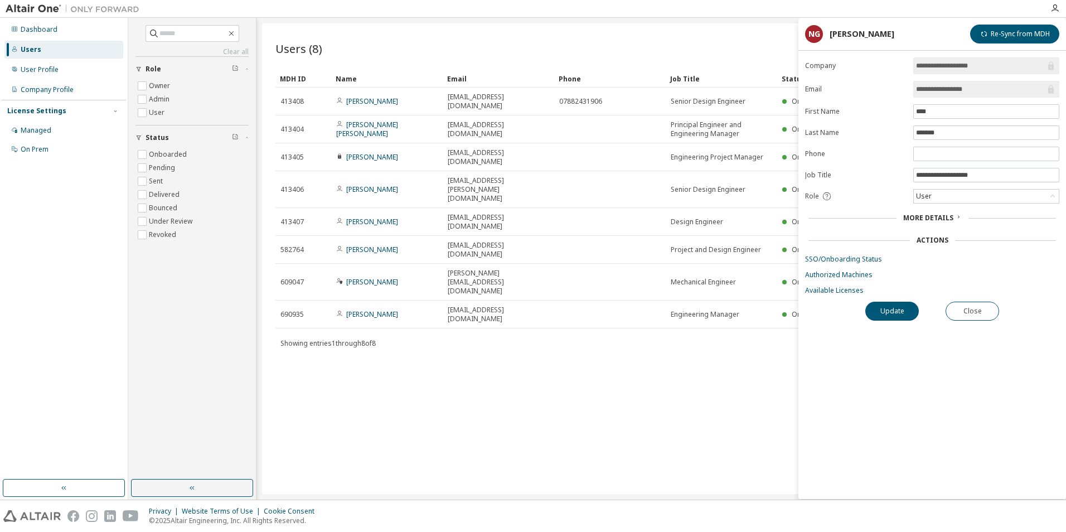
click at [374, 309] on link "[PERSON_NAME]" at bounding box center [372, 313] width 52 height 9
click at [841, 291] on link "Available Licenses" at bounding box center [932, 290] width 254 height 9
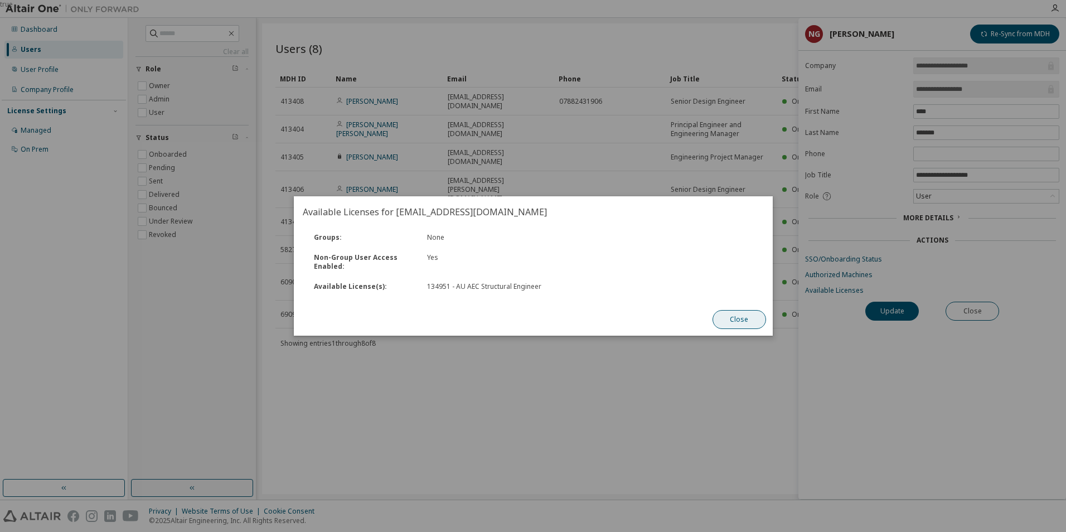
click at [755, 321] on button "Close" at bounding box center [739, 319] width 54 height 19
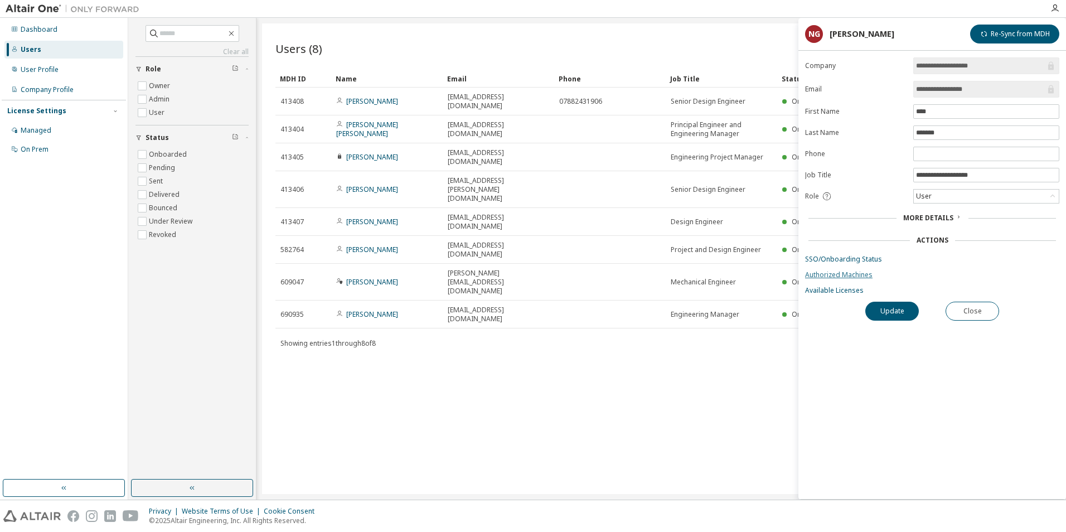
click at [824, 277] on link "Authorized Machines" at bounding box center [932, 274] width 254 height 9
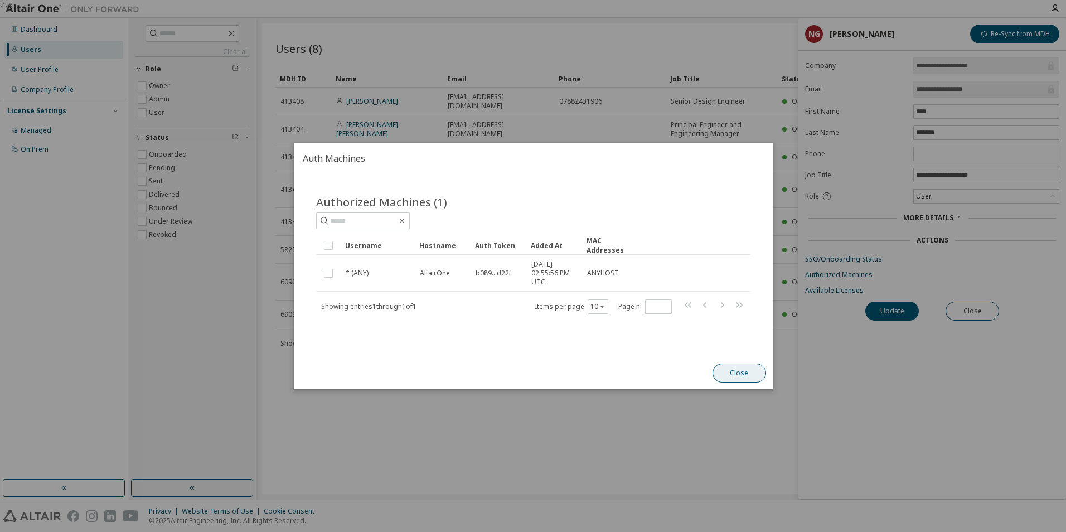
click at [762, 376] on button "Close" at bounding box center [739, 373] width 54 height 19
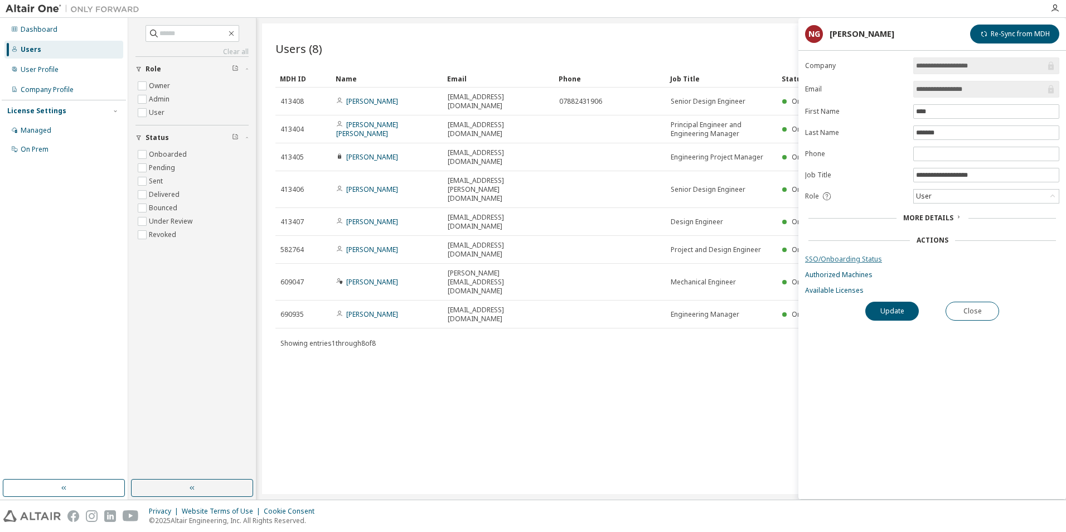
click at [835, 261] on link "SSO/Onboarding Status" at bounding box center [932, 259] width 254 height 9
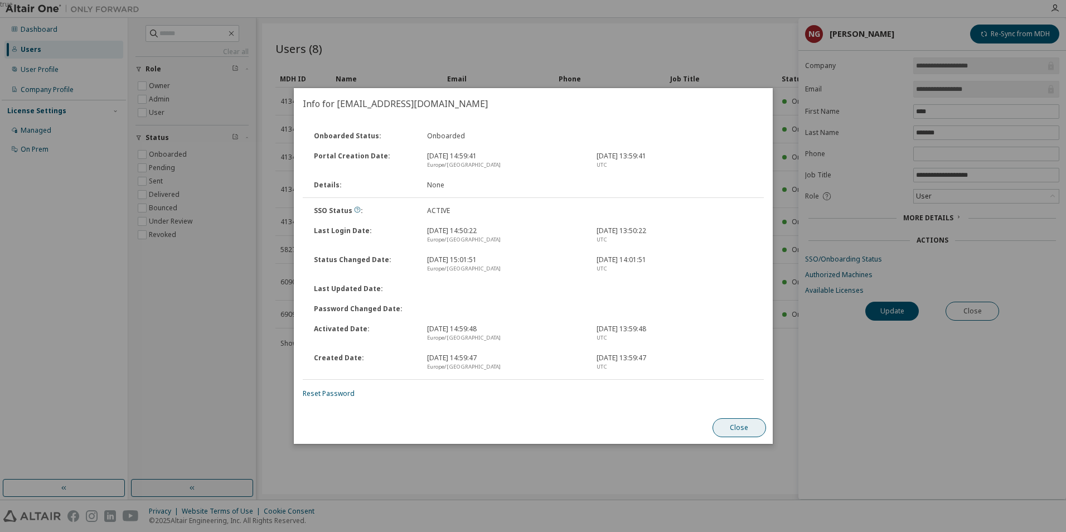
click at [740, 428] on button "Close" at bounding box center [739, 427] width 54 height 19
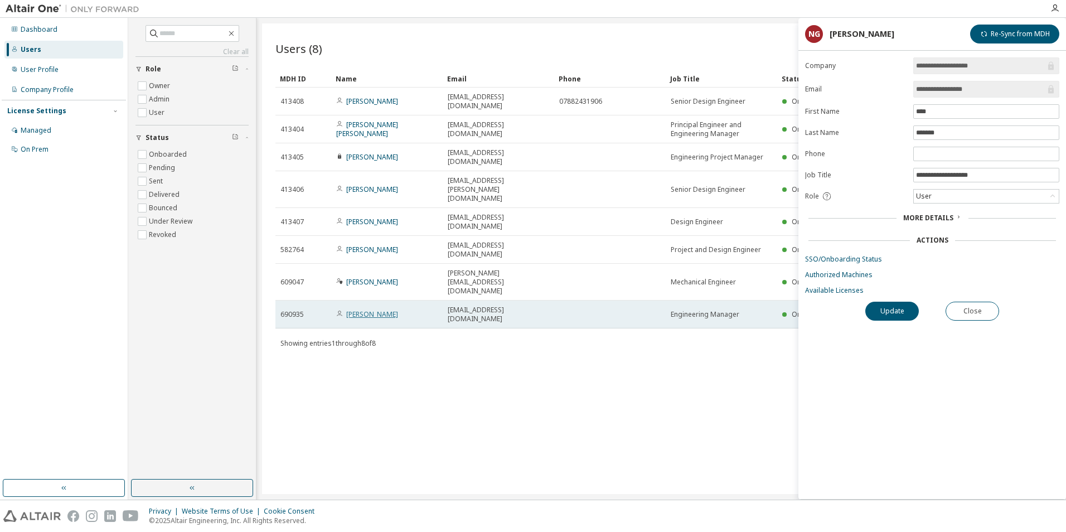
click at [357, 309] on link "[PERSON_NAME]" at bounding box center [372, 313] width 52 height 9
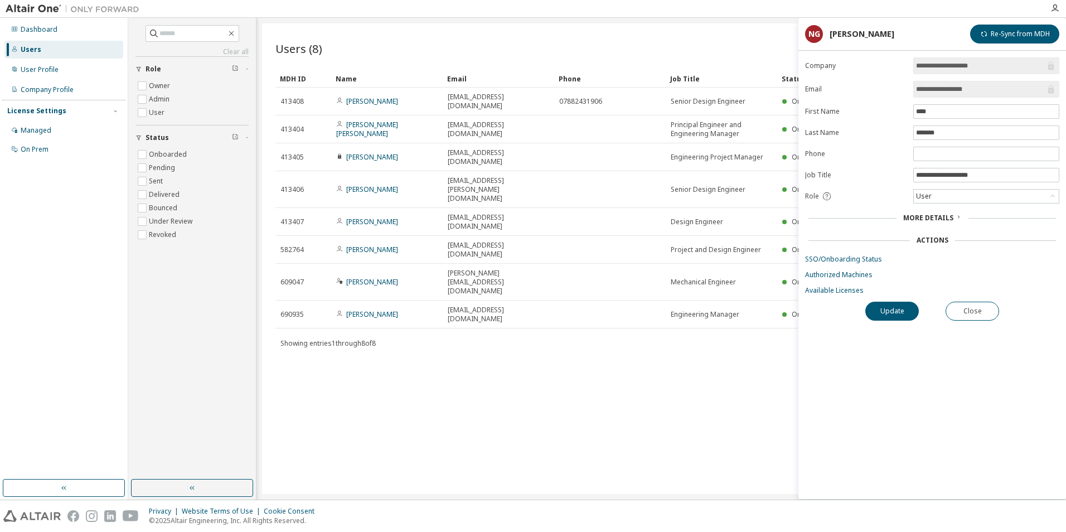
click at [942, 217] on span "More Details" at bounding box center [928, 217] width 50 height 9
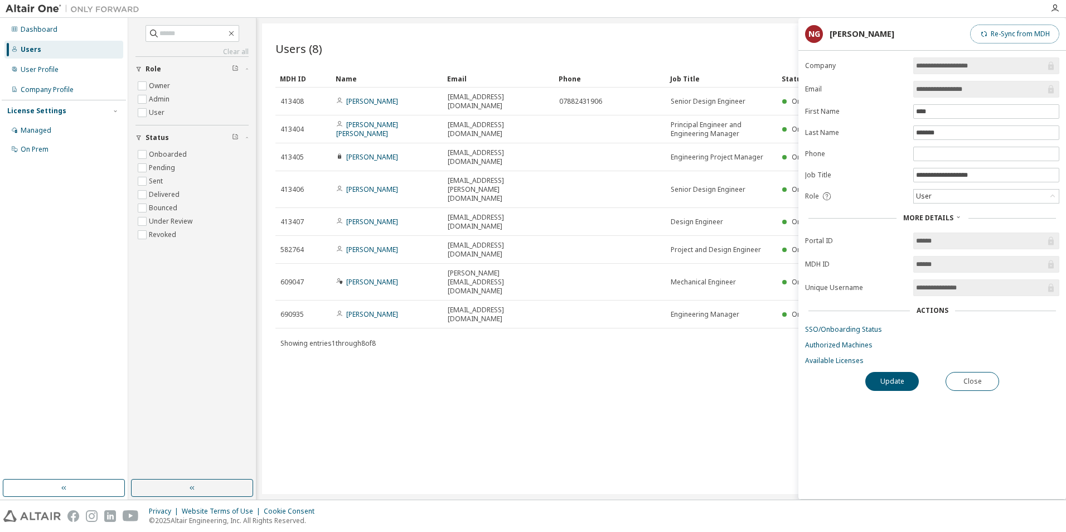
click at [1010, 38] on button "Re-Sync from MDH" at bounding box center [1014, 34] width 89 height 19
click at [916, 390] on div "Update Close" at bounding box center [932, 381] width 254 height 19
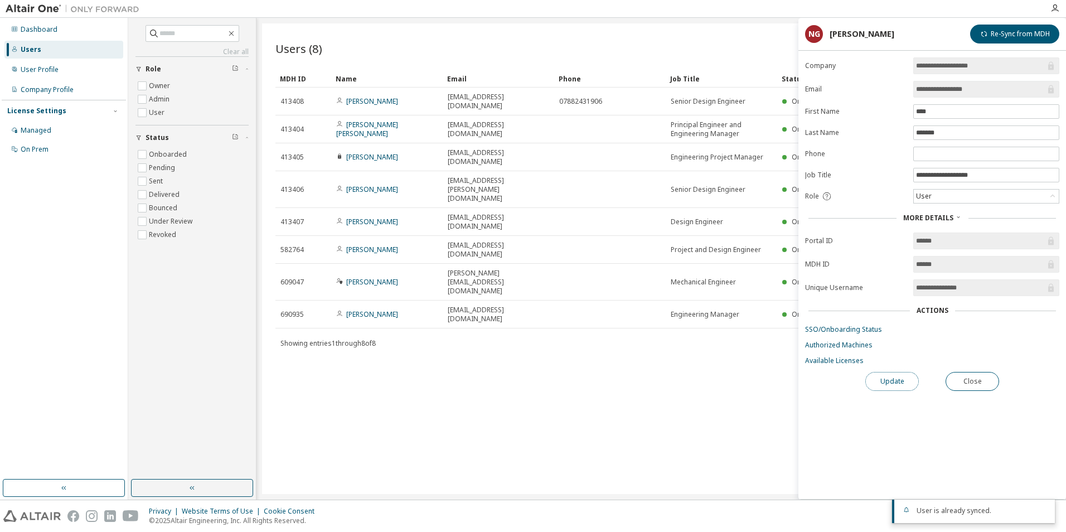
click at [906, 383] on button "Update" at bounding box center [892, 381] width 54 height 19
click at [981, 383] on button "Close" at bounding box center [973, 381] width 54 height 19
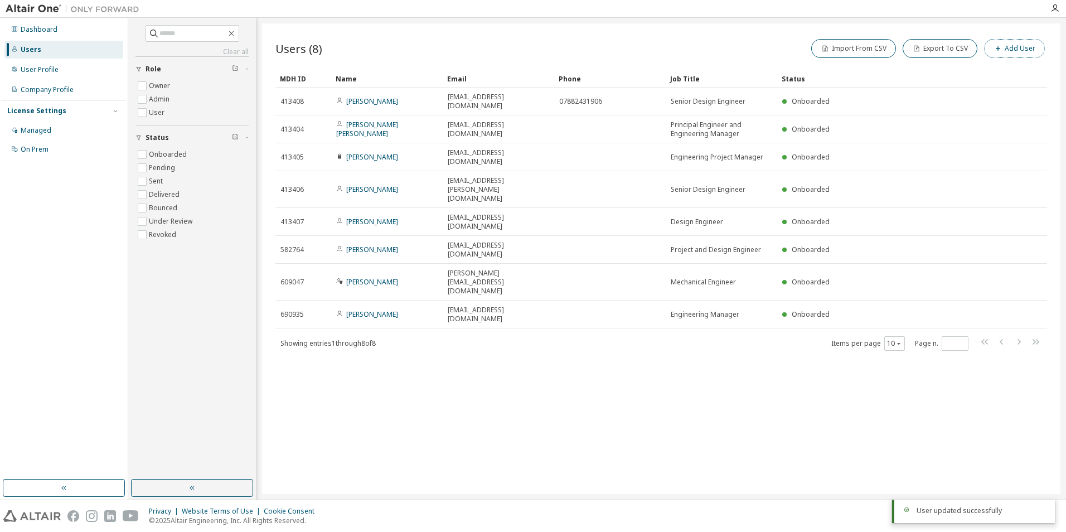
click at [1021, 46] on button "Add User" at bounding box center [1014, 48] width 61 height 19
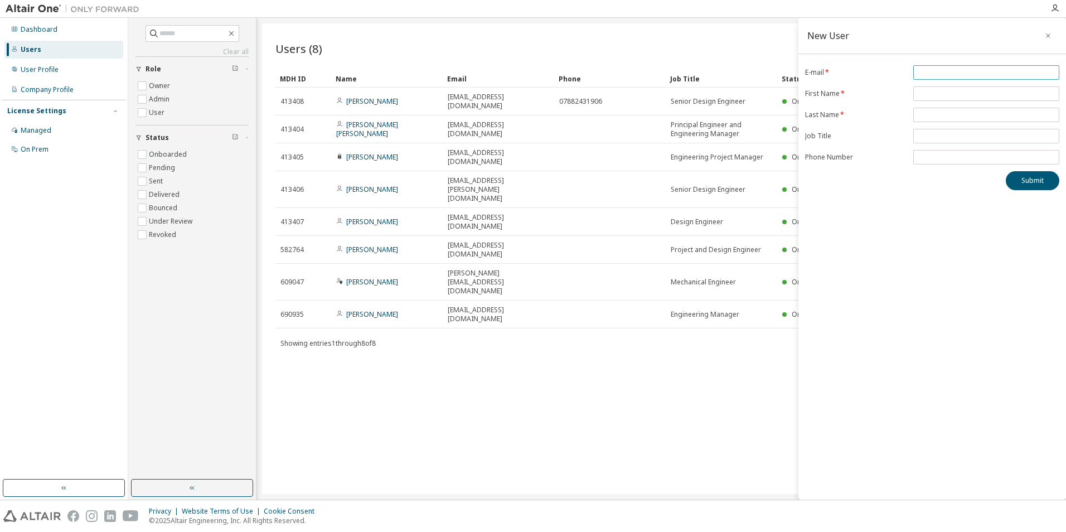
click at [936, 68] on input "email" at bounding box center [986, 72] width 141 height 9
click at [834, 240] on div "New User E-mail: Field is required E-mail * First Name * Last Name * Job Title …" at bounding box center [933, 259] width 268 height 482
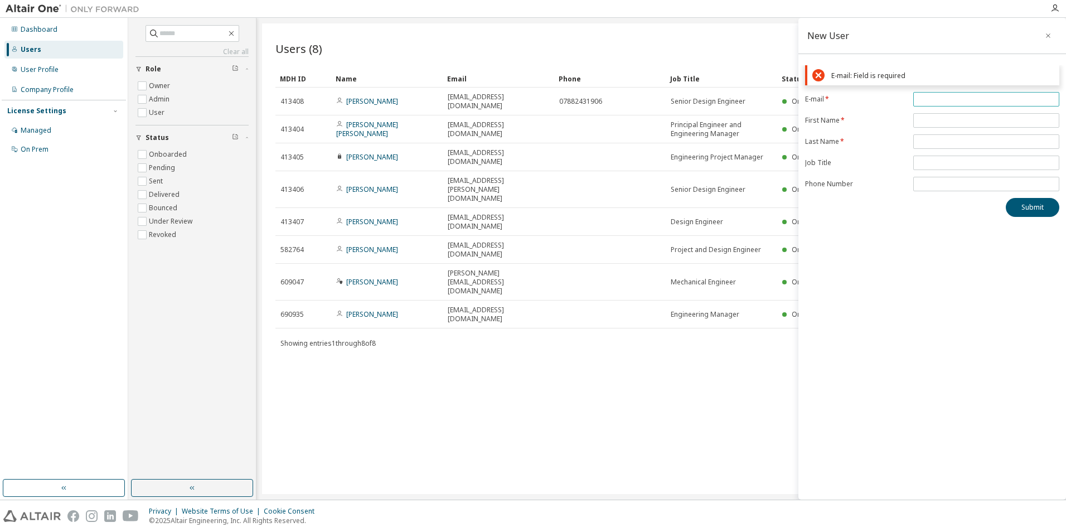
click at [941, 98] on input "email" at bounding box center [986, 99] width 141 height 9
click at [812, 308] on div "New User E-mail: Field is required E-mail * First Name * Last Name * Job Title …" at bounding box center [933, 259] width 268 height 482
click at [1048, 33] on icon "button" at bounding box center [1048, 35] width 8 height 9
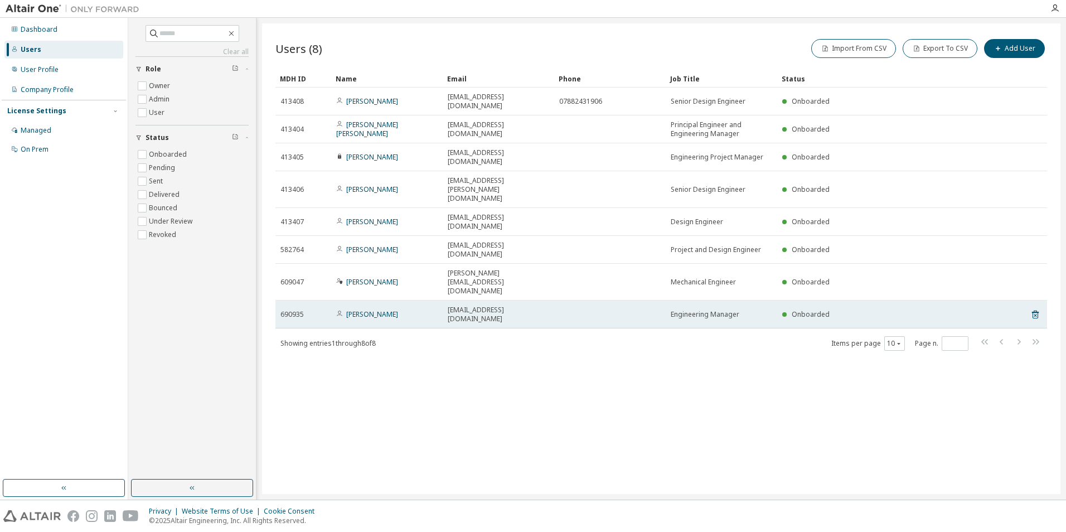
click at [286, 310] on span "690935" at bounding box center [291, 314] width 23 height 9
click at [1036, 308] on icon at bounding box center [1035, 314] width 10 height 13
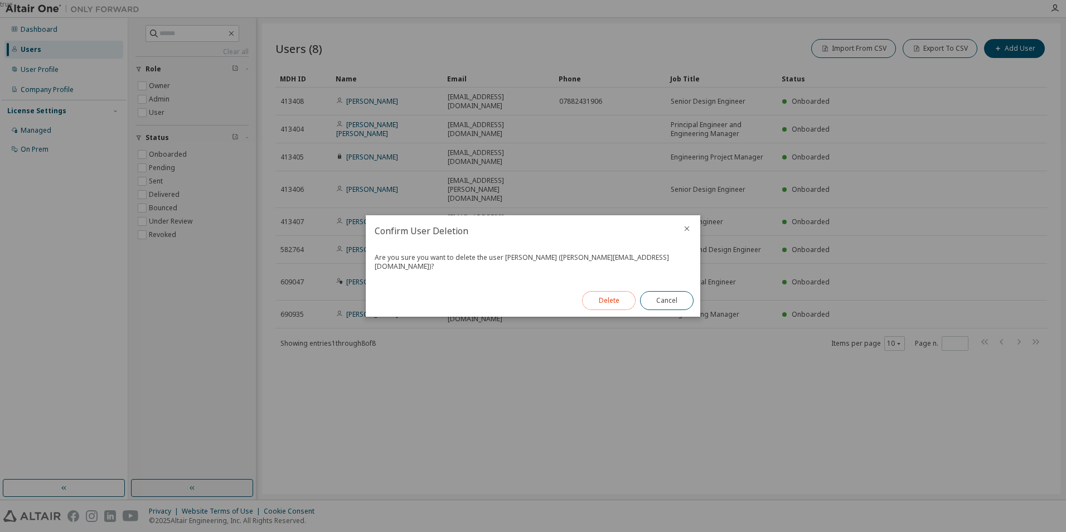
click at [609, 302] on button "Delete" at bounding box center [609, 300] width 54 height 19
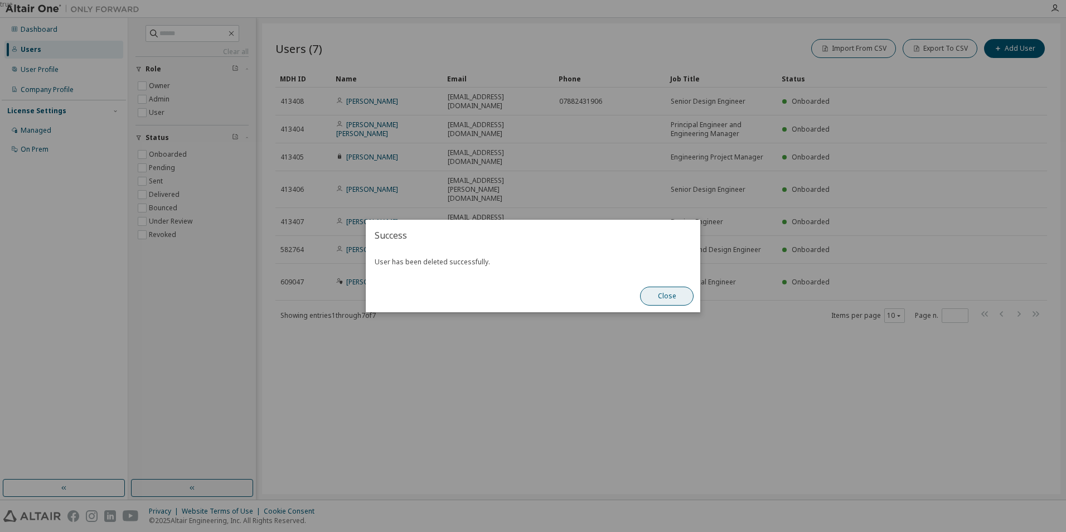
click at [667, 296] on button "Close" at bounding box center [667, 296] width 54 height 19
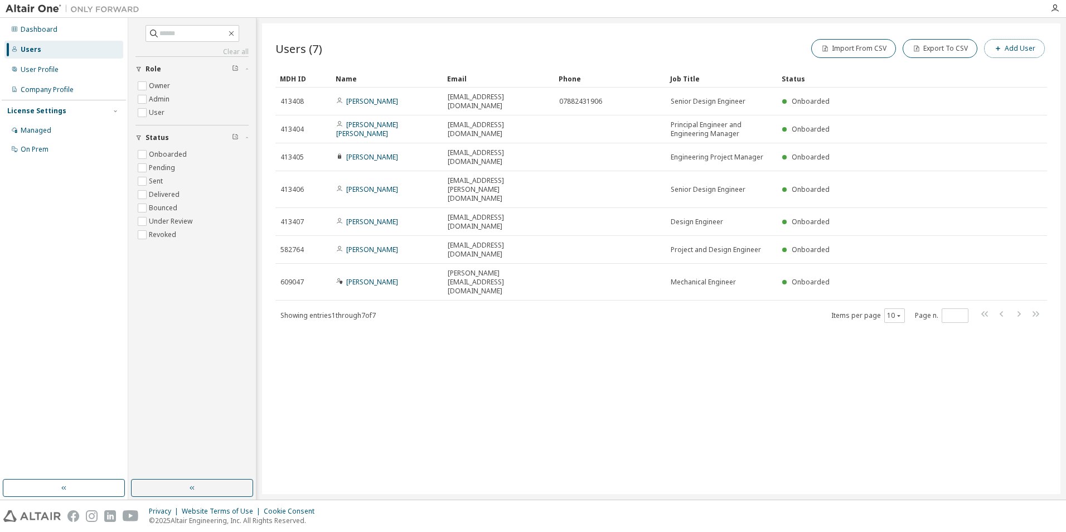
click at [1019, 47] on button "Add User" at bounding box center [1014, 48] width 61 height 19
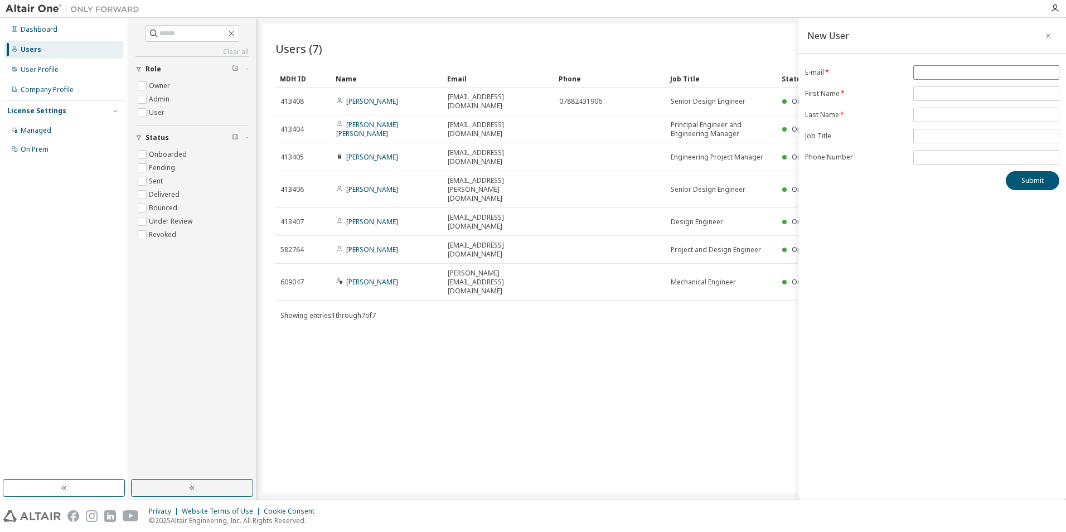
click at [940, 74] on input "email" at bounding box center [986, 72] width 141 height 9
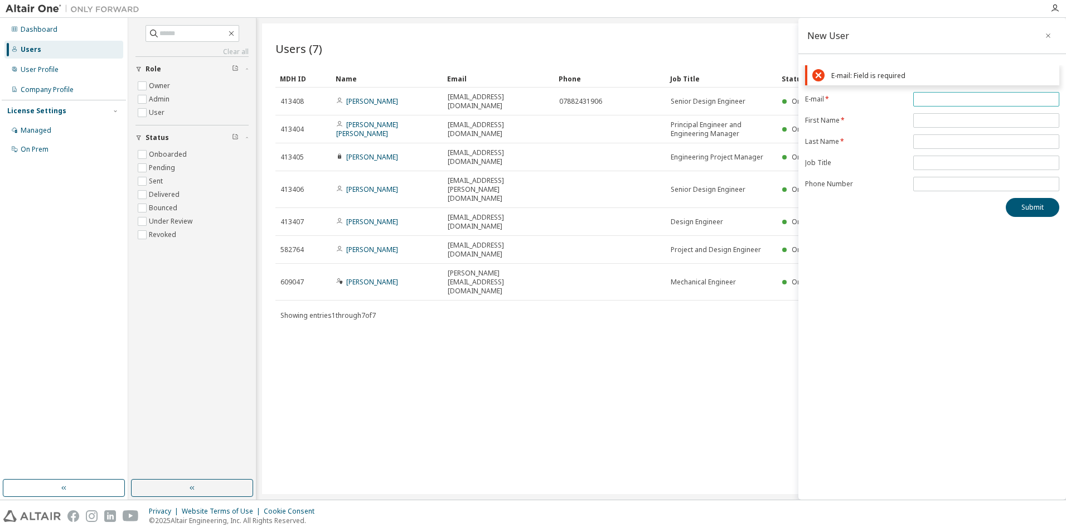
click at [926, 98] on input "email" at bounding box center [986, 99] width 141 height 9
paste input "**********"
drag, startPoint x: 959, startPoint y: 100, endPoint x: 863, endPoint y: 115, distance: 97.0
click at [863, 115] on form "**********" at bounding box center [932, 141] width 254 height 99
click at [990, 99] on input "**********" at bounding box center [986, 99] width 141 height 9
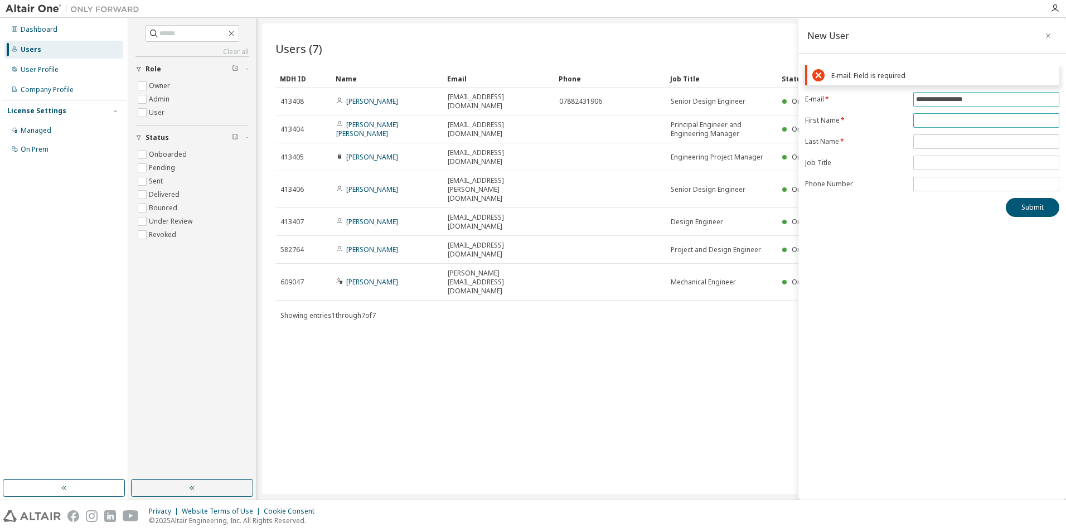
type input "**********"
click at [969, 116] on form "**********" at bounding box center [932, 141] width 254 height 99
type input "****"
type input "*******"
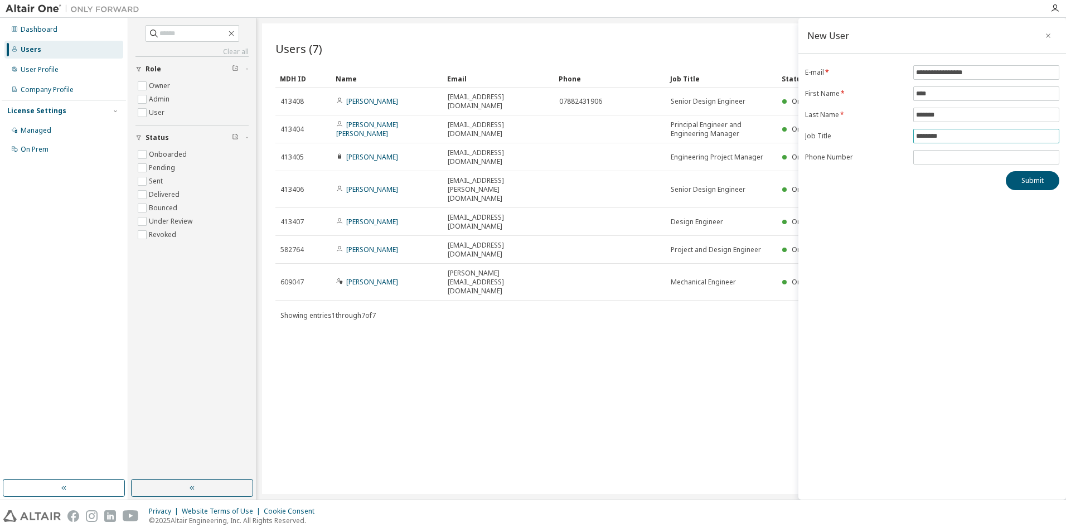
type input "**********"
click at [908, 219] on div "**********" at bounding box center [933, 259] width 268 height 482
click at [1028, 182] on button "Submit" at bounding box center [1033, 180] width 54 height 19
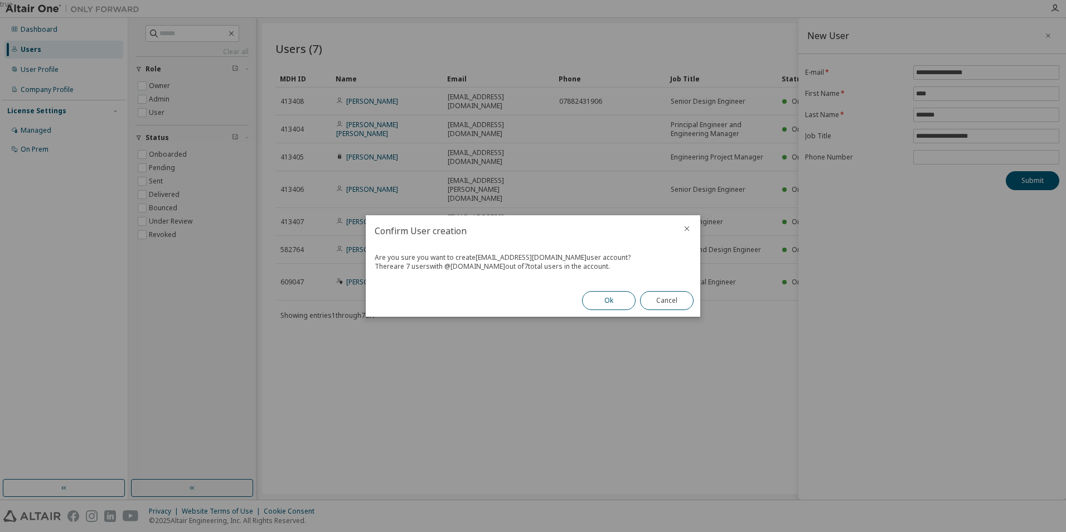
click at [608, 306] on button "Ok" at bounding box center [609, 300] width 54 height 19
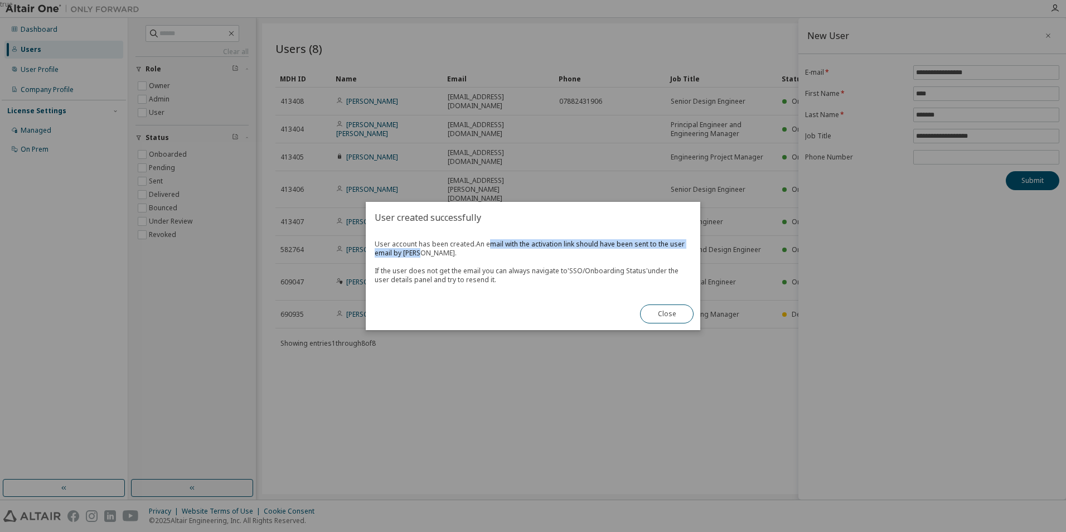
drag, startPoint x: 490, startPoint y: 246, endPoint x: 572, endPoint y: 250, distance: 82.1
click at [572, 250] on span "User account has been created. An email with the activation link should have be…" at bounding box center [533, 262] width 317 height 45
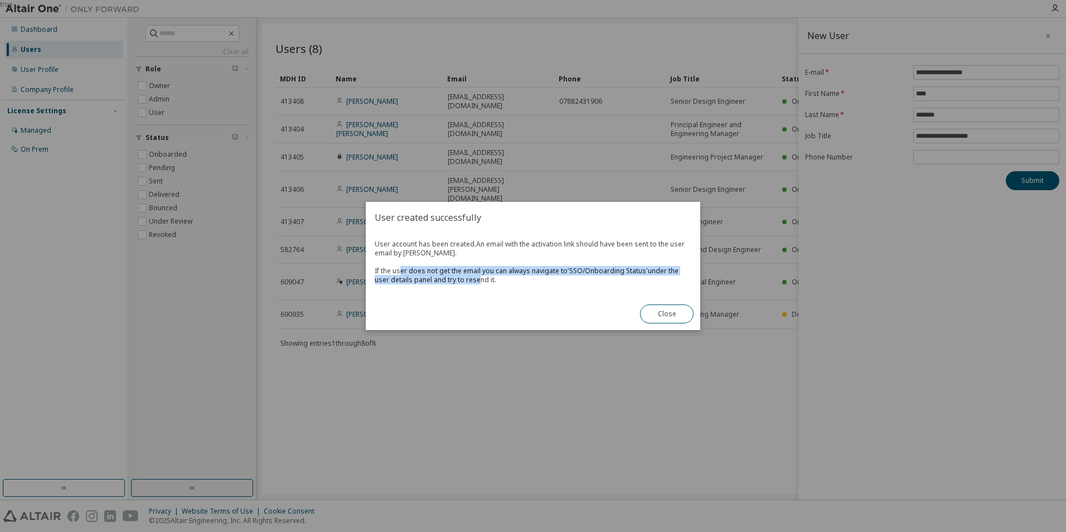
drag, startPoint x: 426, startPoint y: 272, endPoint x: 473, endPoint y: 278, distance: 47.2
click at [473, 278] on span "An email with the activation link should have been sent to the user email by [P…" at bounding box center [530, 261] width 310 height 45
click at [679, 315] on button "Close" at bounding box center [667, 313] width 54 height 19
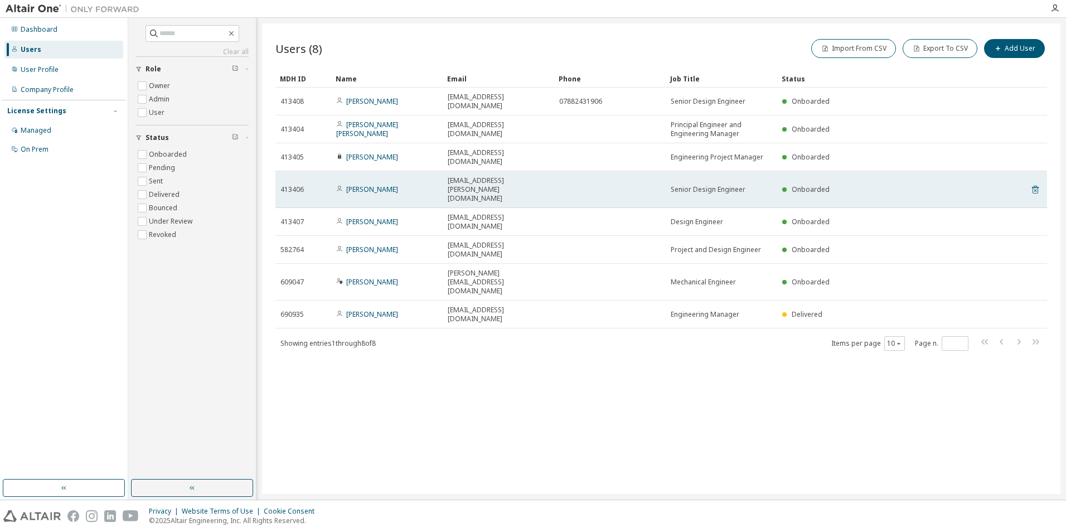
click at [1038, 186] on icon at bounding box center [1035, 190] width 7 height 8
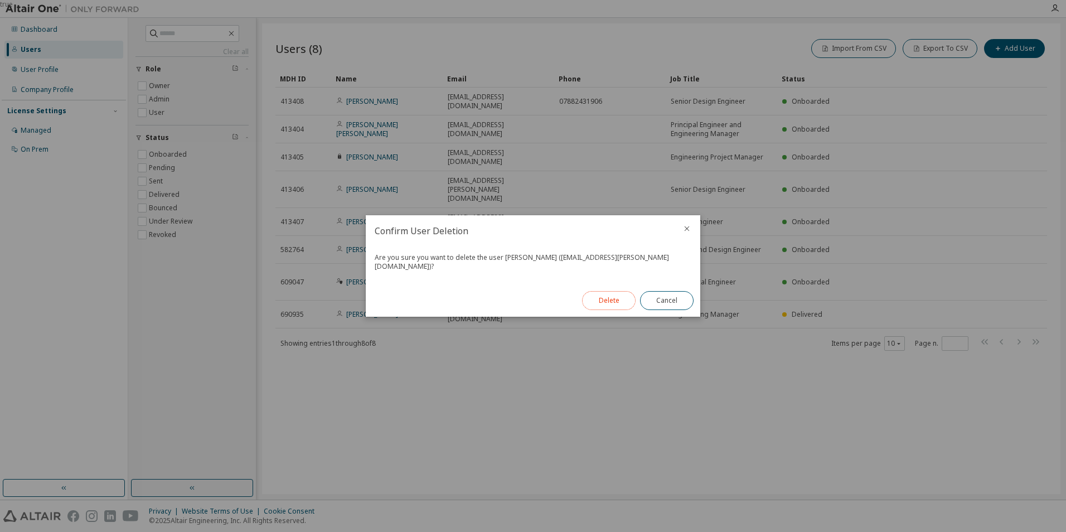
click at [616, 300] on button "Delete" at bounding box center [609, 300] width 54 height 19
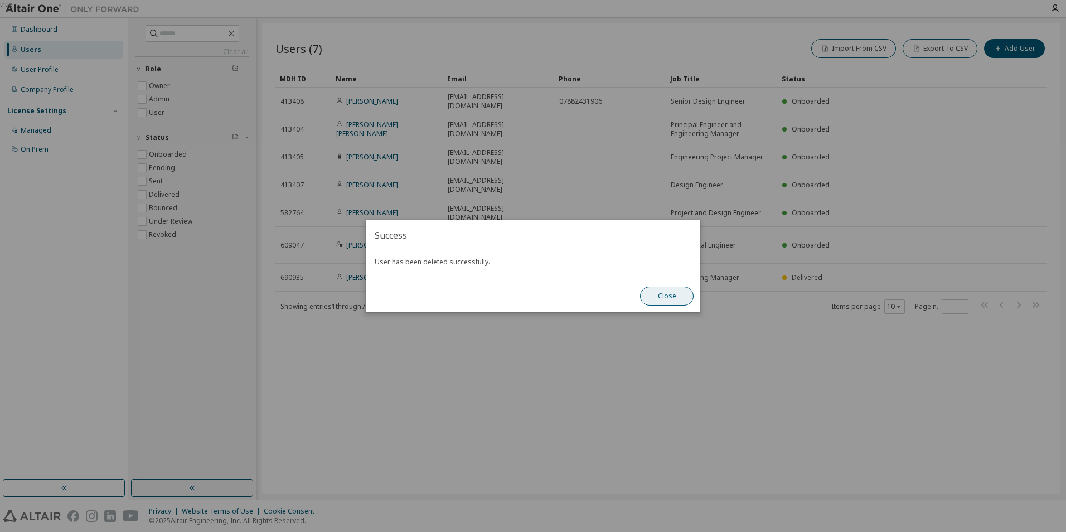
click at [668, 296] on button "Close" at bounding box center [667, 296] width 54 height 19
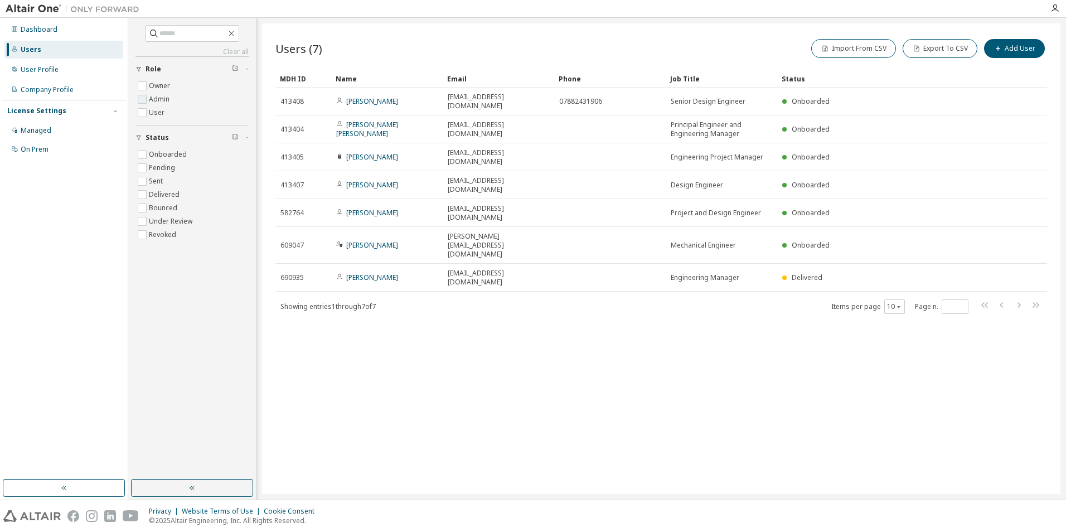
click at [149, 99] on label "Admin" at bounding box center [160, 99] width 23 height 13
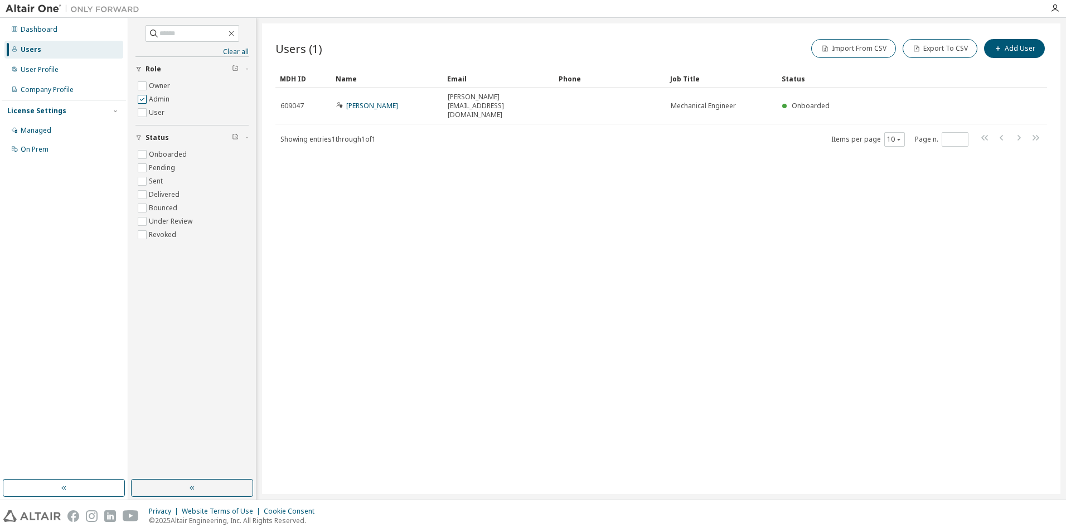
click at [149, 99] on label "Admin" at bounding box center [160, 99] width 23 height 13
click at [149, 86] on label "Owner" at bounding box center [160, 85] width 23 height 13
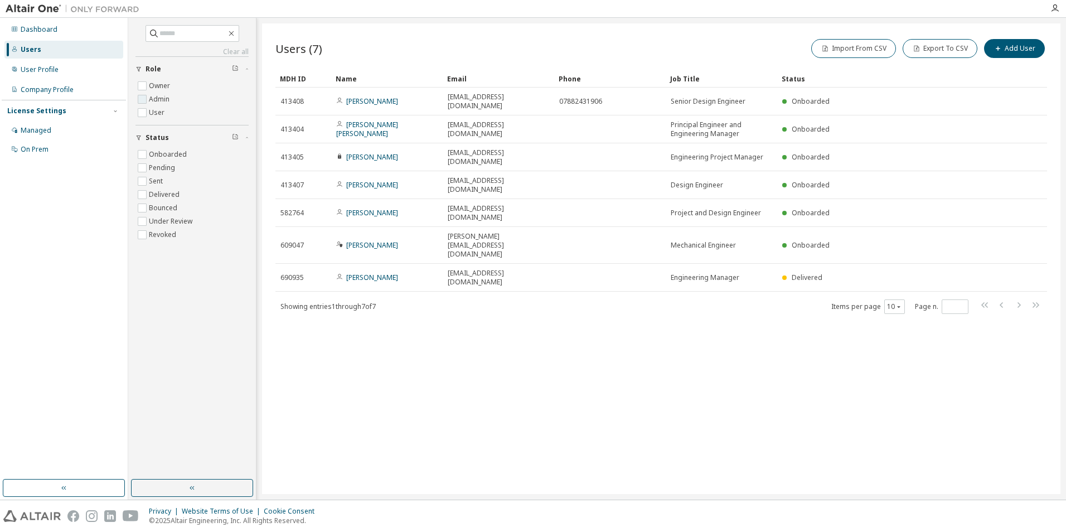
click at [153, 99] on label "Admin" at bounding box center [160, 99] width 23 height 13
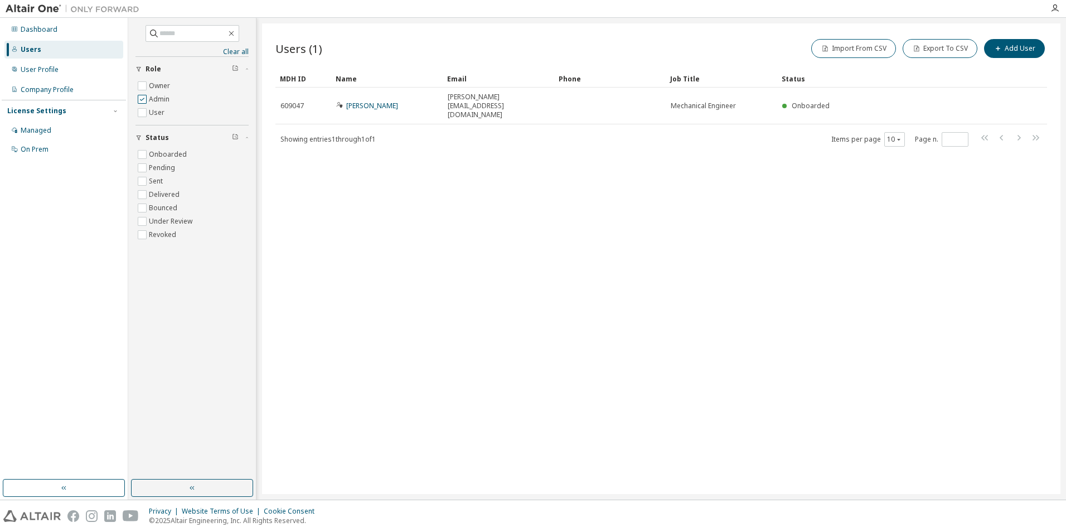
click at [153, 99] on label "Admin" at bounding box center [160, 99] width 23 height 13
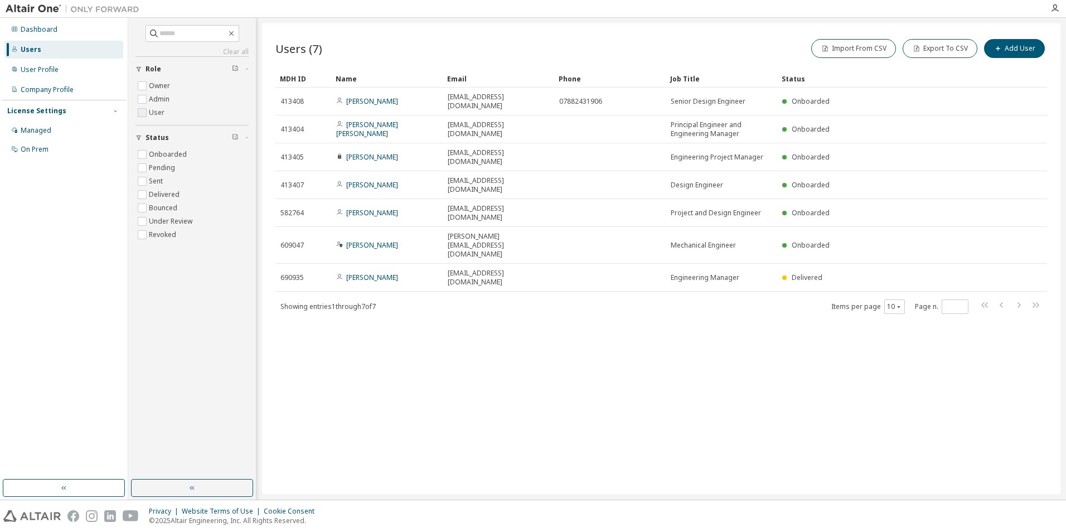
click at [151, 114] on label "User" at bounding box center [158, 112] width 18 height 13
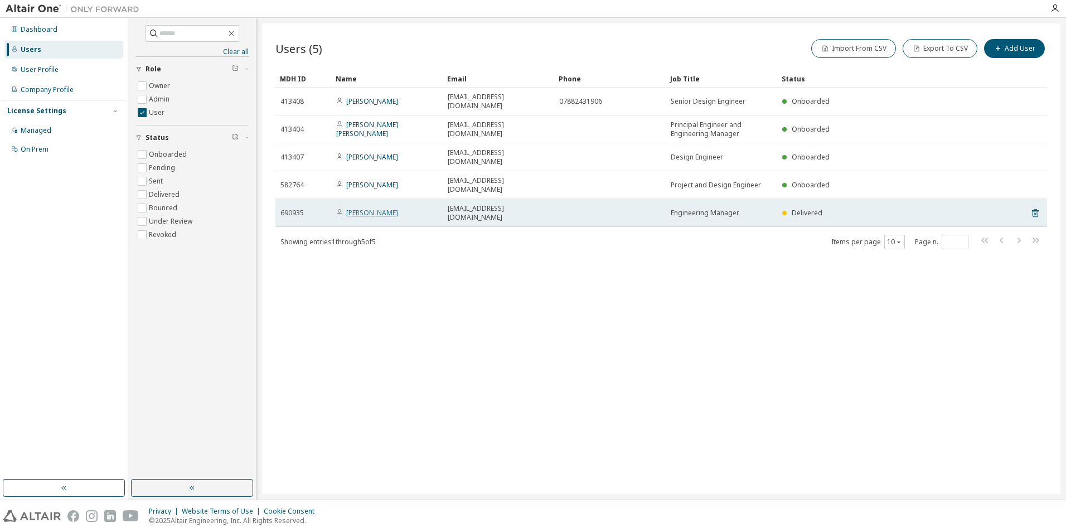
click at [371, 208] on link "[PERSON_NAME]" at bounding box center [372, 212] width 52 height 9
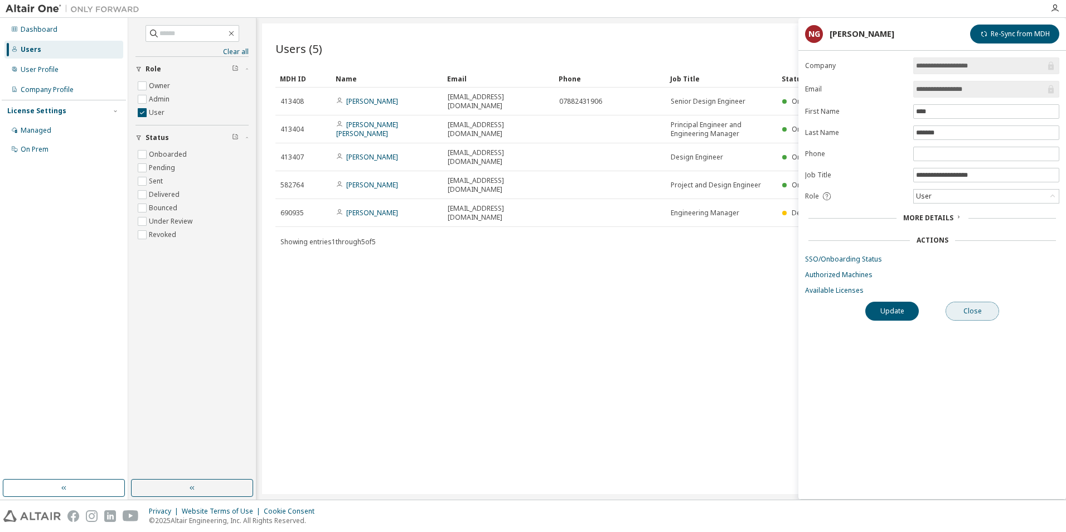
click at [985, 317] on button "Close" at bounding box center [973, 311] width 54 height 19
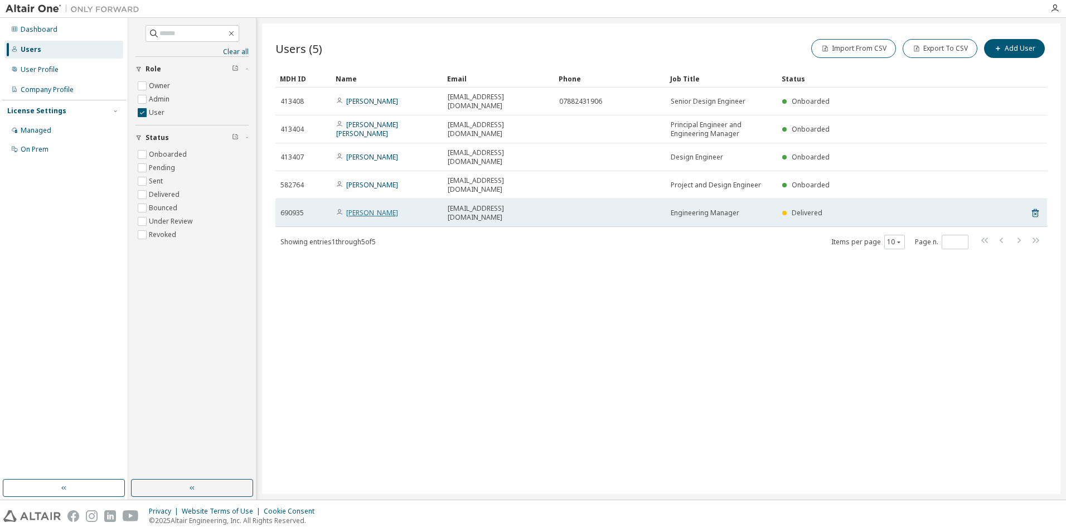
click at [360, 208] on link "[PERSON_NAME]" at bounding box center [372, 212] width 52 height 9
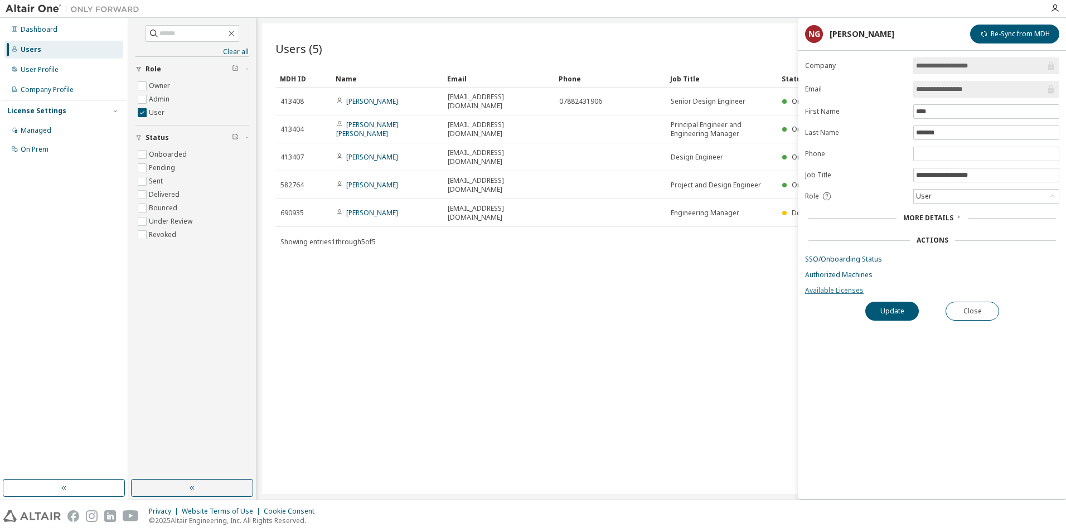
click at [837, 294] on link "Available Licenses" at bounding box center [932, 290] width 254 height 9
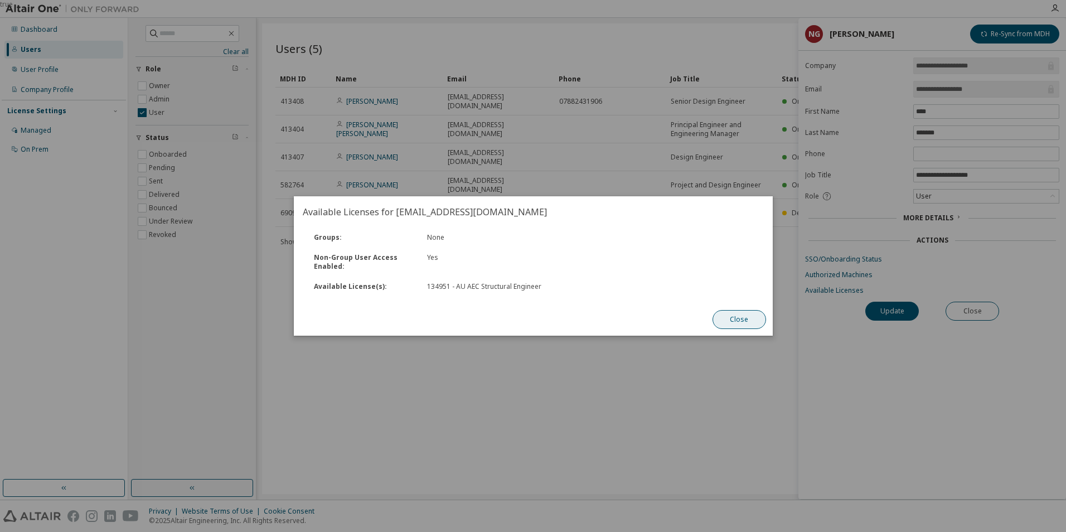
click at [748, 322] on button "Close" at bounding box center [739, 319] width 54 height 19
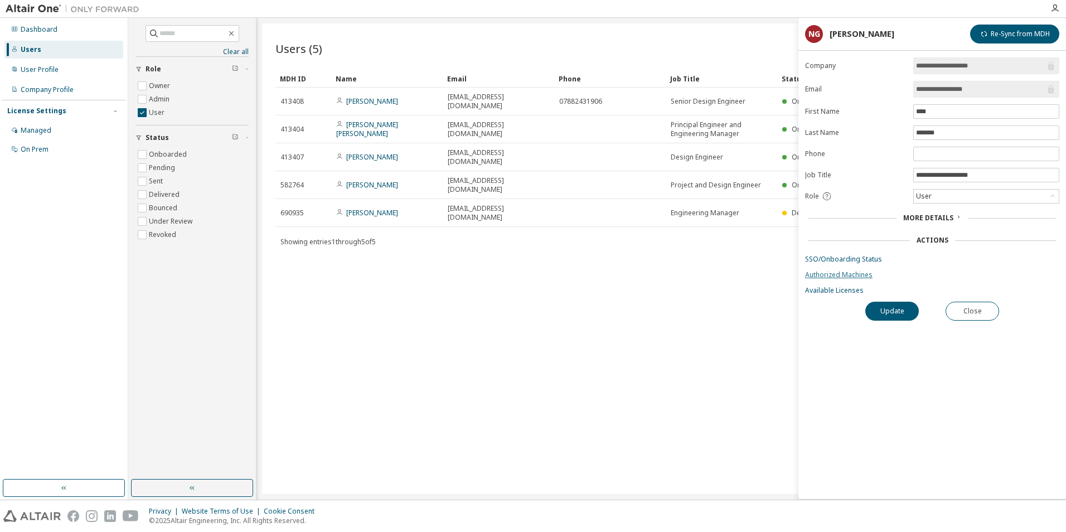
click at [835, 275] on link "Authorized Machines" at bounding box center [932, 274] width 254 height 9
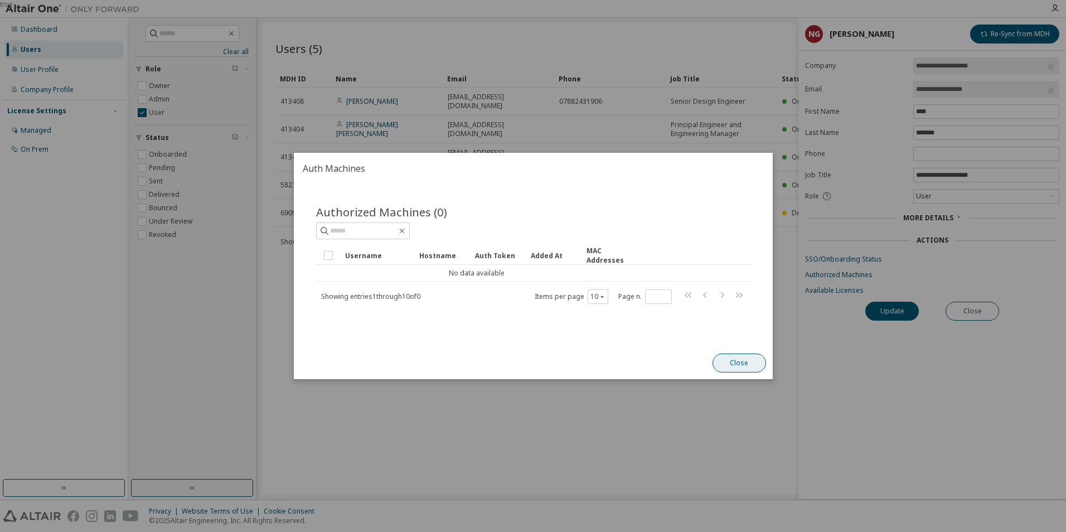
click at [738, 366] on button "Close" at bounding box center [739, 363] width 54 height 19
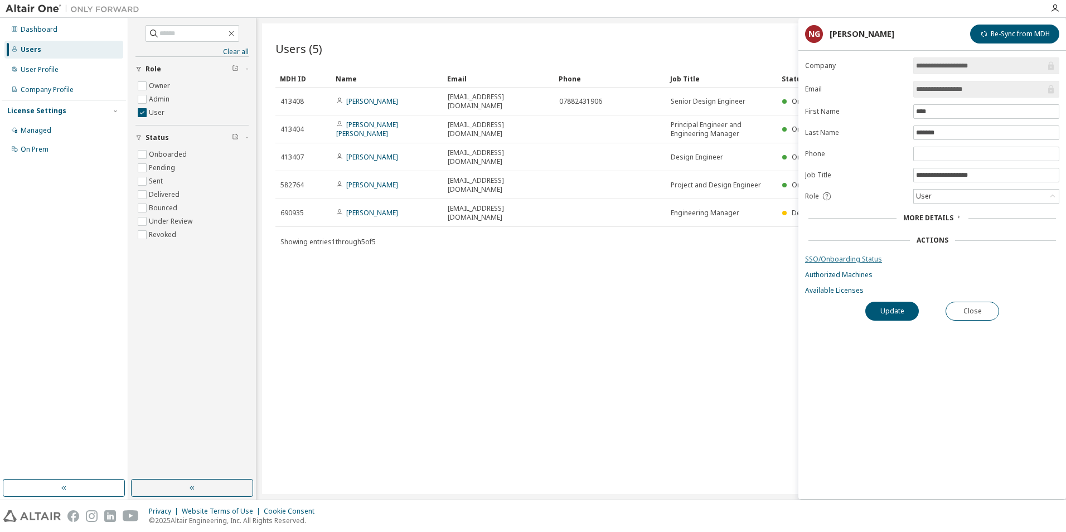
click at [847, 260] on link "SSO/Onboarding Status" at bounding box center [932, 259] width 254 height 9
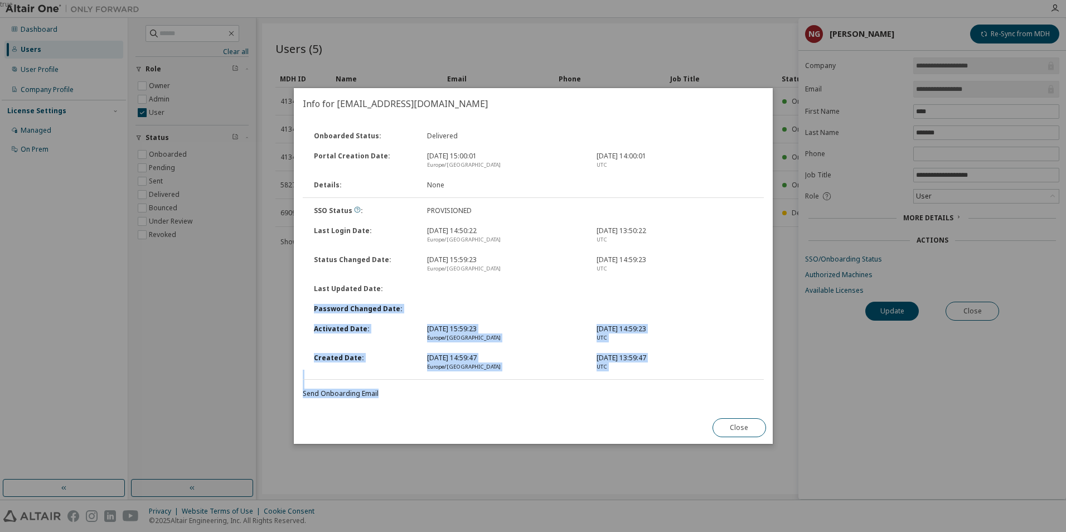
drag, startPoint x: 750, startPoint y: 410, endPoint x: 612, endPoint y: 290, distance: 183.4
click at [612, 290] on div "Onboarded Status : Delivered Portal Creation Date : [DATE] 15:00:01 [GEOGRAPHIC…" at bounding box center [533, 265] width 479 height 292
drag, startPoint x: 612, startPoint y: 290, endPoint x: 669, endPoint y: 339, distance: 75.1
click at [669, 339] on div "UTC" at bounding box center [674, 337] width 156 height 9
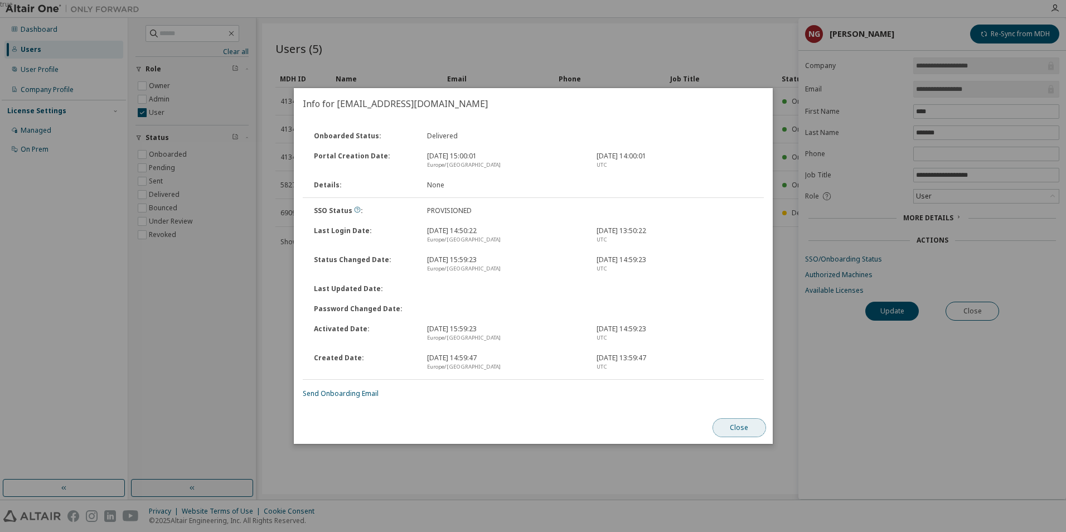
click at [744, 427] on button "Close" at bounding box center [739, 427] width 54 height 19
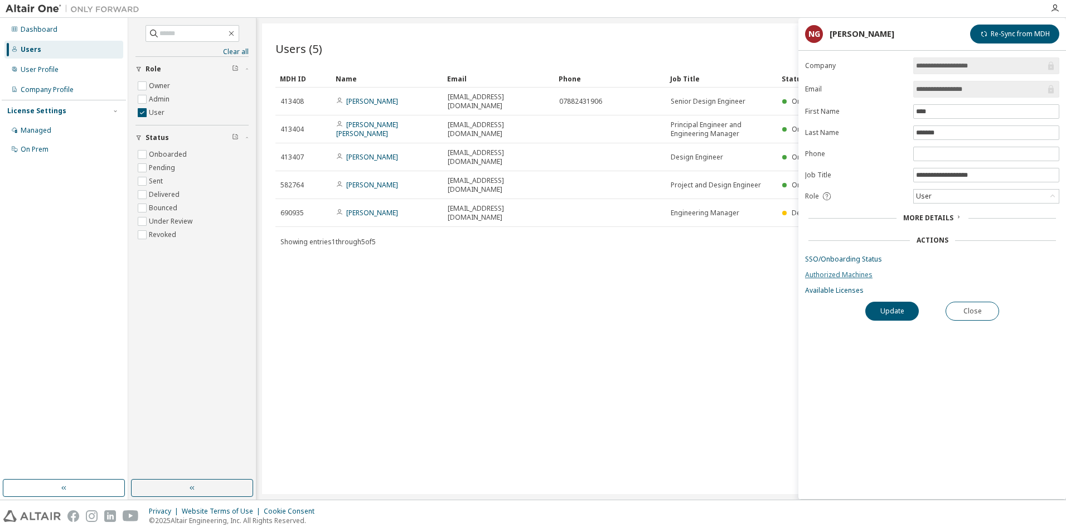
click at [850, 278] on link "Authorized Machines" at bounding box center [932, 274] width 254 height 9
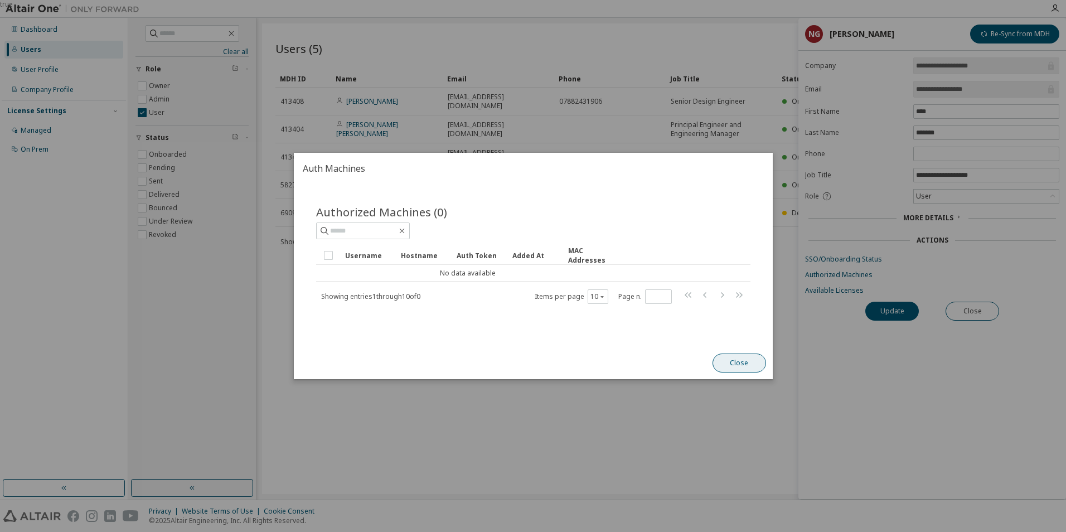
click at [743, 366] on button "Close" at bounding box center [739, 363] width 54 height 19
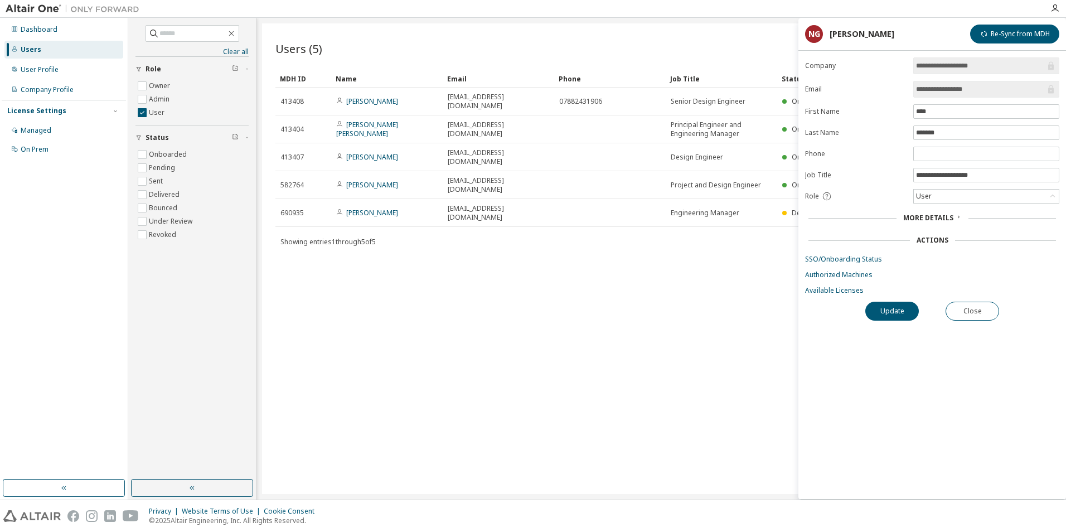
click at [661, 311] on div "Users (5) Import From CSV Export To CSV Add User Clear Load Save Save As Field …" at bounding box center [661, 258] width 799 height 471
click at [979, 312] on button "Close" at bounding box center [973, 311] width 54 height 19
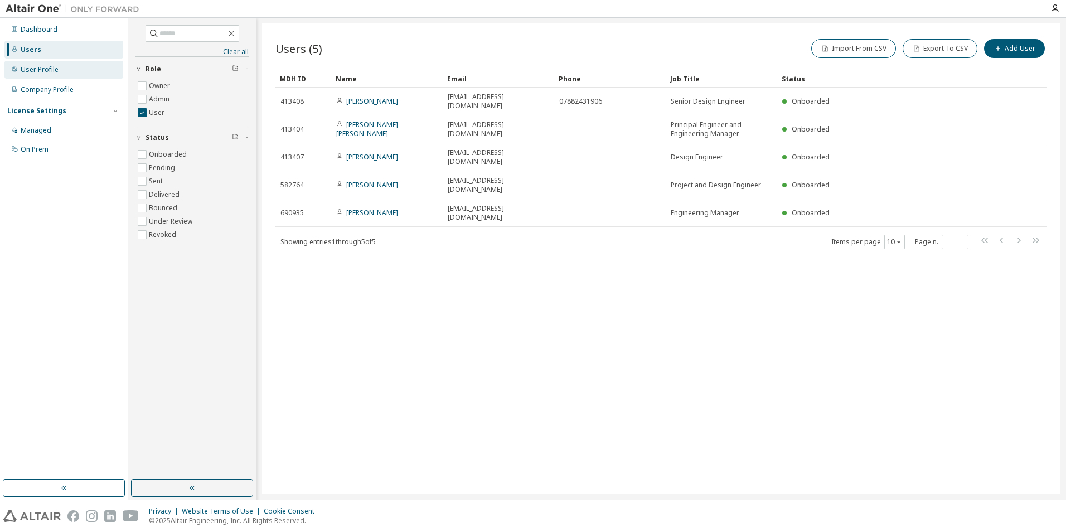
click at [49, 72] on div "User Profile" at bounding box center [40, 69] width 38 height 9
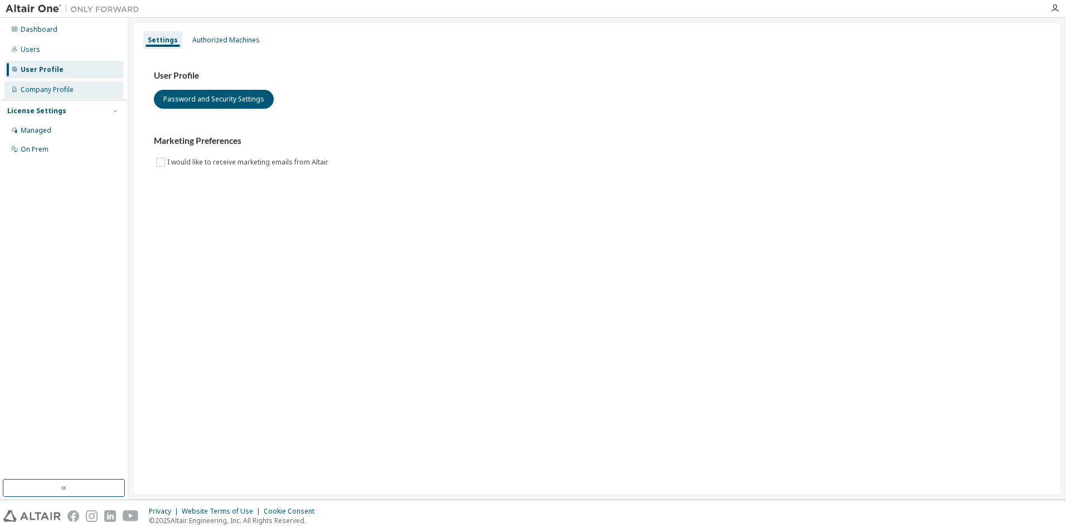
click at [53, 93] on div "Company Profile" at bounding box center [47, 89] width 53 height 9
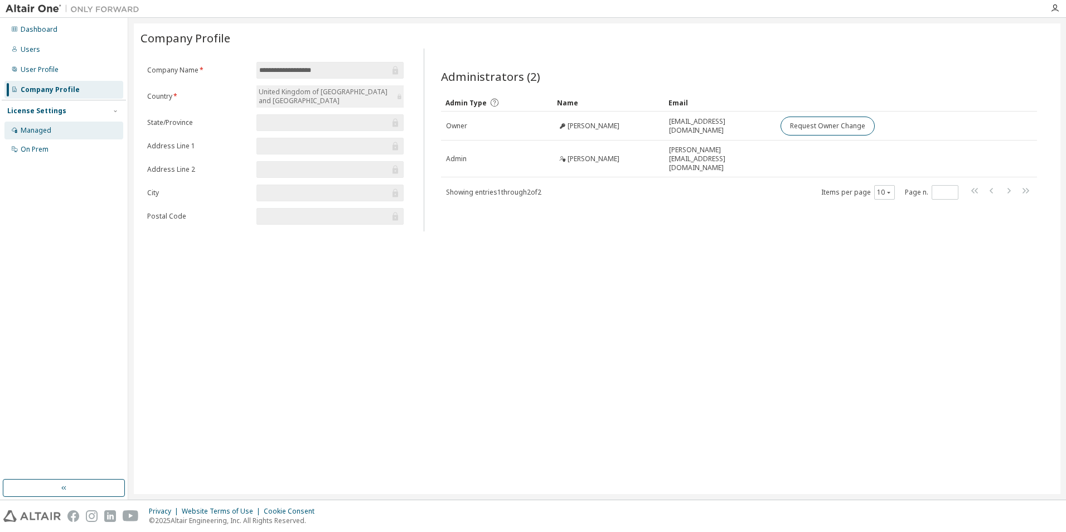
click at [57, 137] on div "Managed" at bounding box center [63, 131] width 119 height 18
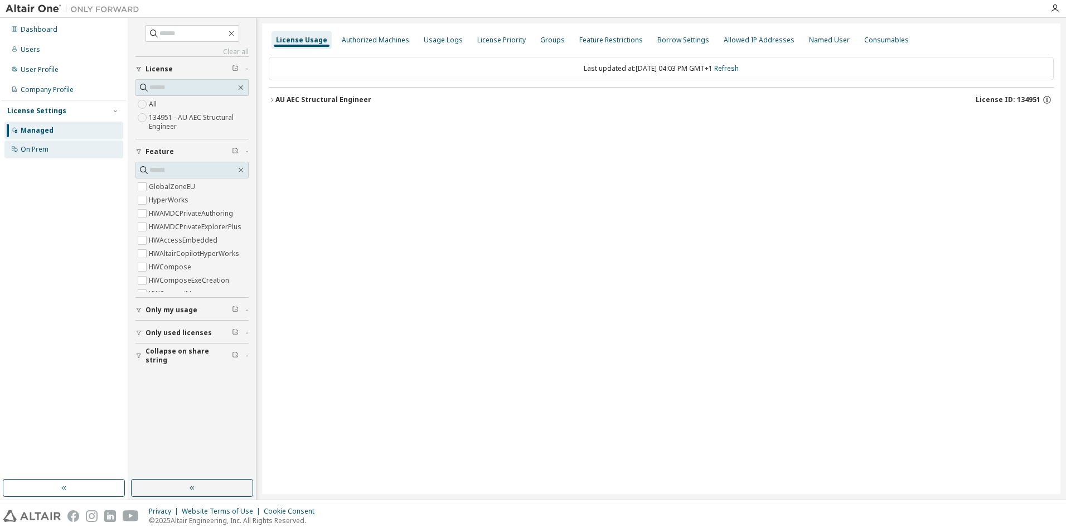
click at [56, 148] on div "On Prem" at bounding box center [63, 150] width 119 height 18
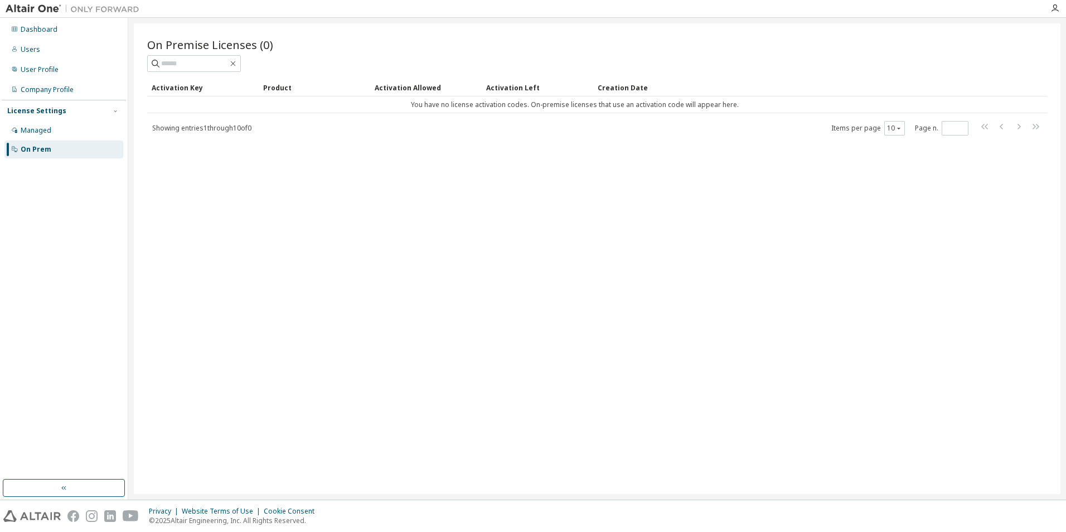
click at [39, 117] on div "License Settings Managed On Prem" at bounding box center [64, 130] width 124 height 60
click at [38, 125] on div "Managed" at bounding box center [63, 131] width 119 height 18
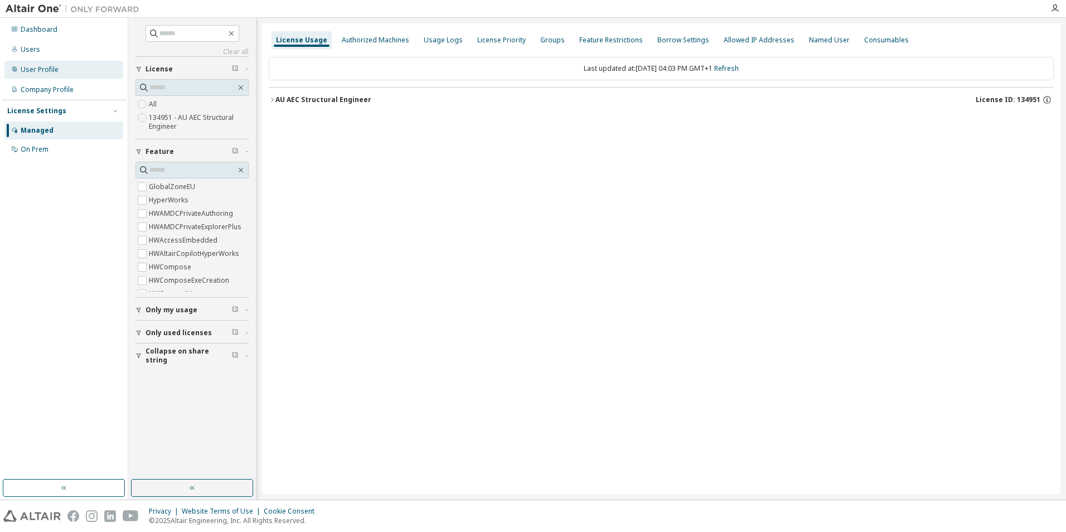
click at [51, 62] on div "User Profile" at bounding box center [63, 70] width 119 height 18
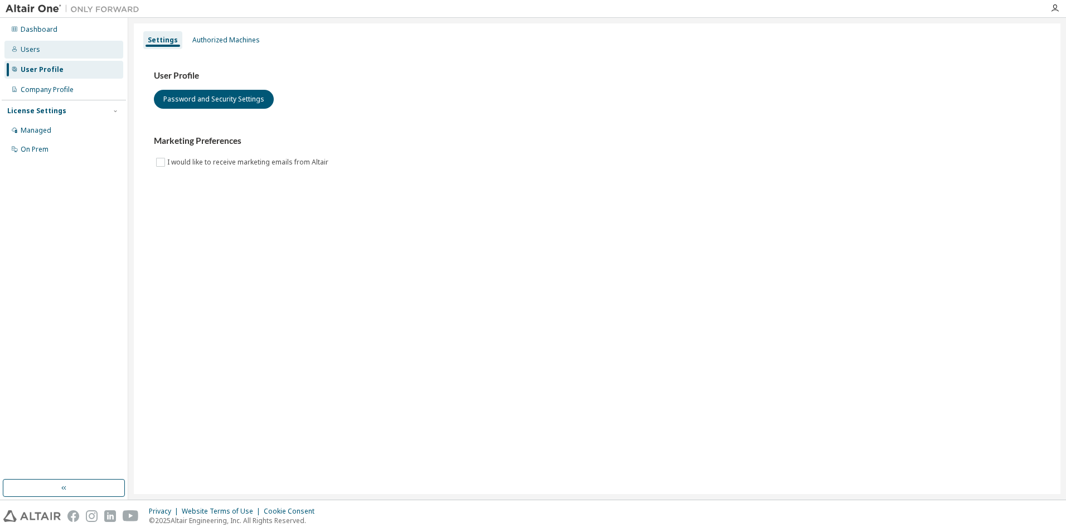
click at [55, 56] on div "Users" at bounding box center [63, 50] width 119 height 18
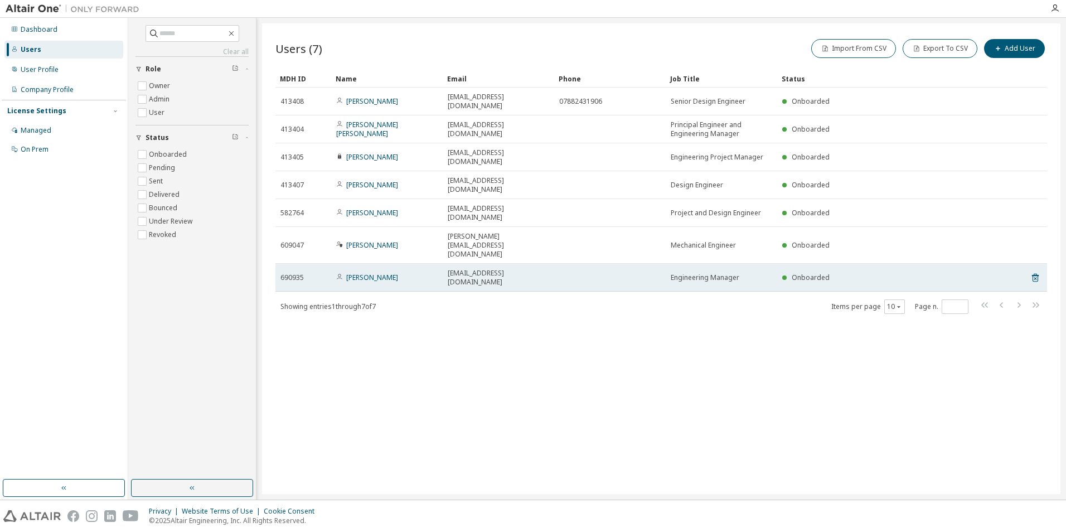
click at [367, 264] on td "[PERSON_NAME]" at bounding box center [387, 278] width 112 height 28
click at [362, 273] on link "[PERSON_NAME]" at bounding box center [372, 277] width 52 height 9
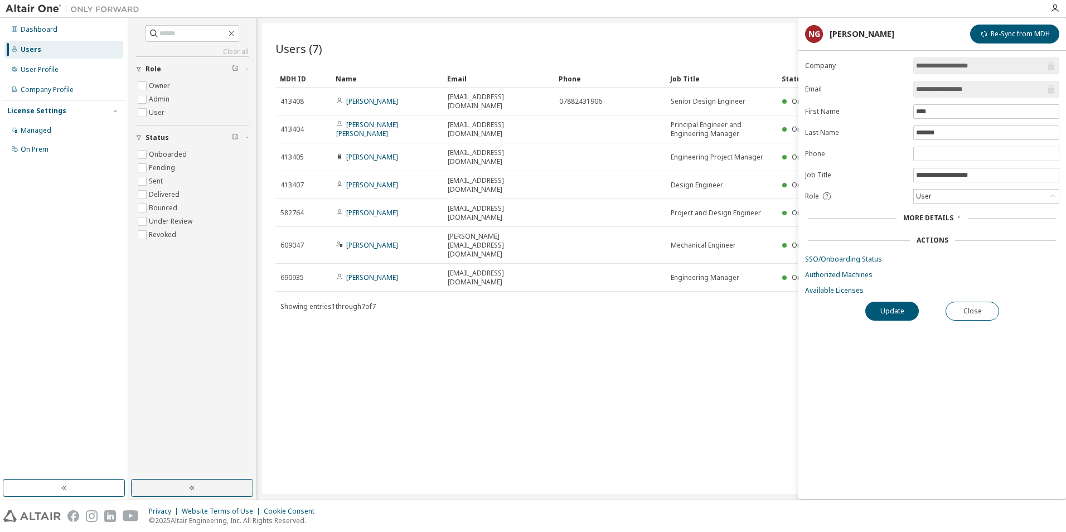
click at [936, 220] on span "More Details" at bounding box center [928, 217] width 50 height 9
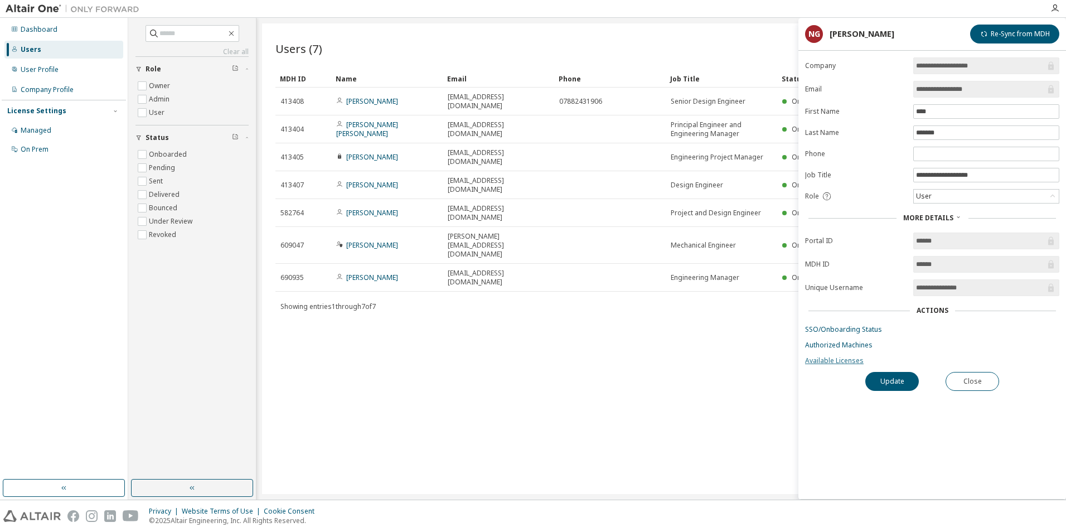
click at [825, 361] on link "Available Licenses" at bounding box center [932, 360] width 254 height 9
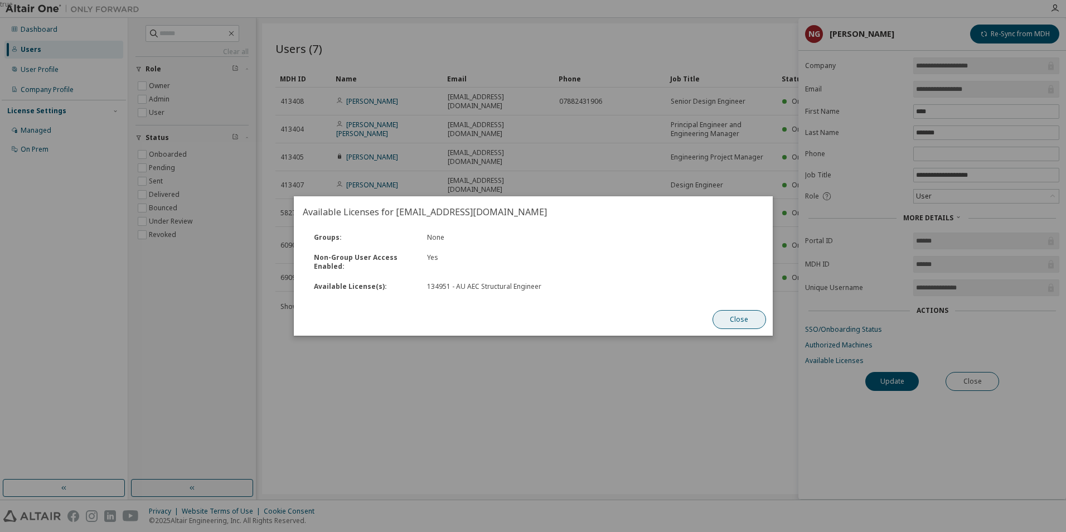
click at [748, 321] on button "Close" at bounding box center [739, 319] width 54 height 19
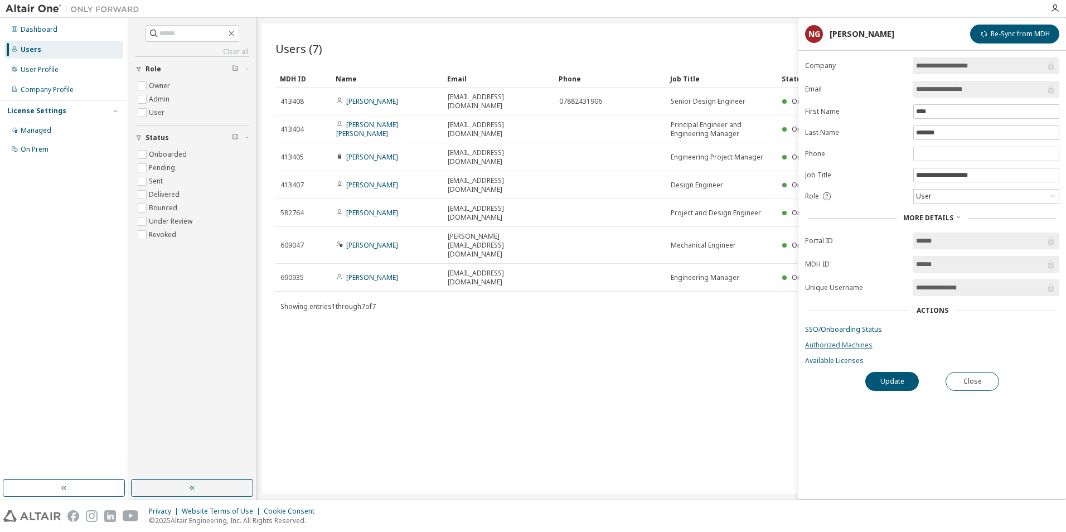
click at [860, 345] on link "Authorized Machines" at bounding box center [932, 345] width 254 height 9
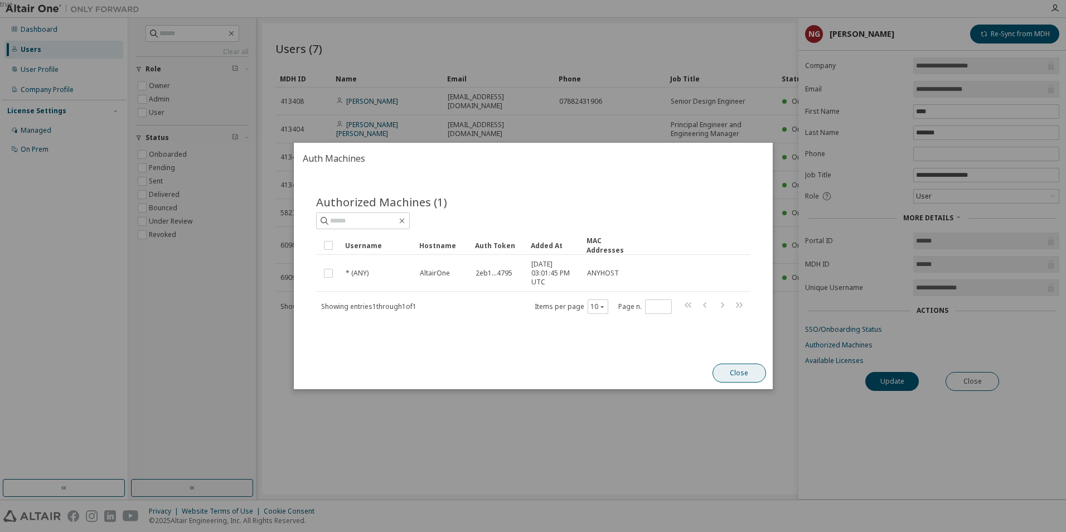
click at [732, 371] on button "Close" at bounding box center [739, 373] width 54 height 19
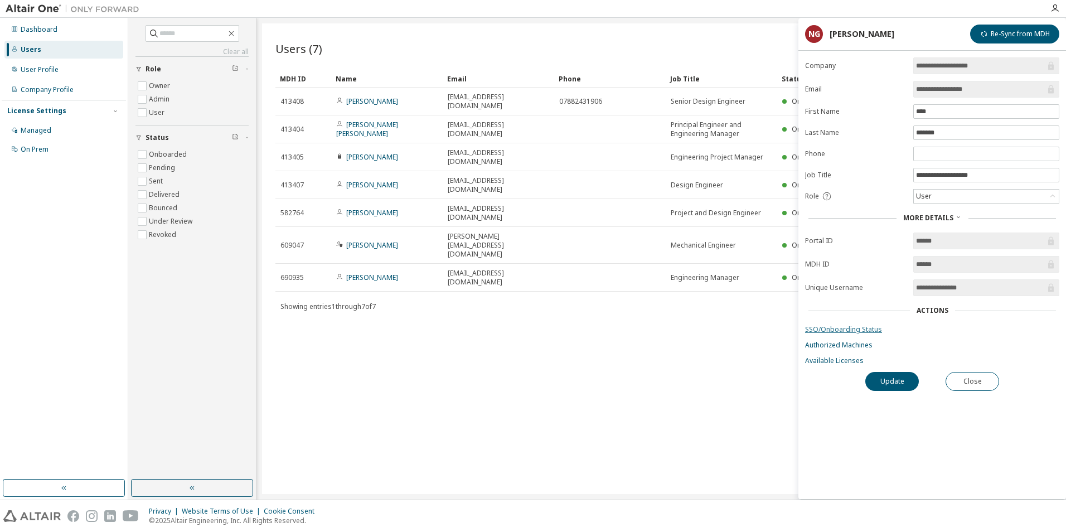
click at [843, 330] on link "SSO/Onboarding Status" at bounding box center [932, 329] width 254 height 9
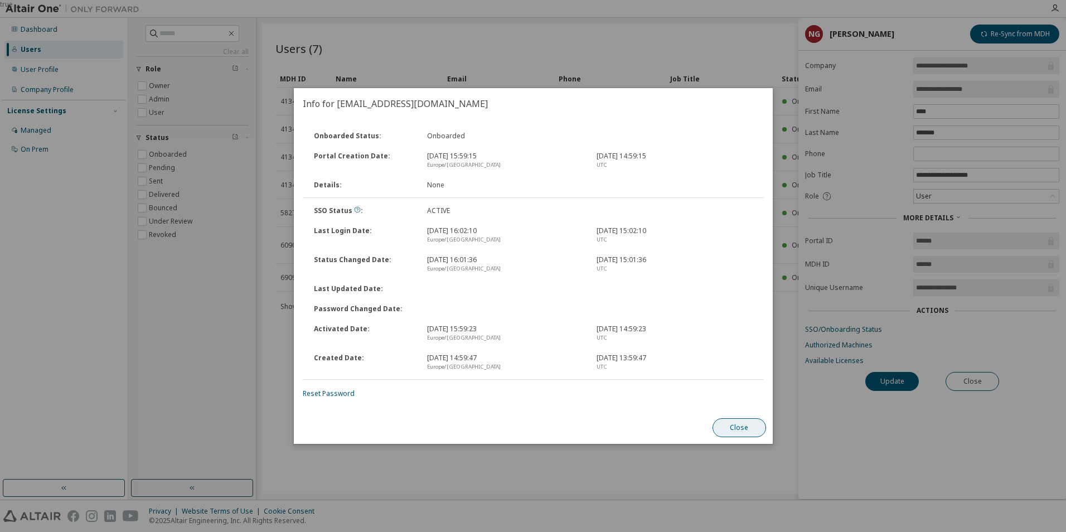
click at [738, 429] on button "Close" at bounding box center [739, 427] width 54 height 19
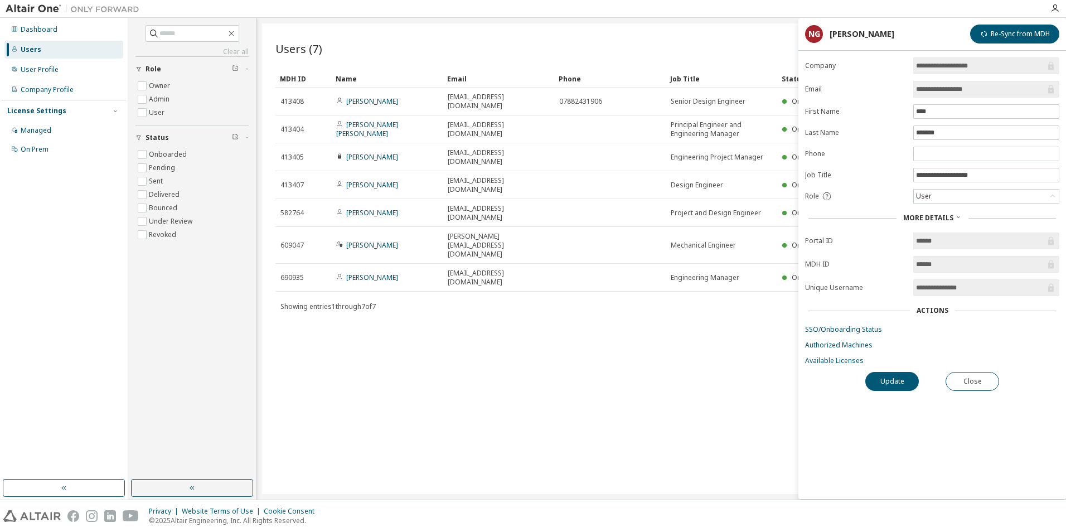
click at [495, 335] on div "Users (7) Import From CSV Export To CSV Add User Clear Load Save Save As Field …" at bounding box center [661, 258] width 799 height 471
click at [453, 265] on div "Users (7) Import From CSV Export To CSV Add User Clear Load Save Save As Field …" at bounding box center [661, 258] width 799 height 471
click at [728, 345] on div "Users (7) Import From CSV Export To CSV Add User Clear Load Save Save As Field …" at bounding box center [661, 258] width 799 height 471
click at [972, 379] on button "Close" at bounding box center [973, 381] width 54 height 19
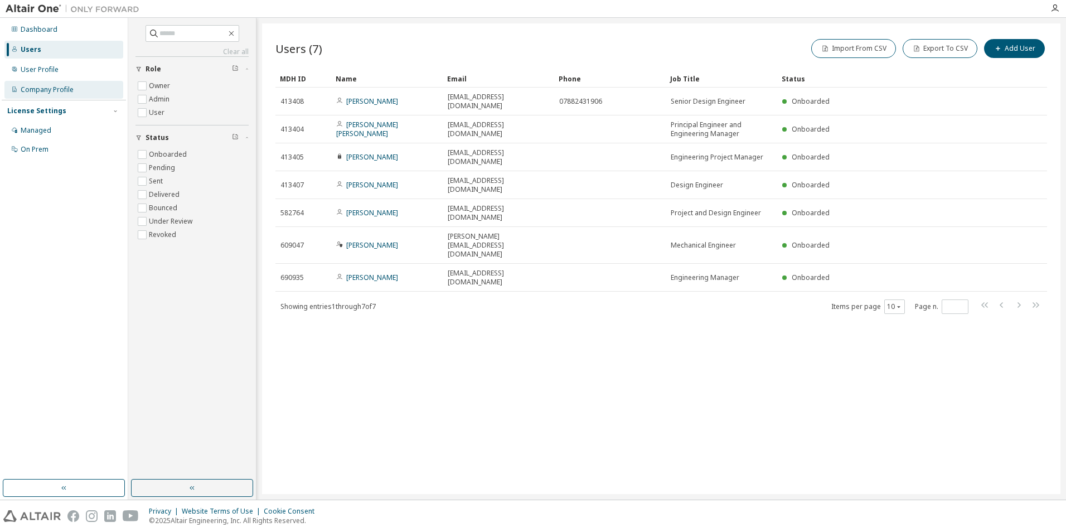
click at [45, 91] on div "Company Profile" at bounding box center [47, 89] width 53 height 9
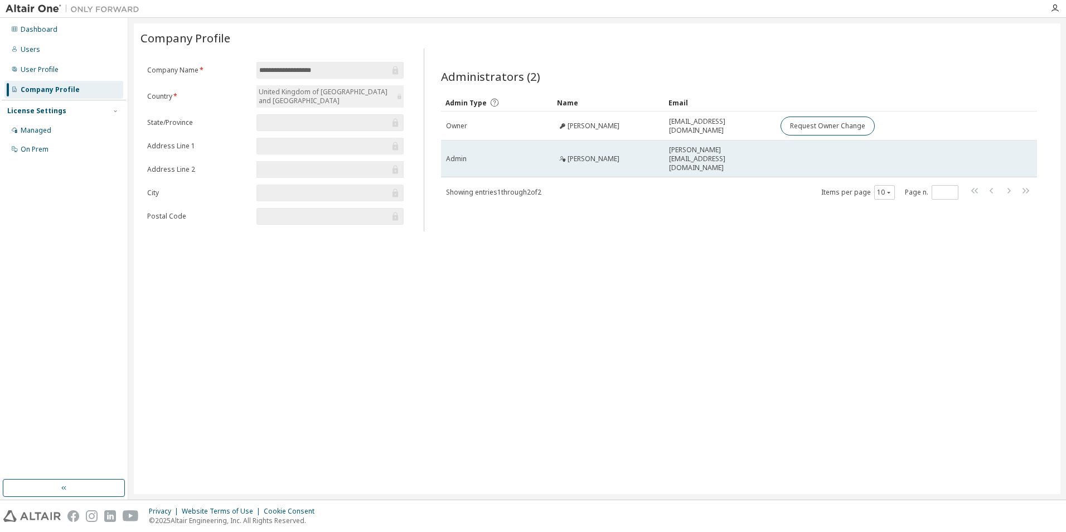
click at [680, 159] on td "[PERSON_NAME][EMAIL_ADDRESS][DOMAIN_NAME]" at bounding box center [720, 159] width 112 height 37
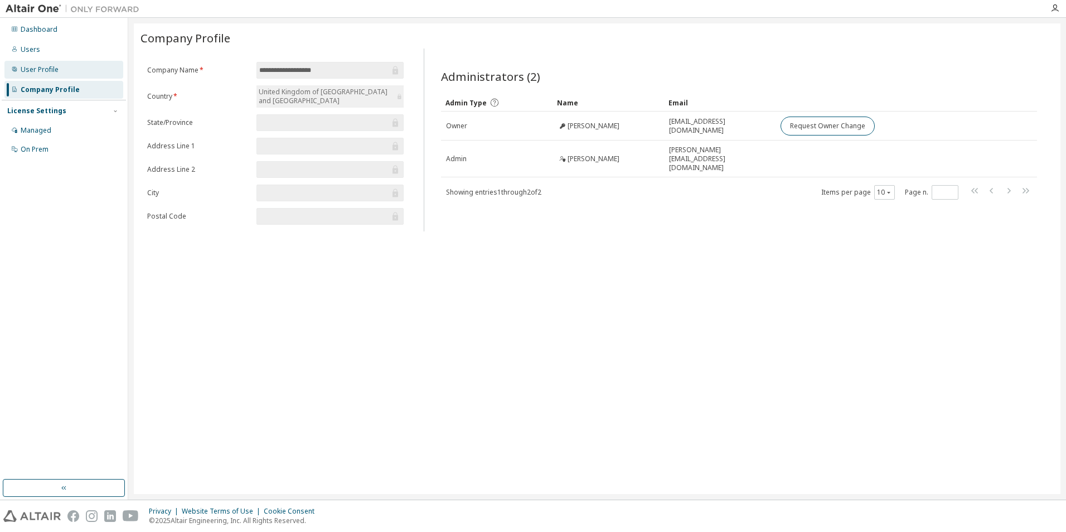
click at [41, 67] on div "User Profile" at bounding box center [40, 69] width 38 height 9
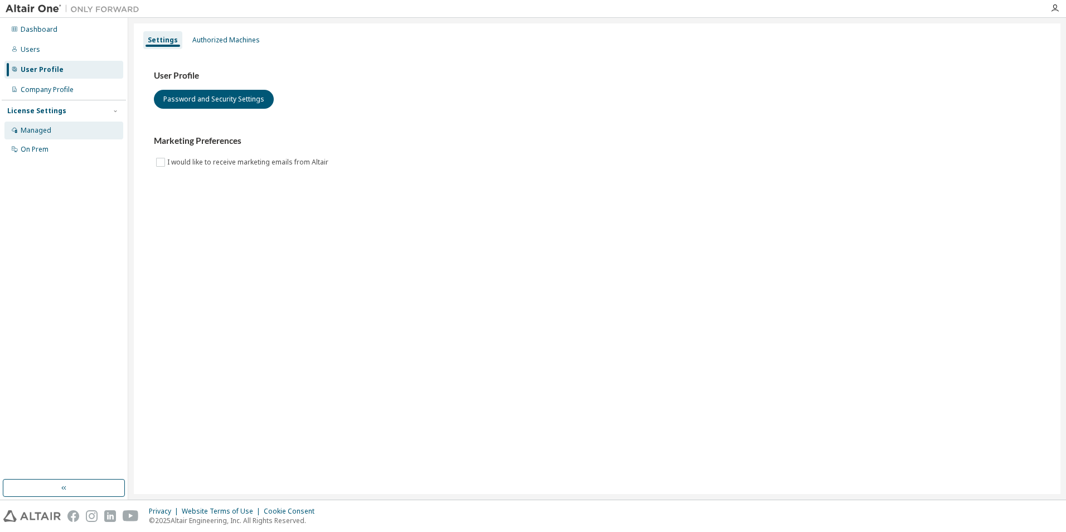
click at [49, 129] on div "Managed" at bounding box center [36, 130] width 31 height 9
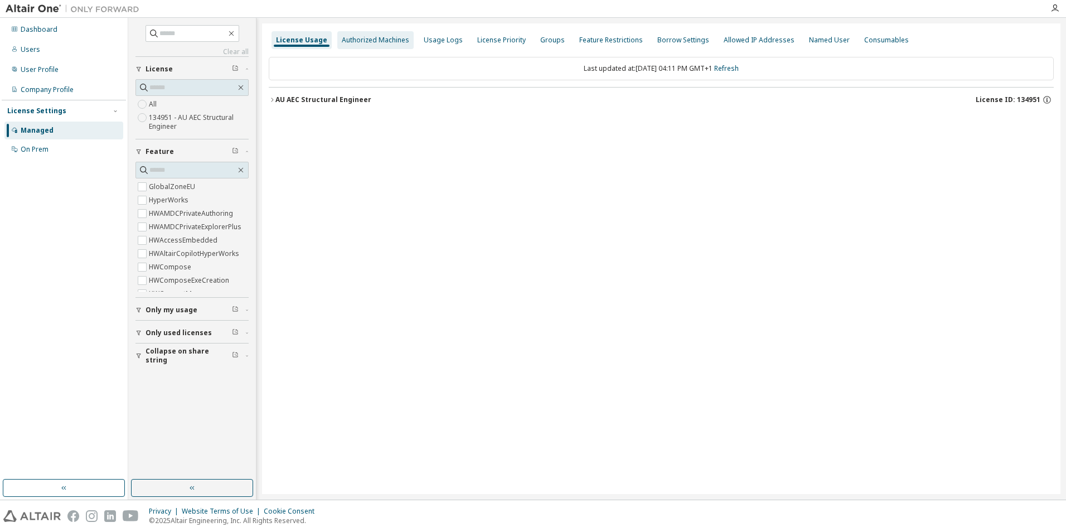
click at [368, 38] on div "Authorized Machines" at bounding box center [375, 40] width 67 height 9
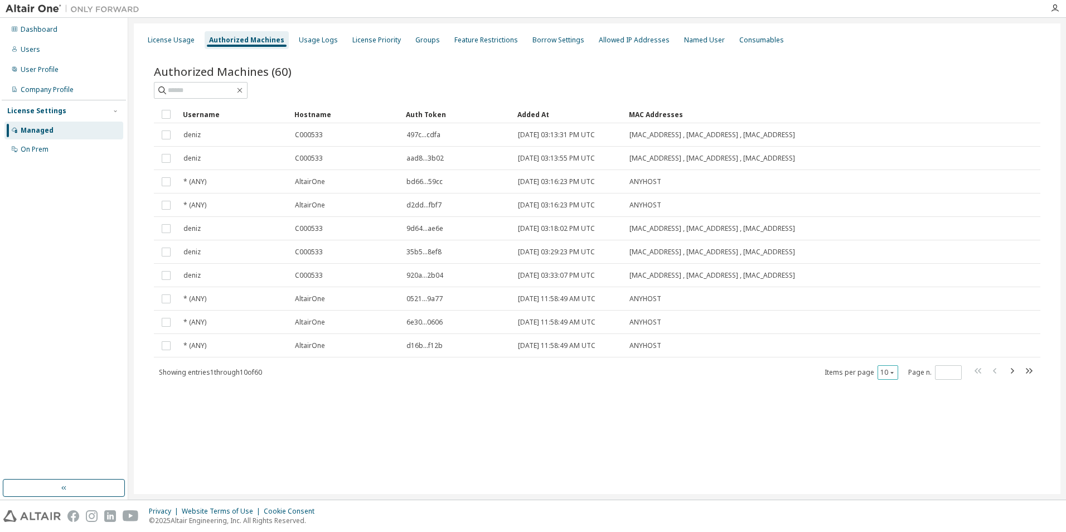
click at [897, 370] on div "10" at bounding box center [888, 372] width 21 height 14
click at [893, 372] on icon "button" at bounding box center [892, 373] width 3 height 2
click at [896, 443] on div "100" at bounding box center [922, 440] width 89 height 13
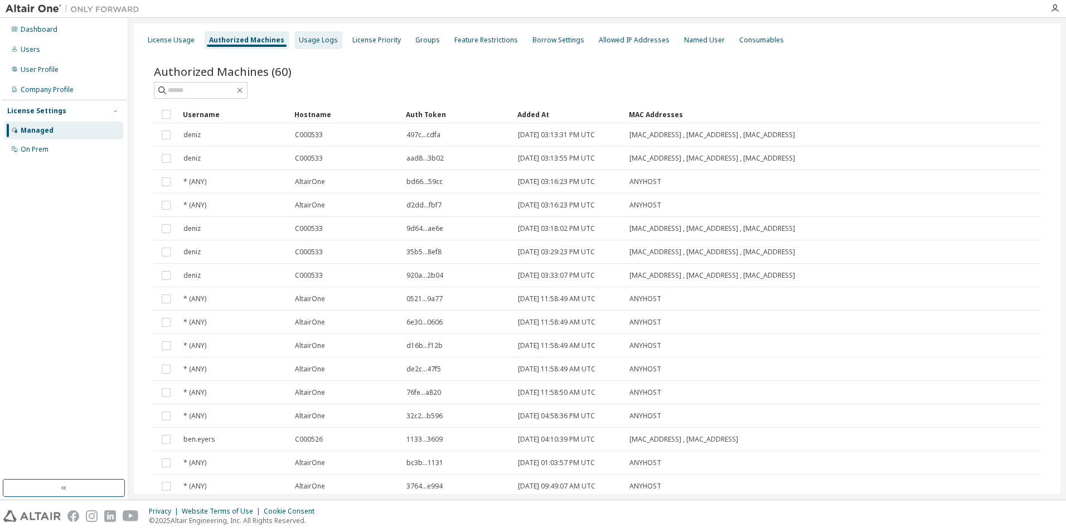
click at [303, 45] on div "Usage Logs" at bounding box center [318, 40] width 48 height 18
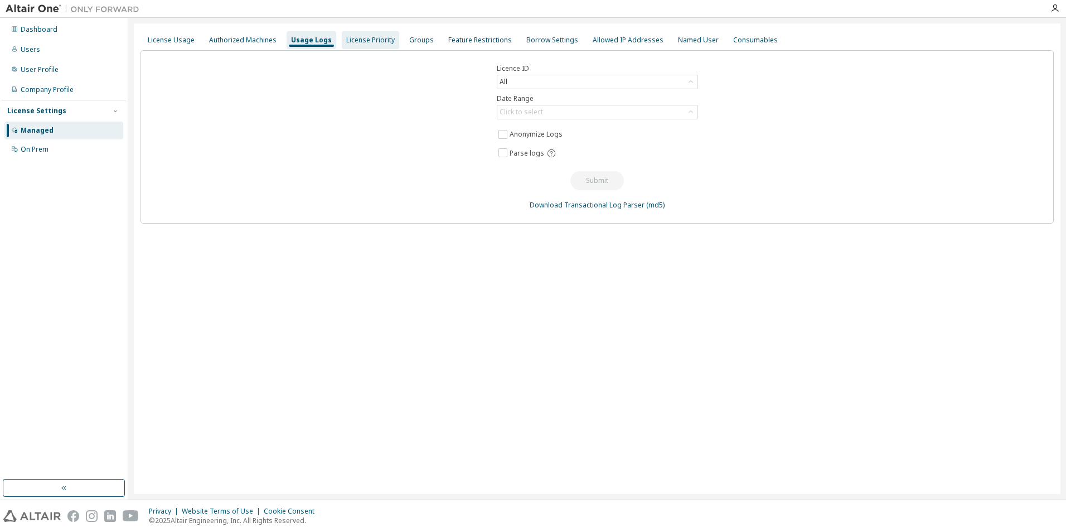
click at [359, 45] on div "License Priority" at bounding box center [370, 40] width 57 height 18
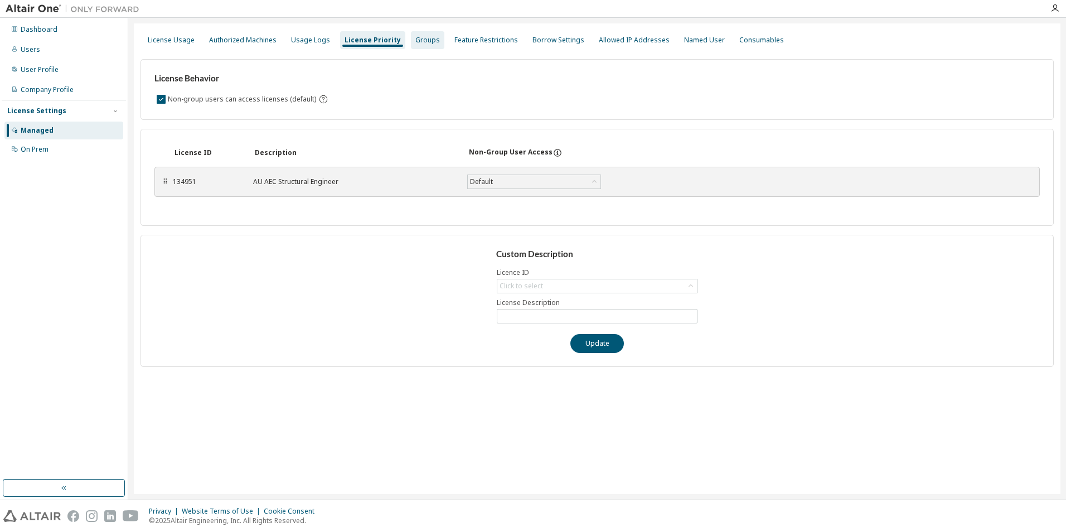
click at [424, 37] on div "Groups" at bounding box center [427, 40] width 25 height 9
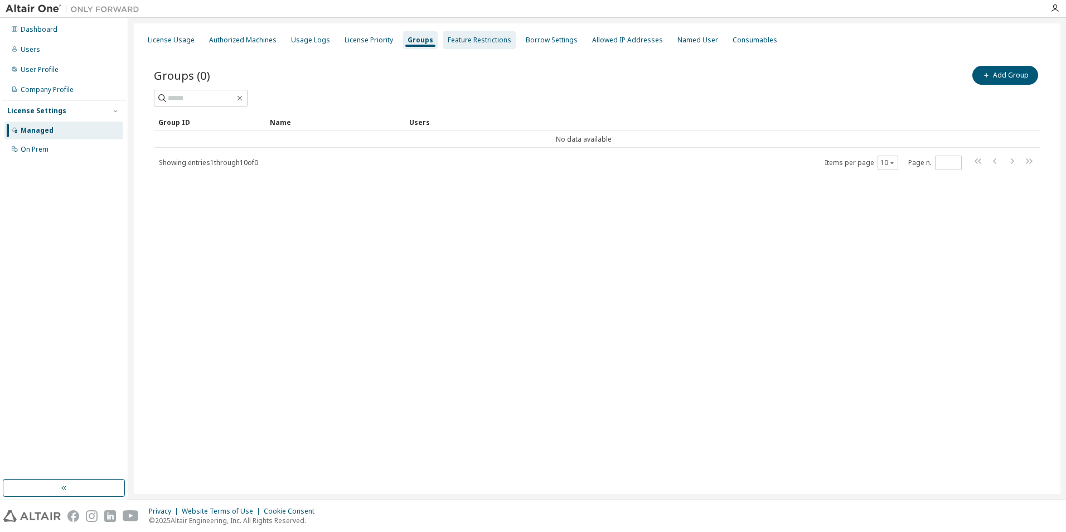
click at [468, 38] on div "Feature Restrictions" at bounding box center [480, 40] width 64 height 9
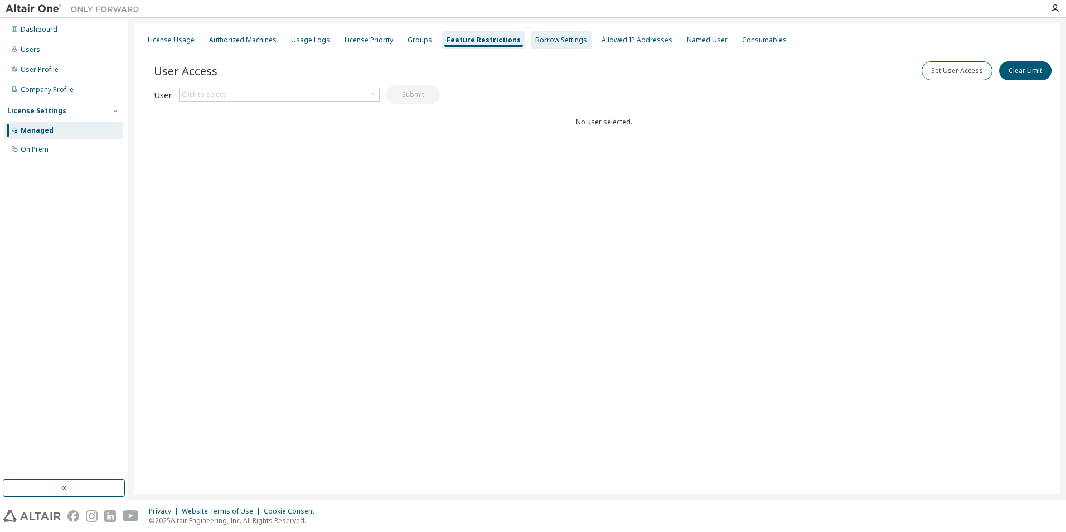
click at [550, 41] on div "Borrow Settings" at bounding box center [561, 40] width 52 height 9
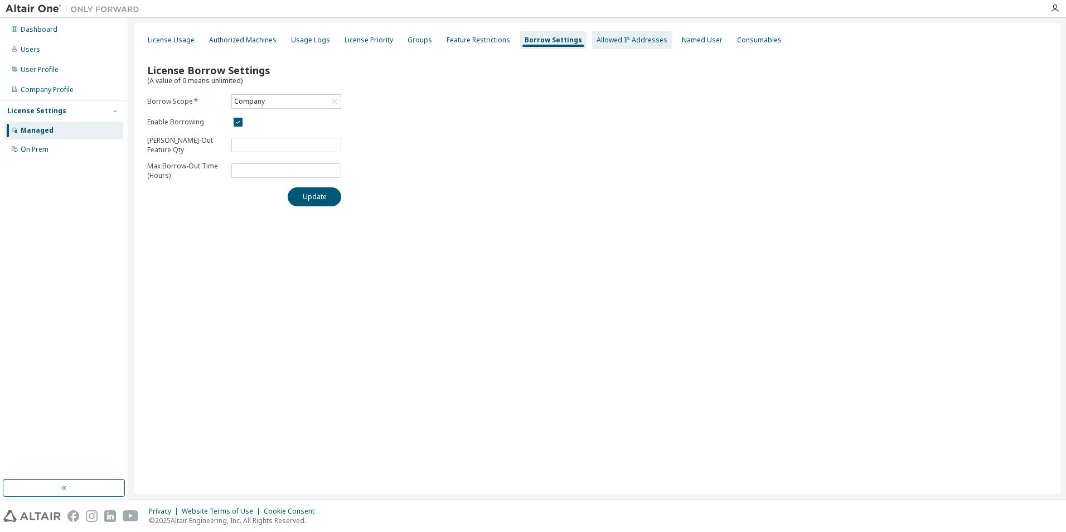
click at [608, 40] on div "Allowed IP Addresses" at bounding box center [632, 40] width 71 height 9
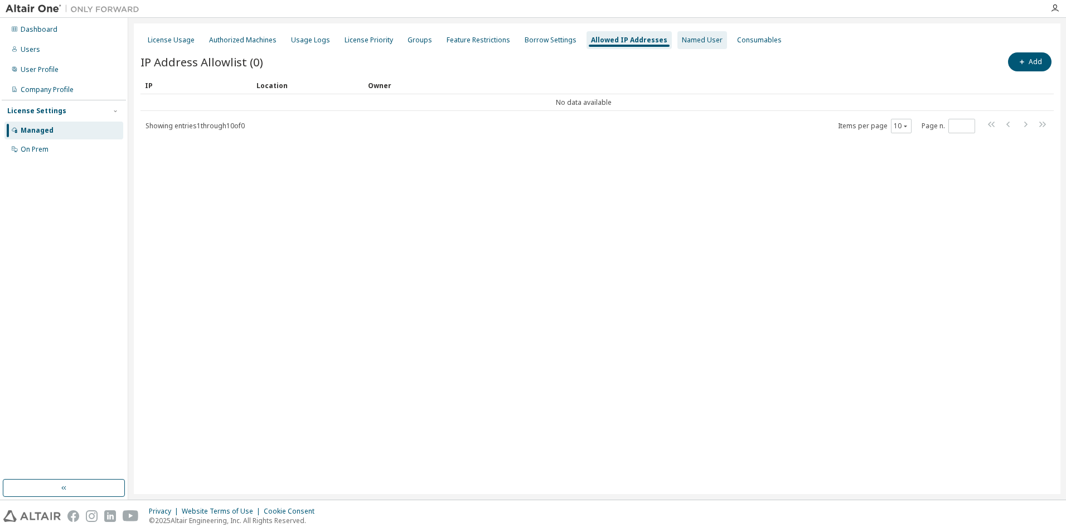
click at [682, 37] on div "Named User" at bounding box center [702, 40] width 41 height 9
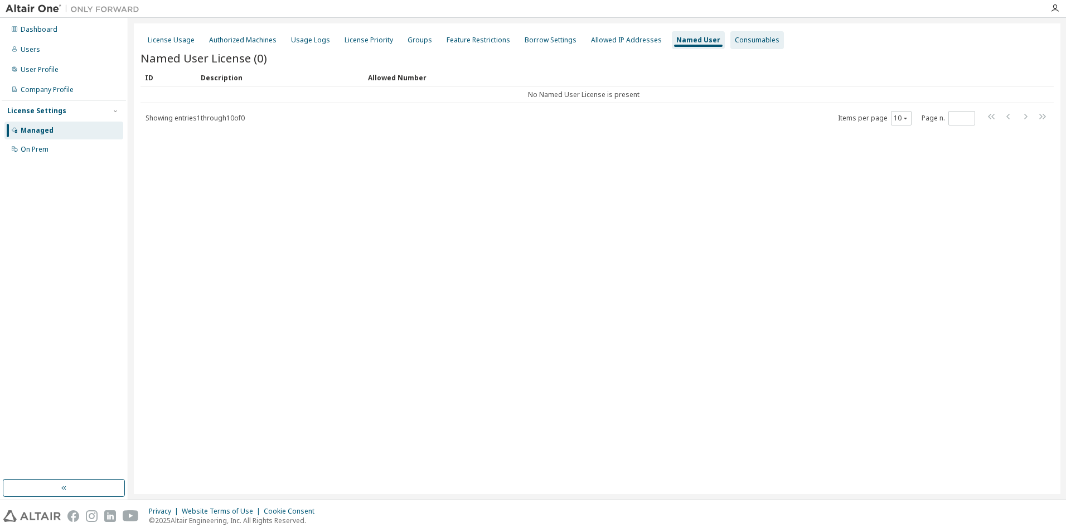
click at [747, 42] on div "Consumables" at bounding box center [757, 40] width 45 height 9
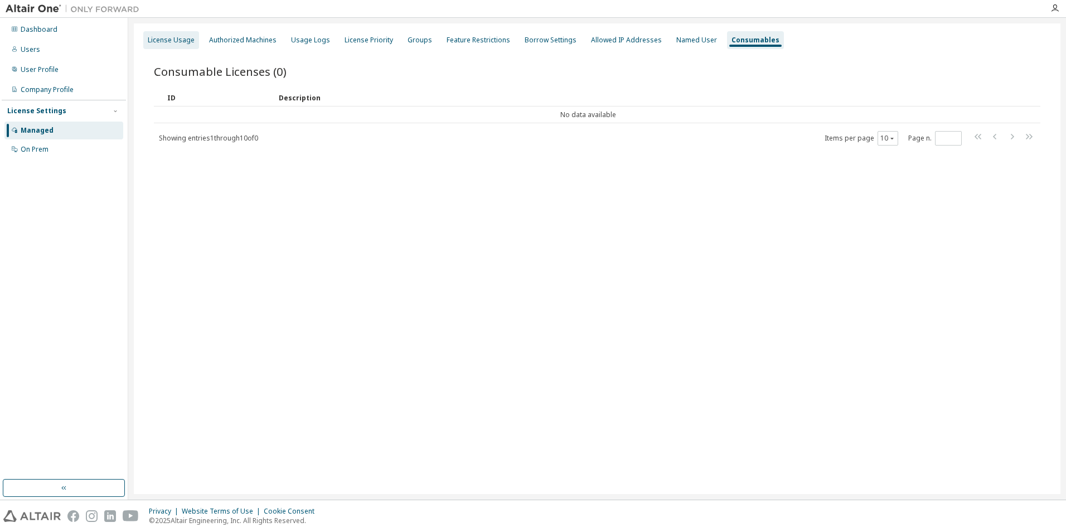
click at [168, 42] on div "License Usage" at bounding box center [171, 40] width 47 height 9
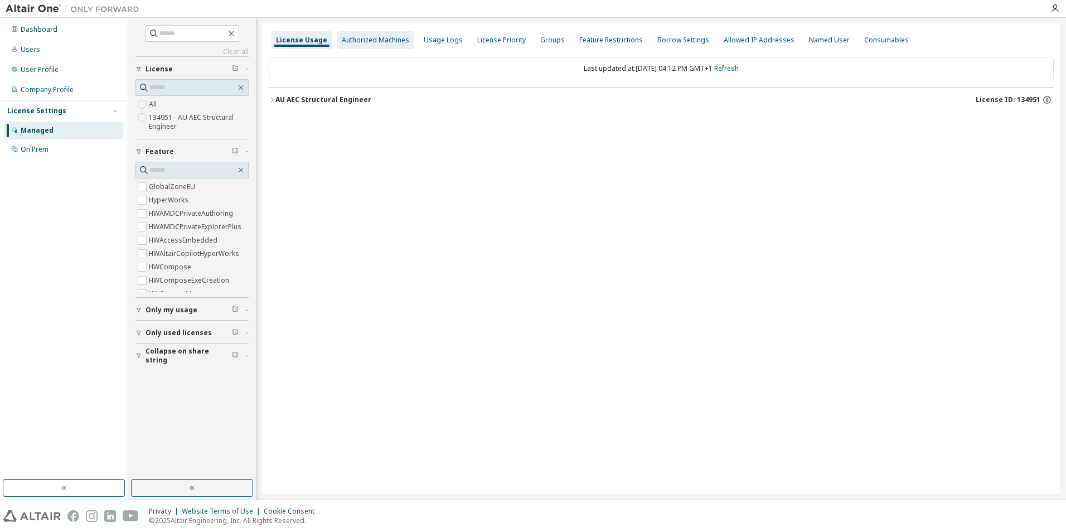
click at [349, 43] on div "Authorized Machines" at bounding box center [375, 40] width 67 height 9
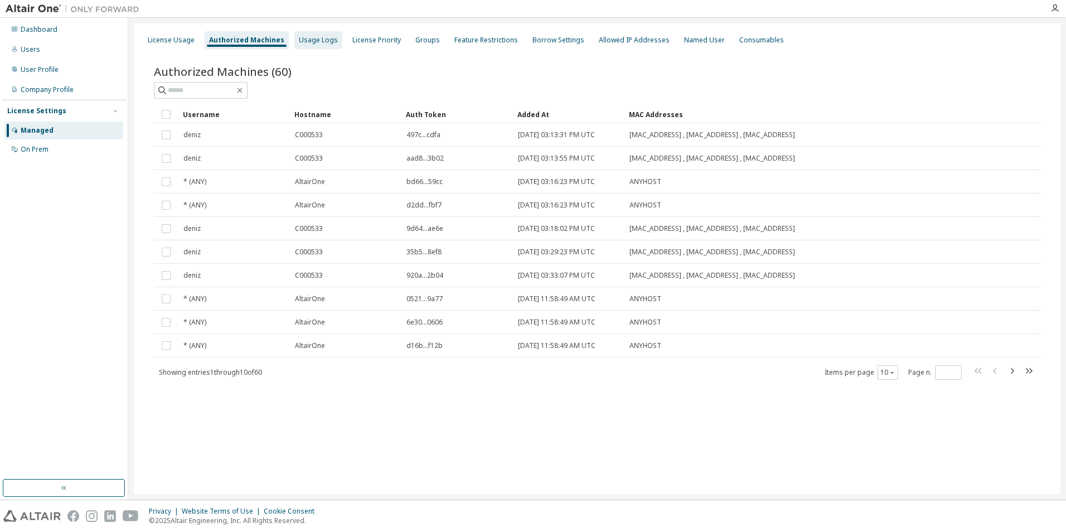
click at [313, 41] on div "Usage Logs" at bounding box center [318, 40] width 39 height 9
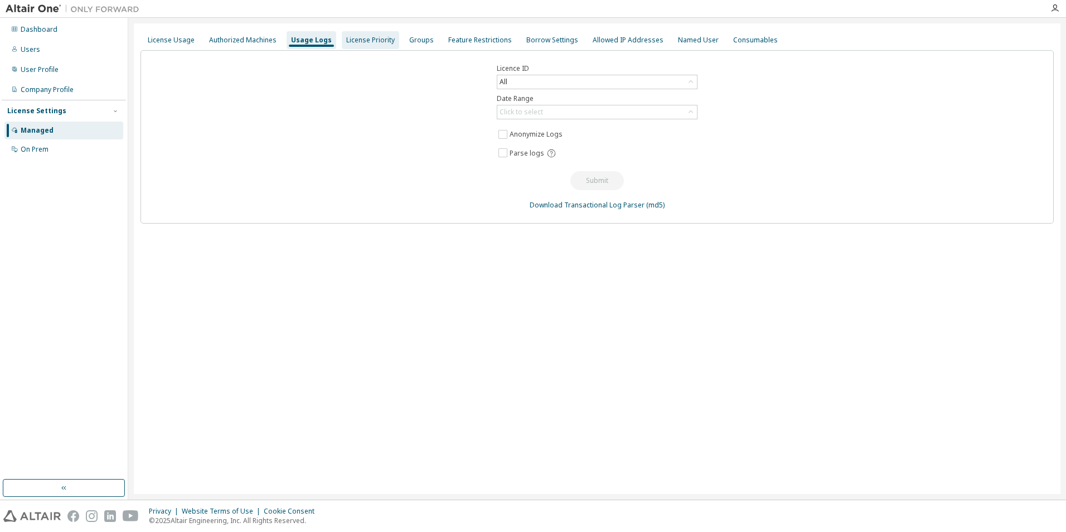
click at [366, 40] on div "License Priority" at bounding box center [370, 40] width 49 height 9
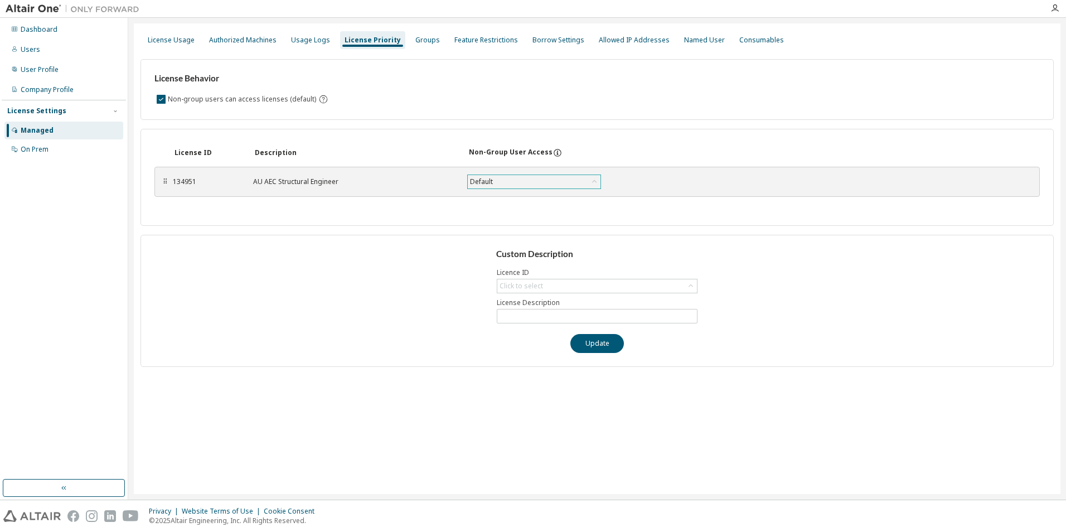
click at [575, 186] on div "Default" at bounding box center [534, 181] width 133 height 13
click at [718, 134] on div "License ID Description Non-Group User Access ⠿ 134951 AU AEC Structural Enginee…" at bounding box center [597, 177] width 913 height 97
click at [66, 152] on div "On Prem" at bounding box center [63, 150] width 119 height 18
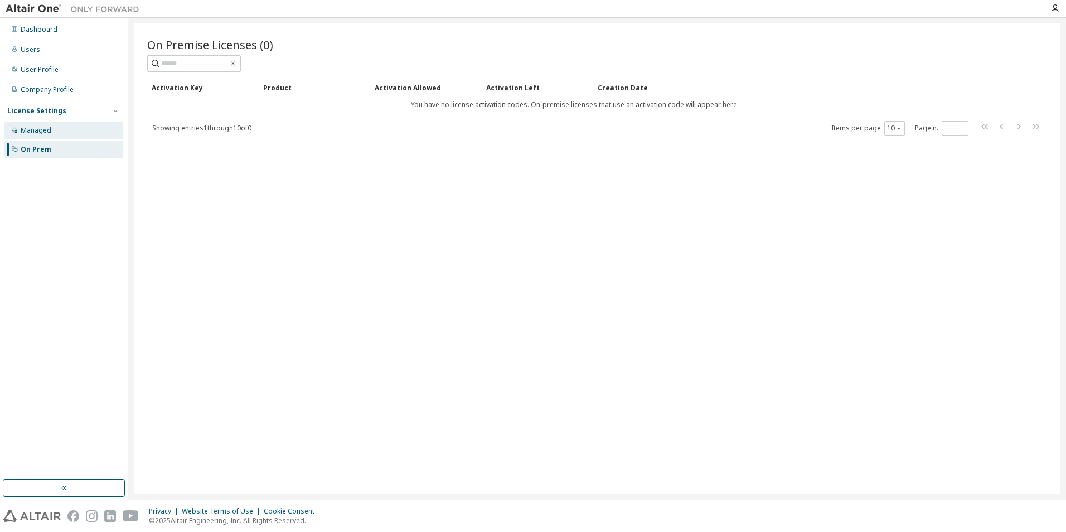
click at [80, 133] on div "Managed" at bounding box center [63, 131] width 119 height 18
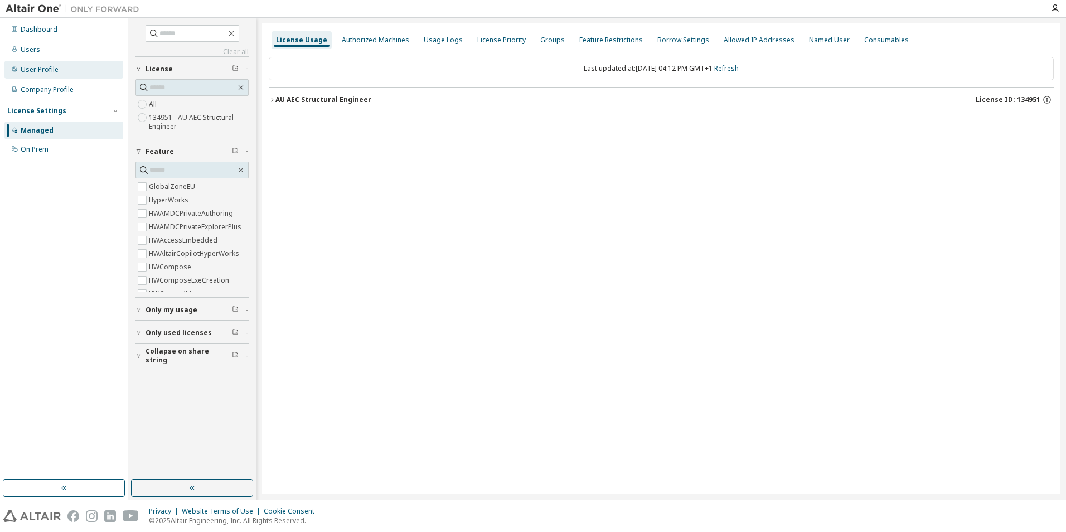
click at [42, 70] on div "User Profile" at bounding box center [40, 69] width 38 height 9
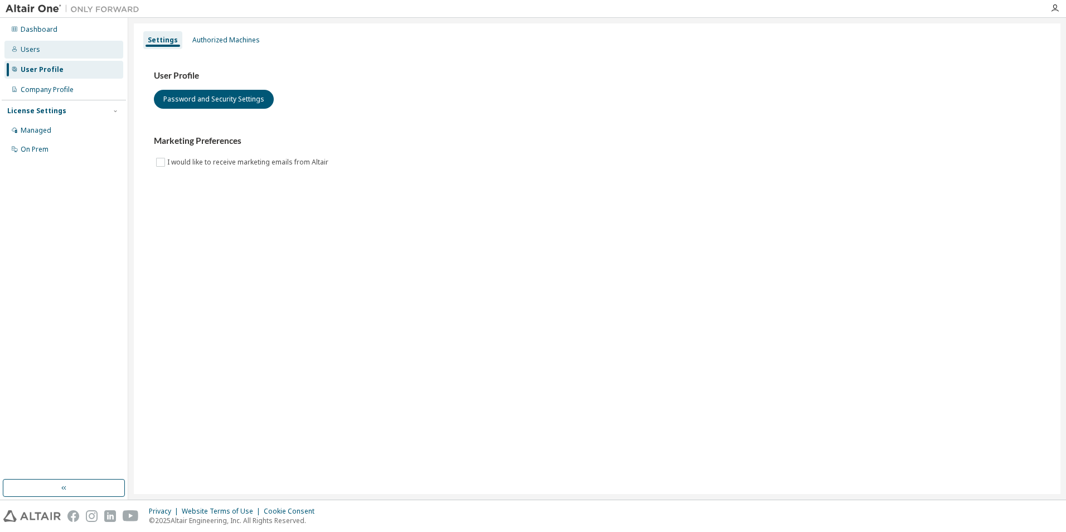
click at [38, 50] on div "Users" at bounding box center [63, 50] width 119 height 18
